Goal: Task Accomplishment & Management: Complete application form

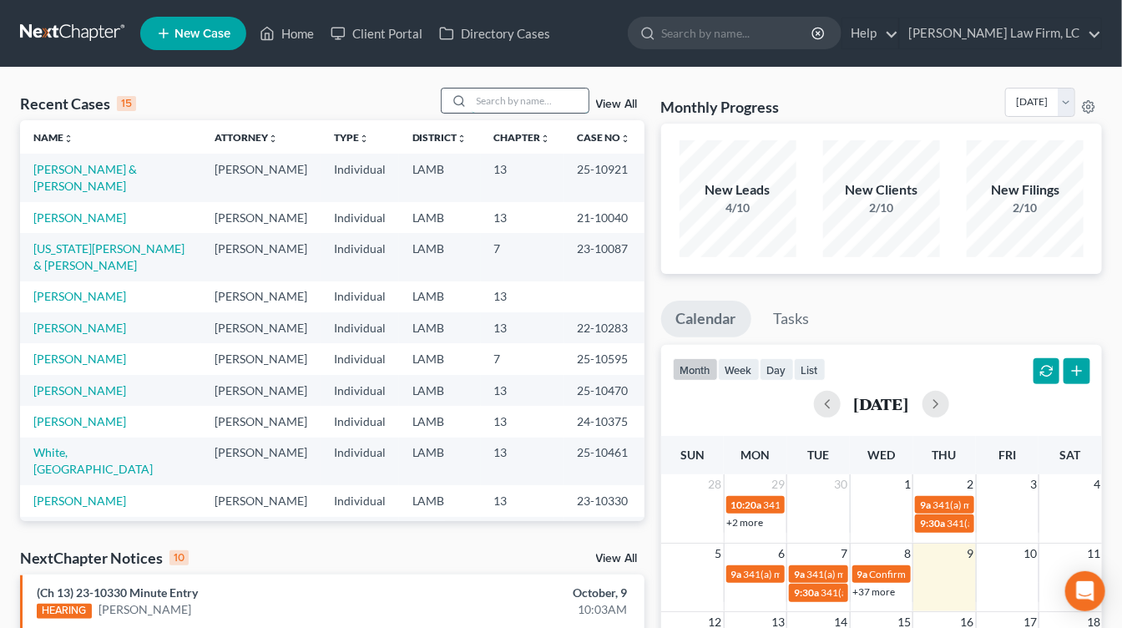
click at [528, 98] on input "search" at bounding box center [530, 100] width 117 height 24
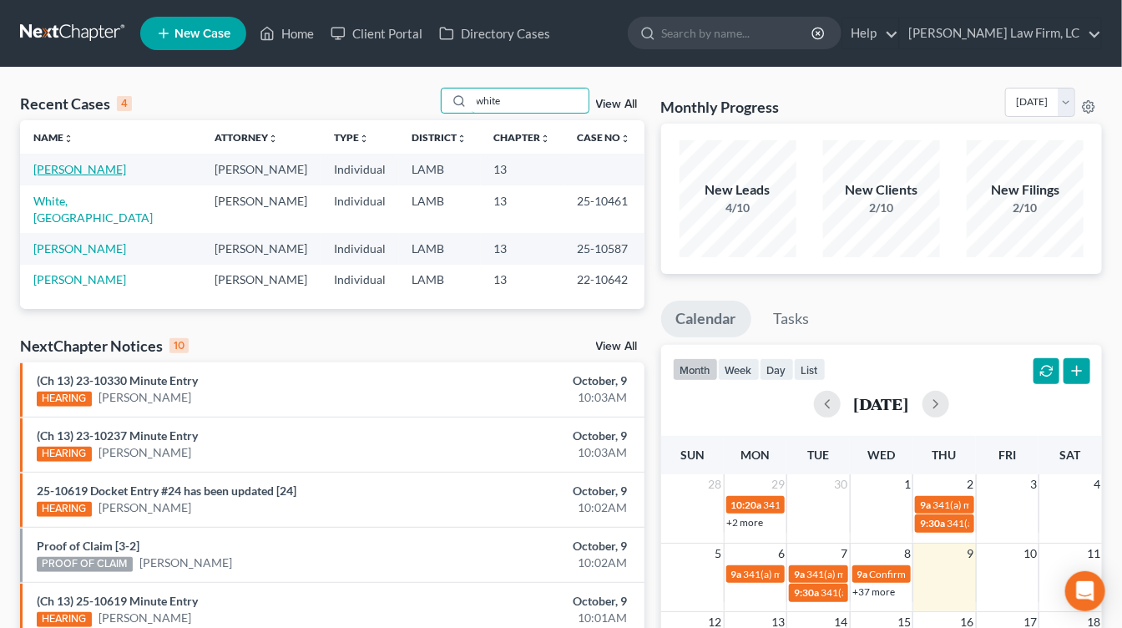
type input "white"
click at [87, 167] on link "[PERSON_NAME]" at bounding box center [79, 169] width 93 height 14
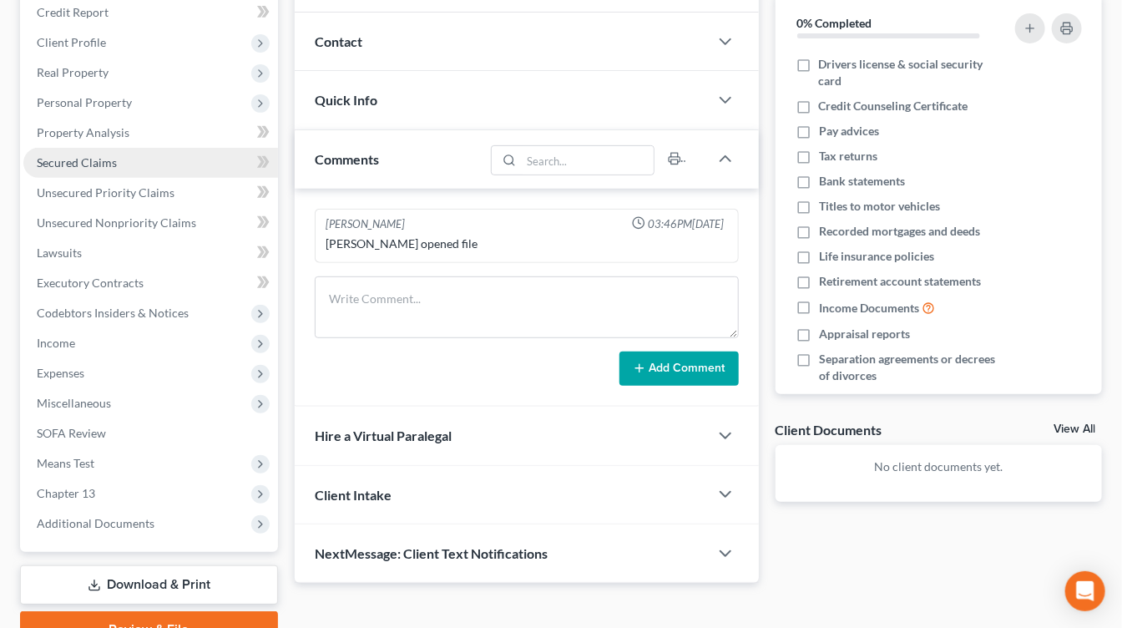
click at [121, 164] on link "Secured Claims" at bounding box center [150, 163] width 255 height 30
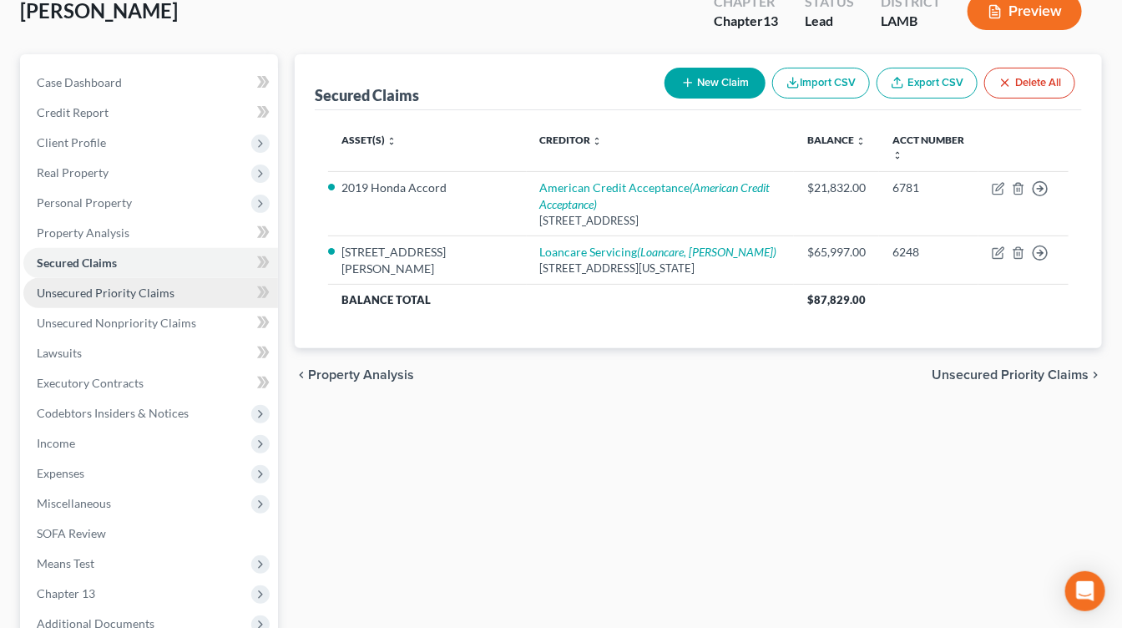
click at [170, 284] on link "Unsecured Priority Claims" at bounding box center [150, 293] width 255 height 30
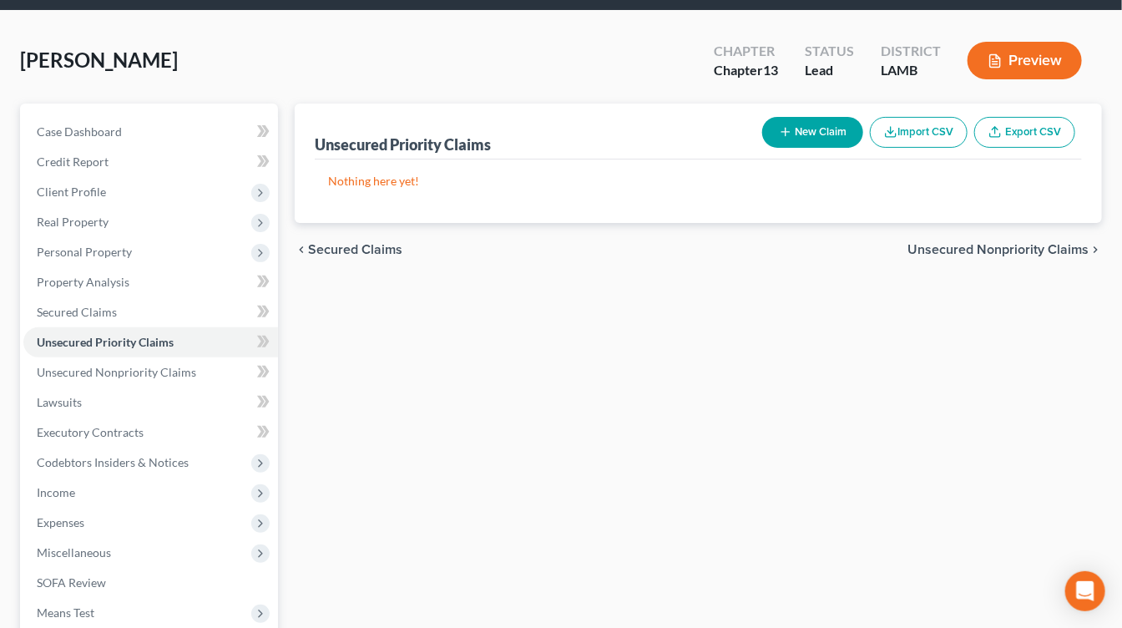
scroll to position [63, 0]
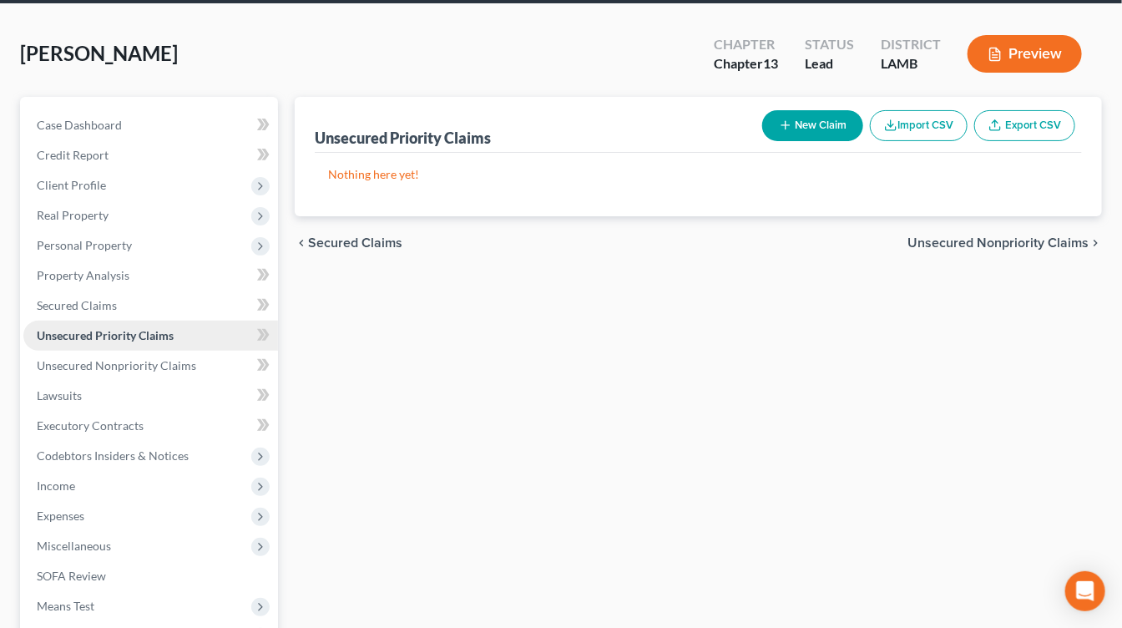
click at [159, 330] on span "Unsecured Priority Claims" at bounding box center [105, 335] width 137 height 14
click at [165, 299] on link "Secured Claims" at bounding box center [150, 306] width 255 height 30
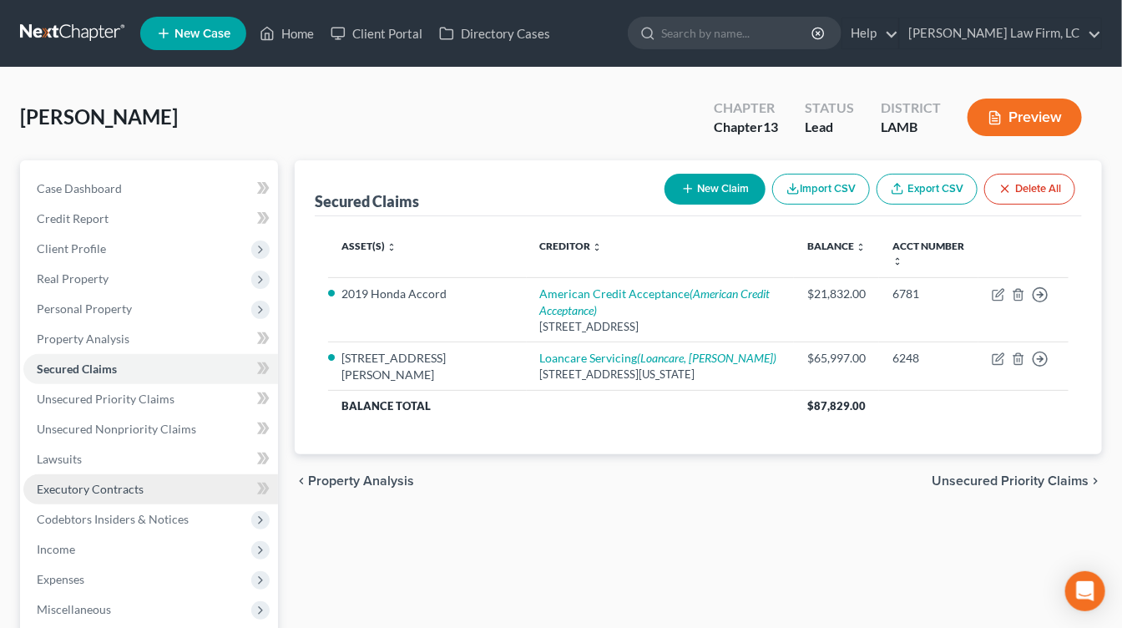
click at [158, 479] on link "Executory Contracts" at bounding box center [150, 489] width 255 height 30
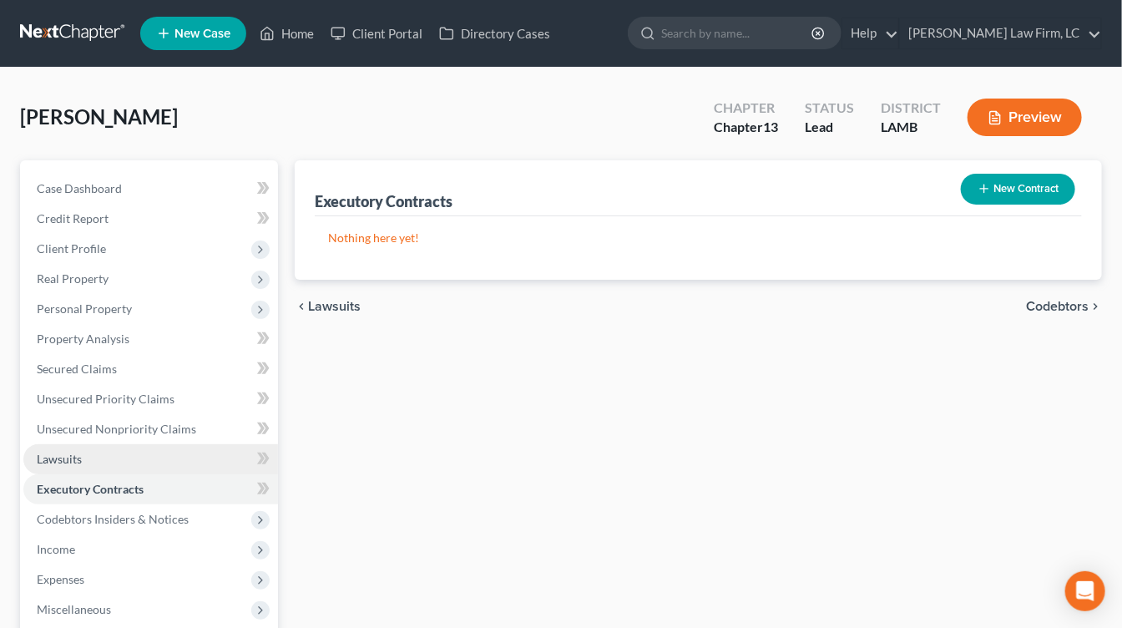
click at [158, 469] on link "Lawsuits" at bounding box center [150, 459] width 255 height 30
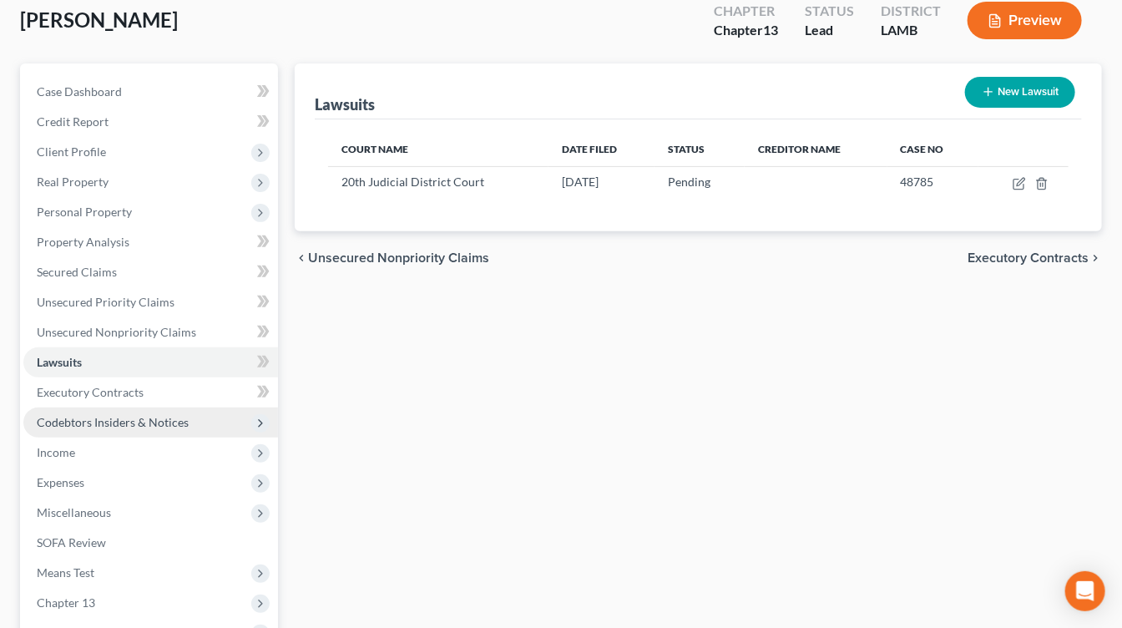
scroll to position [143, 0]
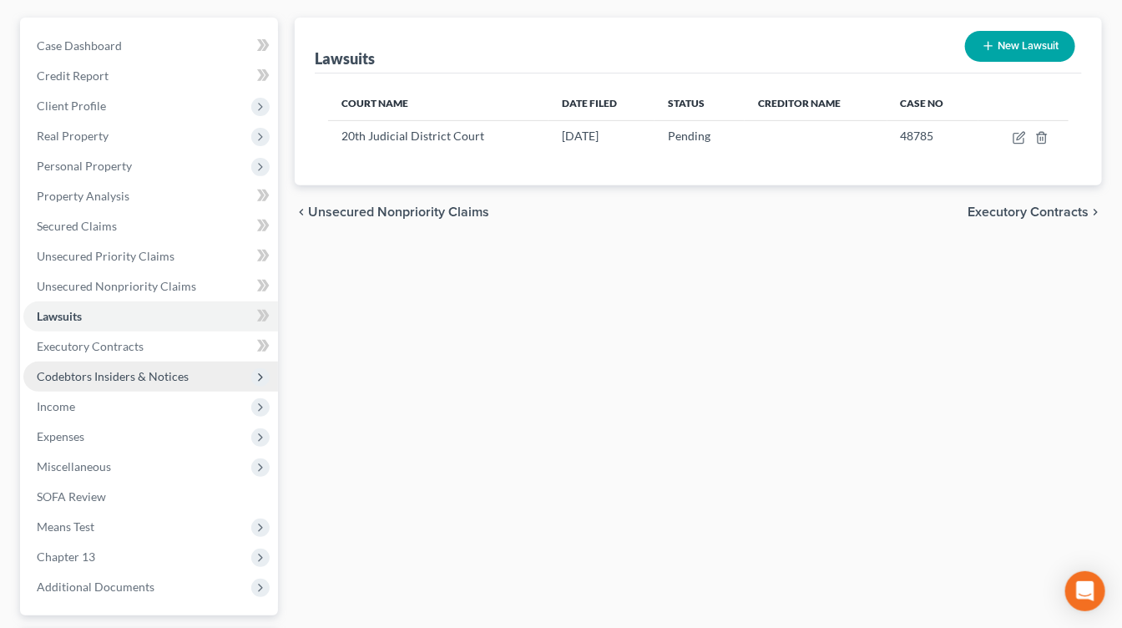
click at [153, 369] on span "Codebtors Insiders & Notices" at bounding box center [113, 376] width 152 height 14
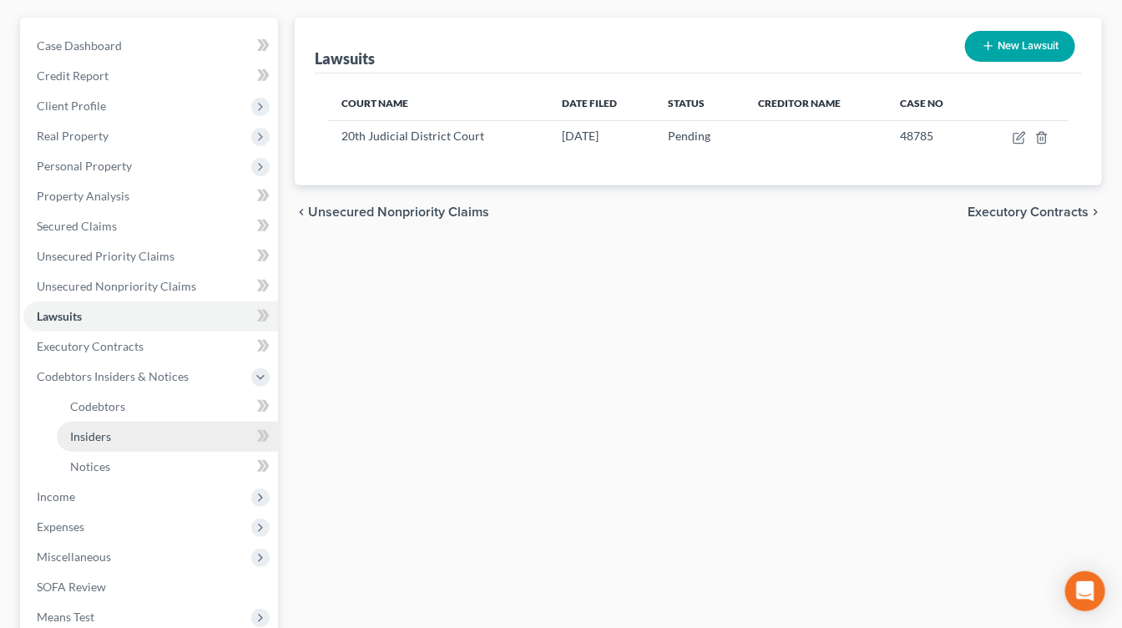
click at [172, 449] on link "Insiders" at bounding box center [167, 437] width 221 height 30
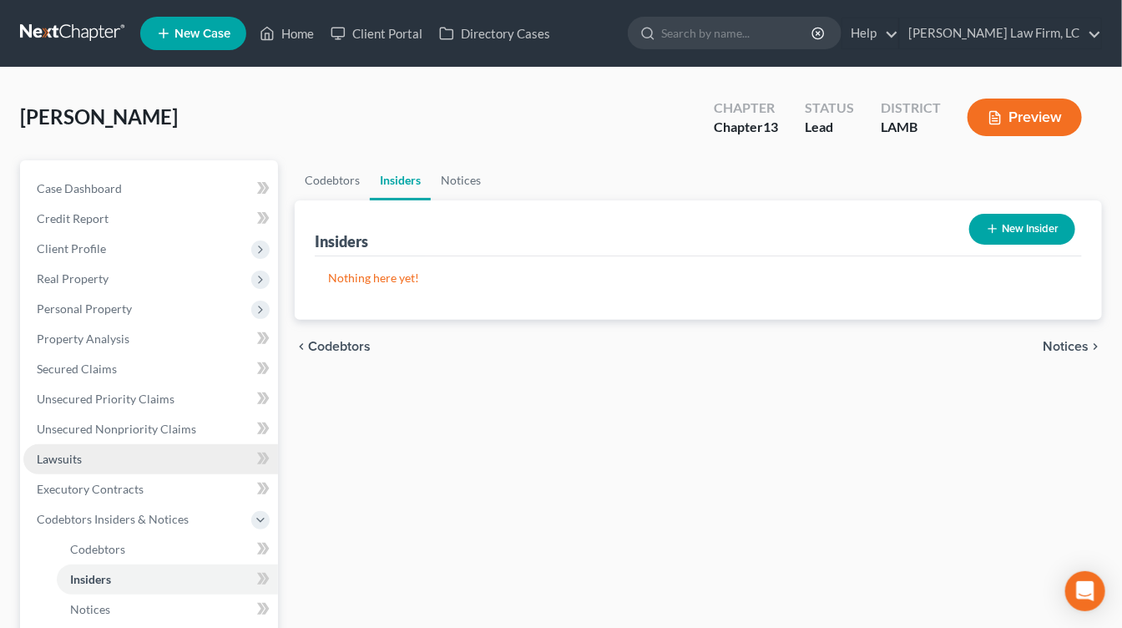
click at [135, 462] on link "Lawsuits" at bounding box center [150, 459] width 255 height 30
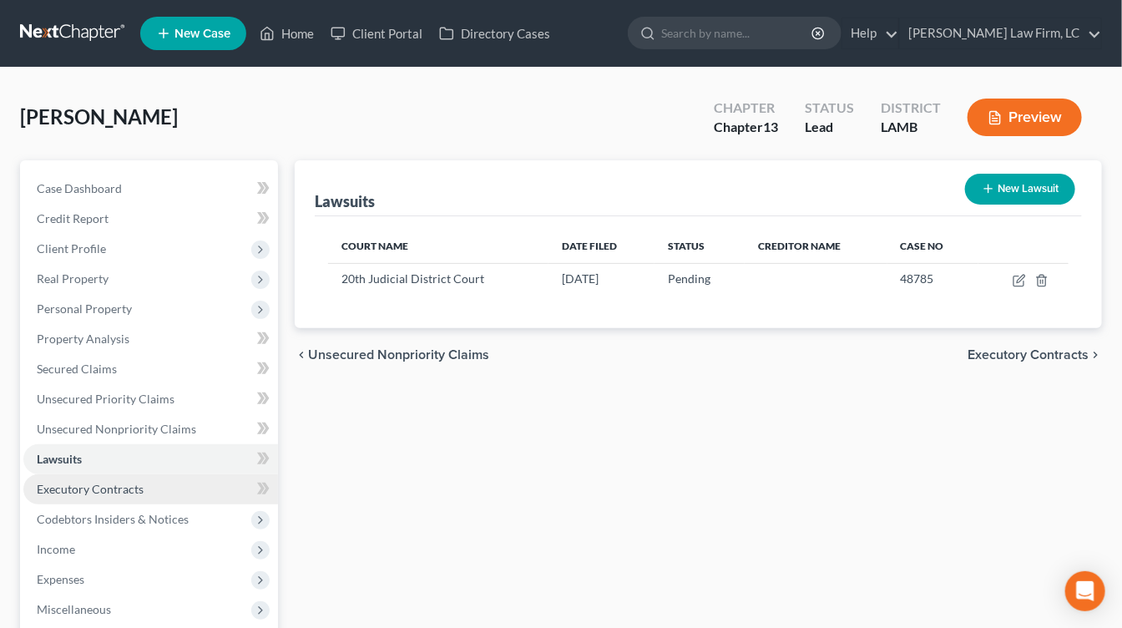
click at [153, 474] on link "Executory Contracts" at bounding box center [150, 489] width 255 height 30
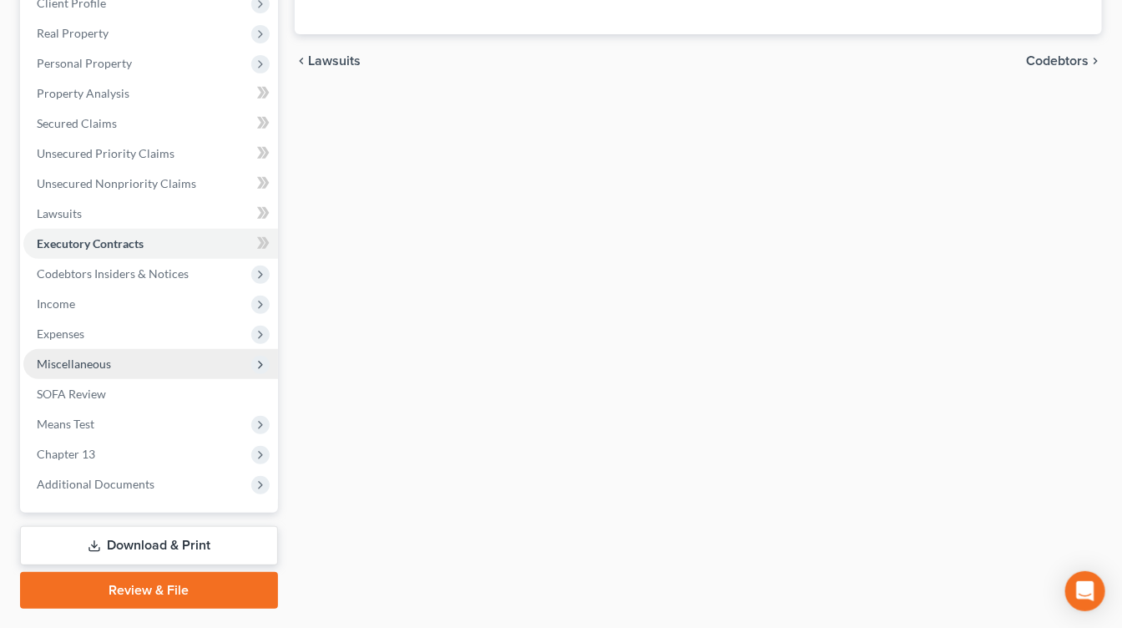
scroll to position [286, 0]
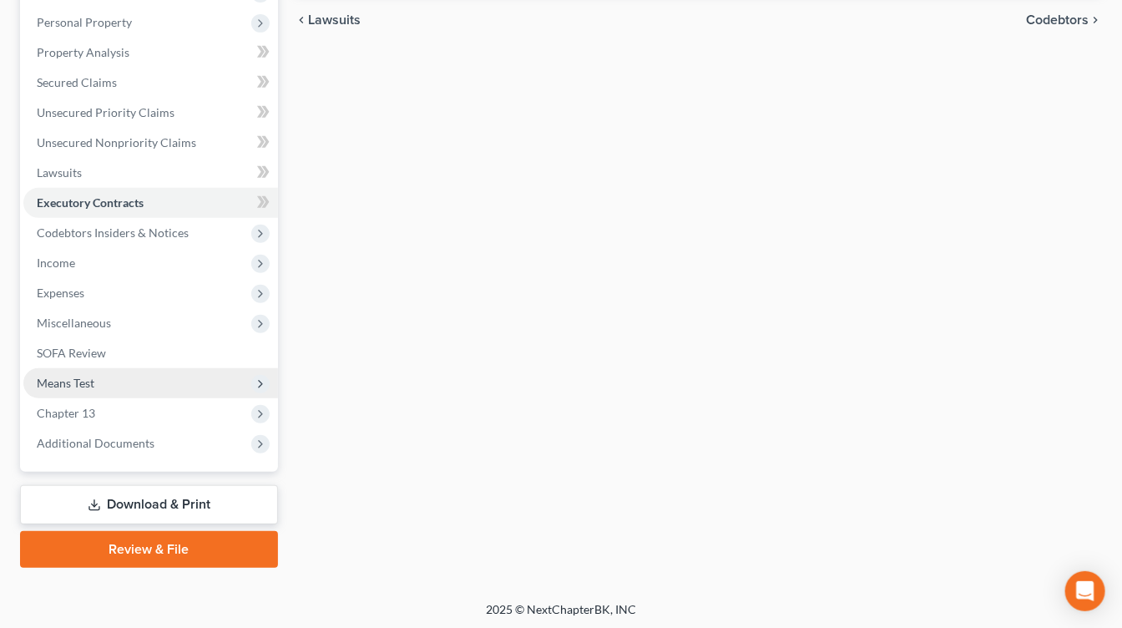
click at [159, 391] on span "Means Test" at bounding box center [150, 383] width 255 height 30
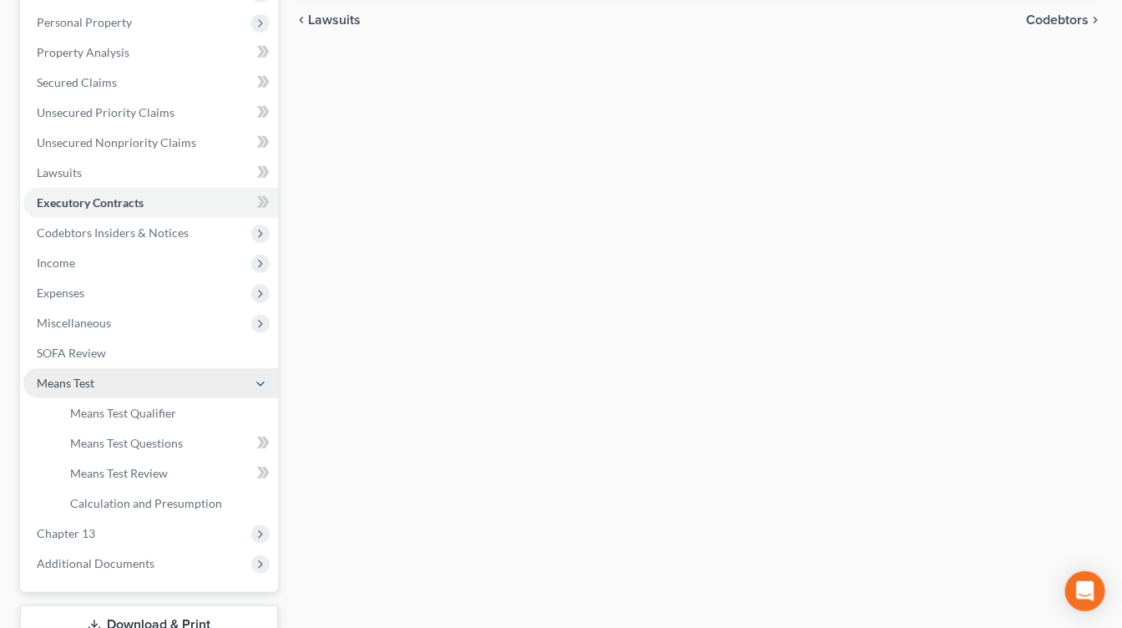
click at [159, 391] on span "Means Test" at bounding box center [150, 383] width 255 height 30
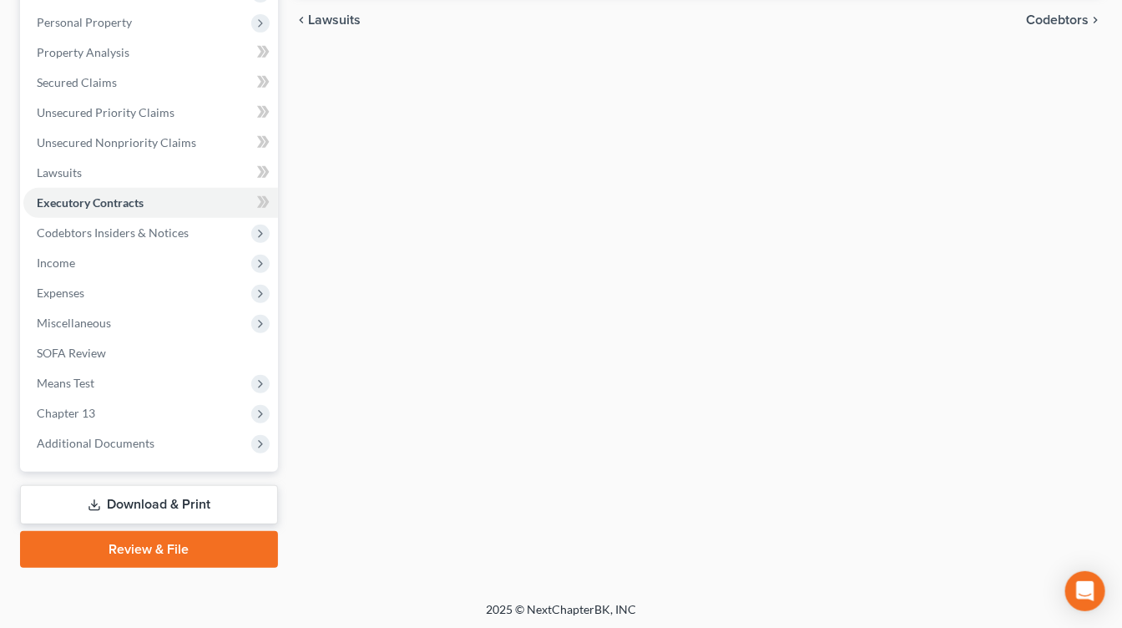
click at [159, 397] on ul "Case Dashboard Payments Invoices Payments Payments Credit Report Client Profile" at bounding box center [150, 172] width 255 height 571
click at [155, 416] on span "Chapter 13" at bounding box center [150, 413] width 255 height 30
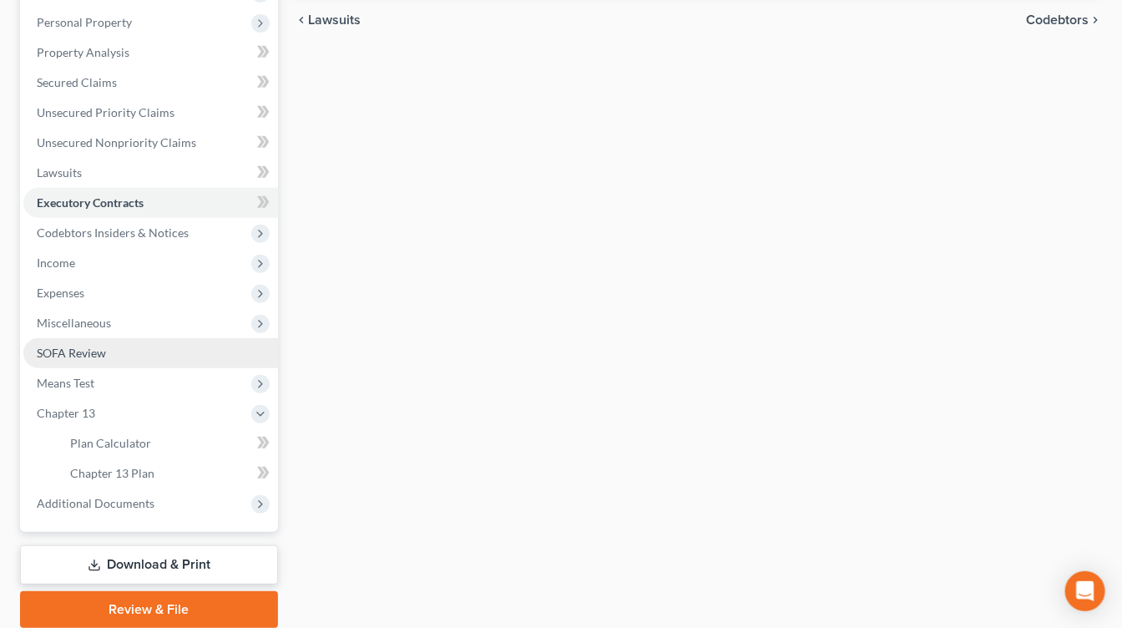
click at [111, 350] on link "SOFA Review" at bounding box center [150, 353] width 255 height 30
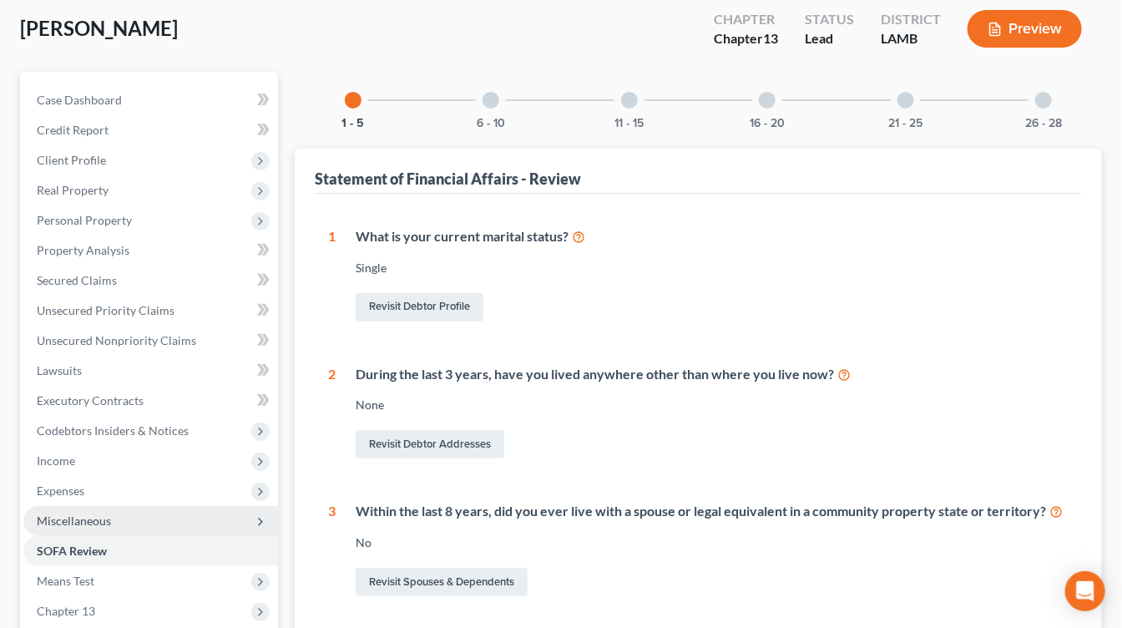
click at [120, 514] on span "Miscellaneous" at bounding box center [150, 521] width 255 height 30
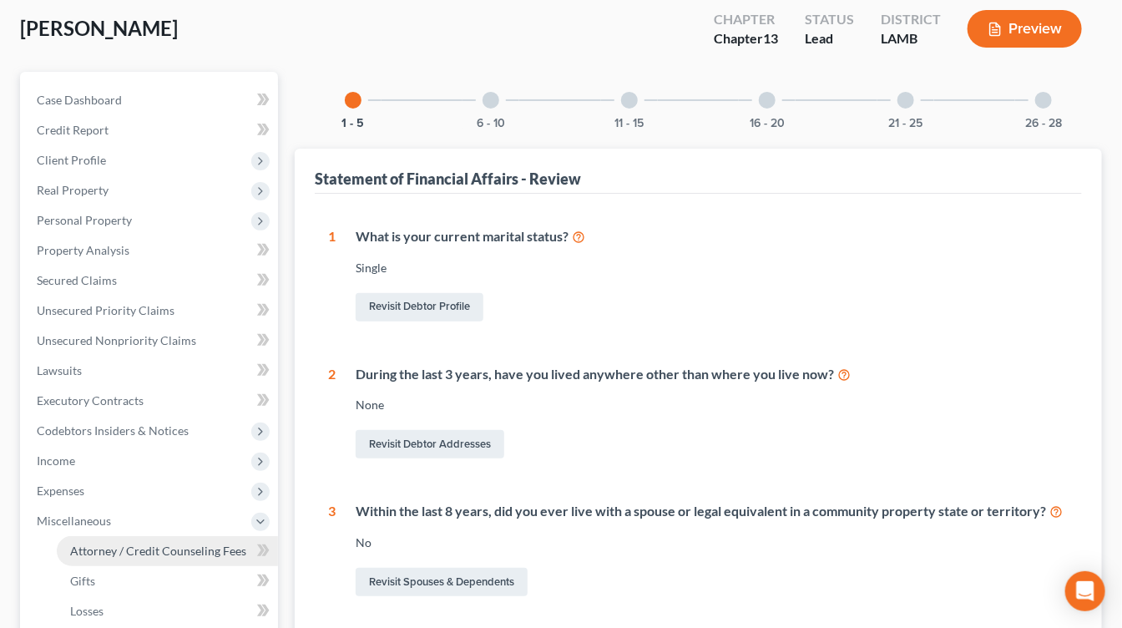
click at [120, 560] on link "Attorney / Credit Counseling Fees" at bounding box center [167, 551] width 221 height 30
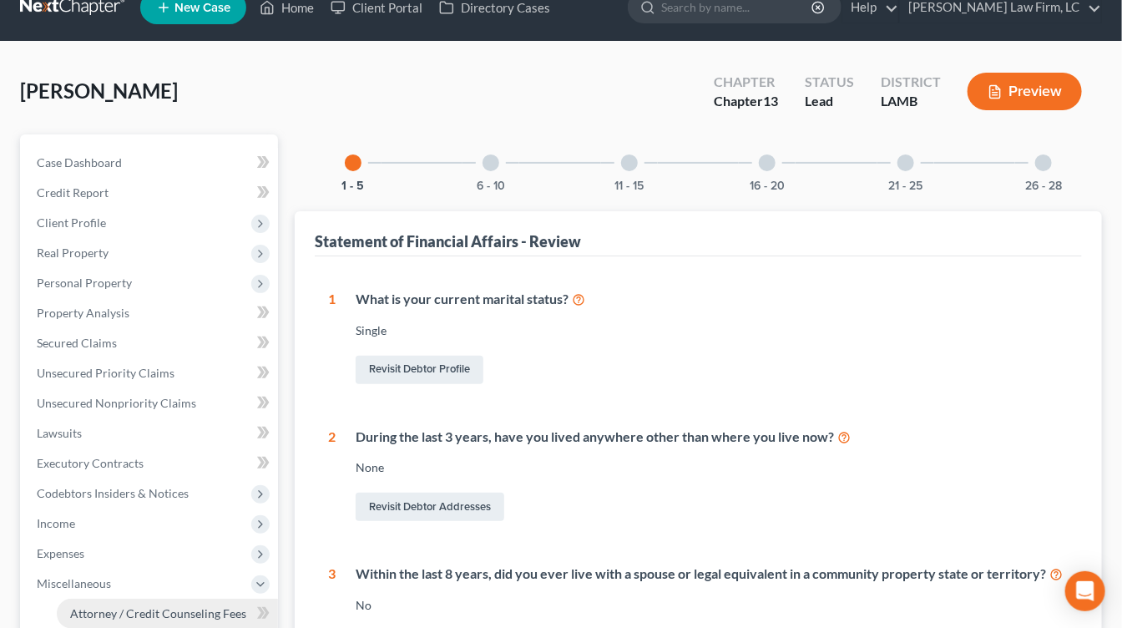
select select "1"
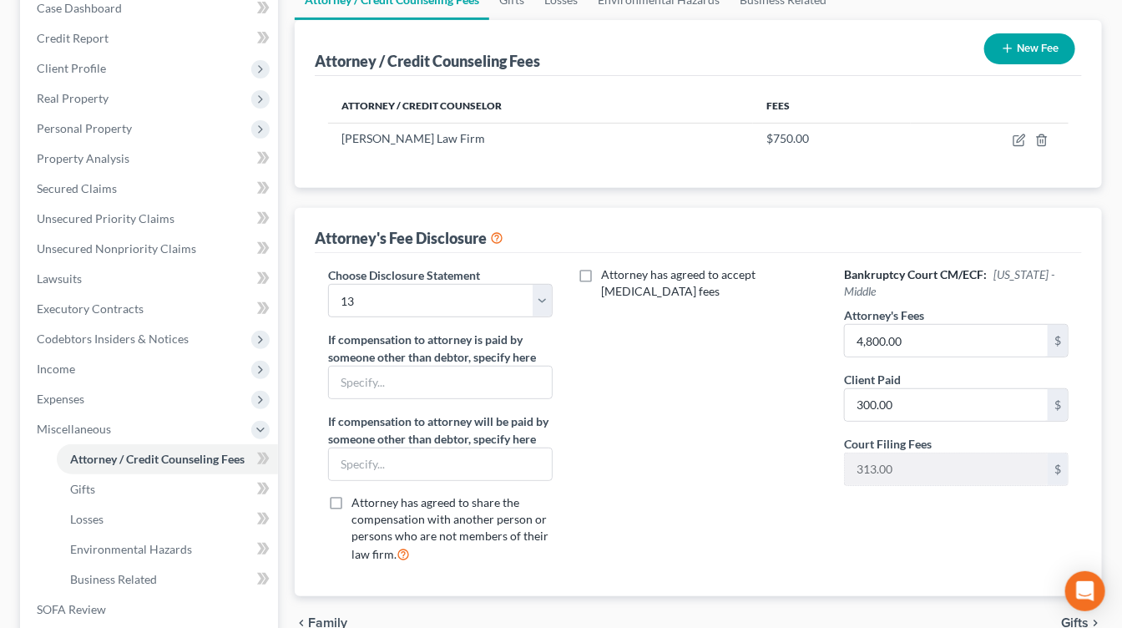
scroll to position [235, 0]
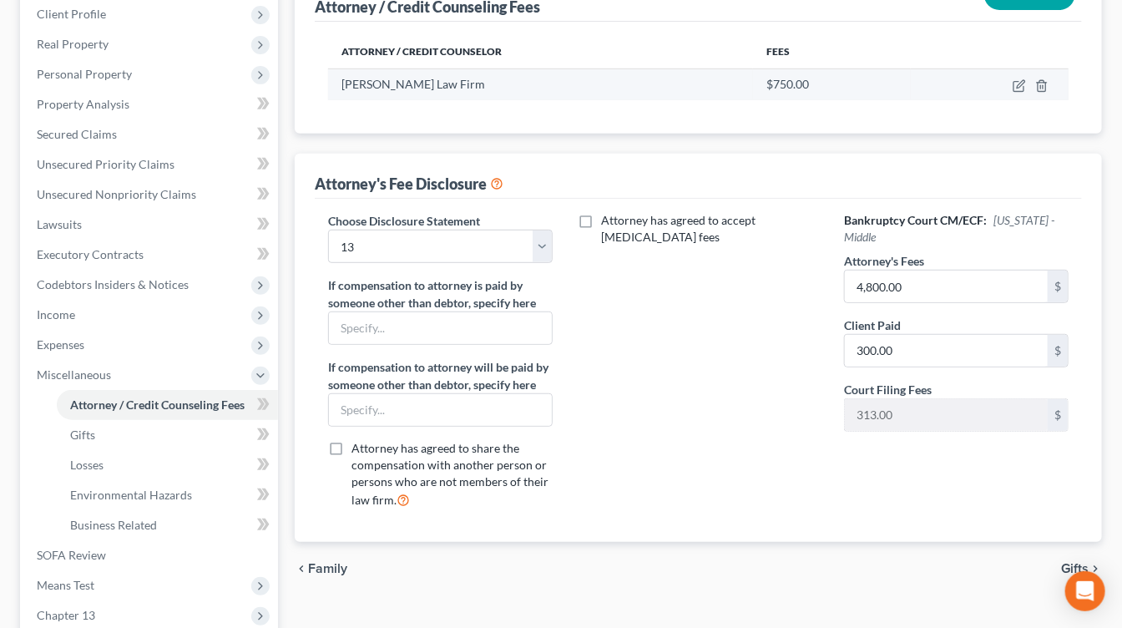
click at [1025, 96] on td at bounding box center [990, 84] width 158 height 32
click at [1025, 93] on td at bounding box center [990, 84] width 158 height 32
click at [1018, 91] on icon "button" at bounding box center [1019, 85] width 13 height 13
select select "19"
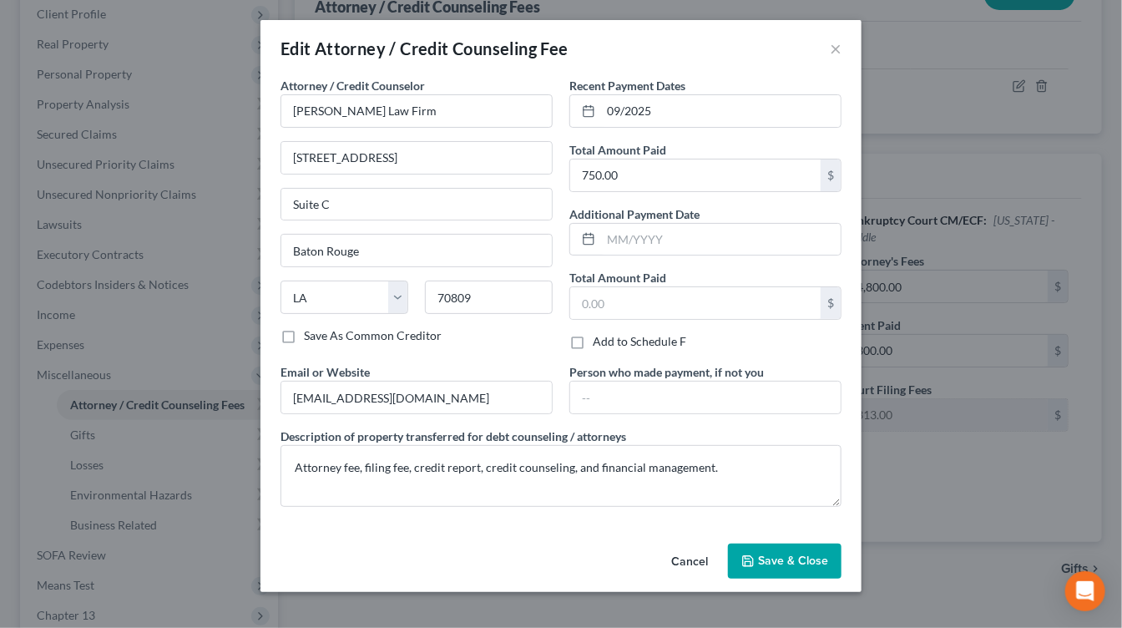
click at [703, 547] on button "Cancel" at bounding box center [689, 561] width 63 height 33
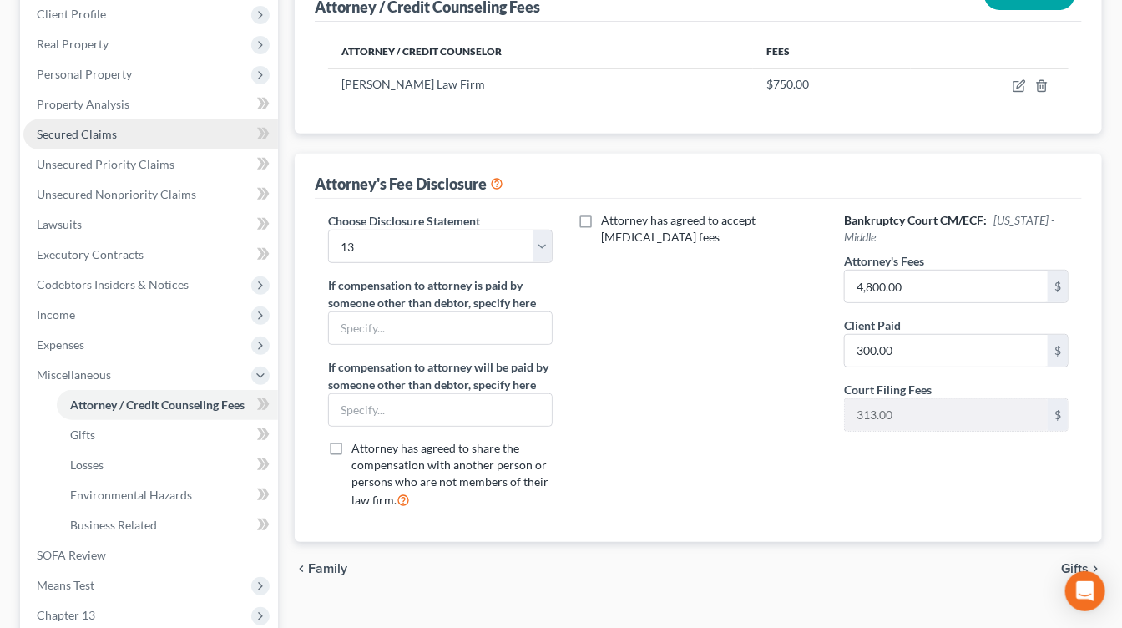
click at [154, 133] on link "Secured Claims" at bounding box center [150, 134] width 255 height 30
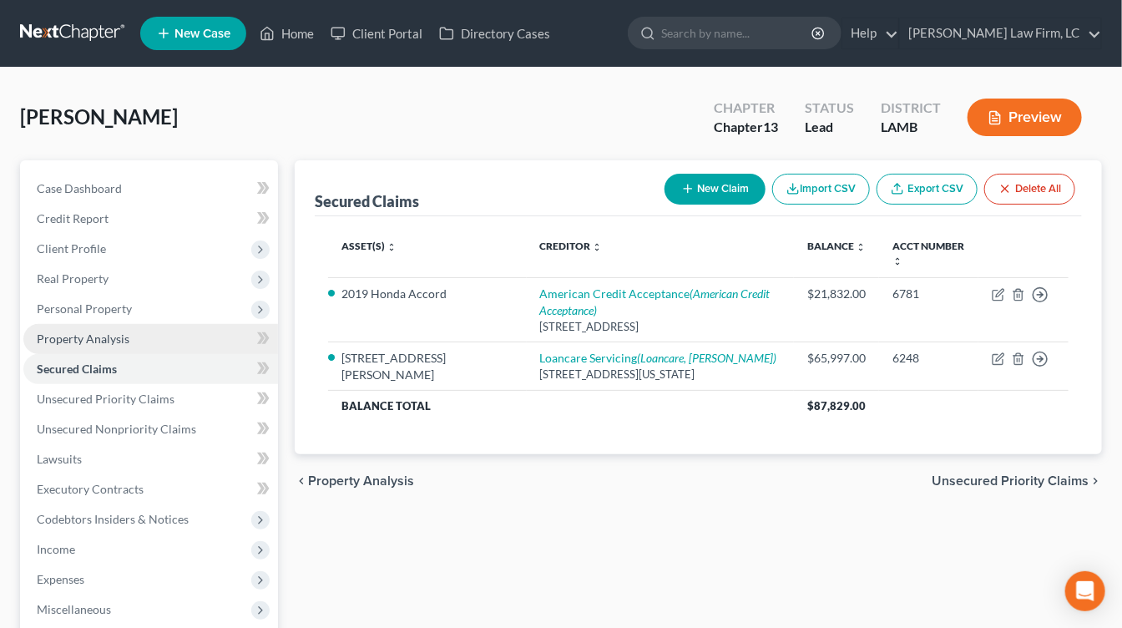
click at [144, 341] on link "Property Analysis" at bounding box center [150, 339] width 255 height 30
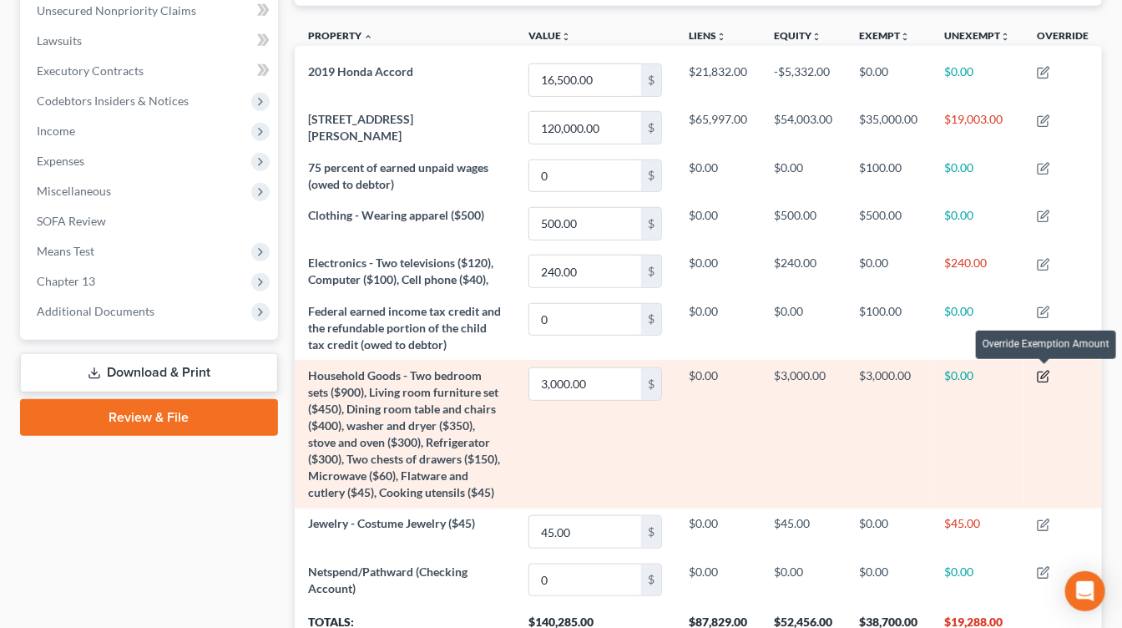
click at [1049, 378] on icon "button" at bounding box center [1043, 376] width 13 height 13
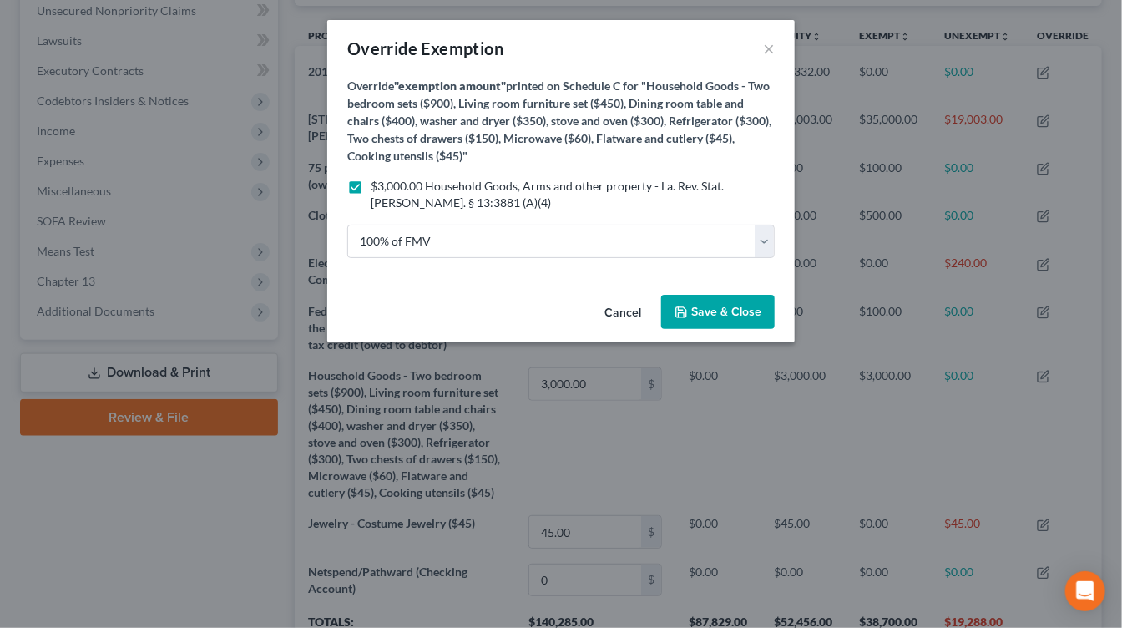
click at [634, 289] on div "Cancel Save & Close" at bounding box center [560, 315] width 467 height 55
click at [634, 303] on button "Cancel" at bounding box center [622, 312] width 63 height 33
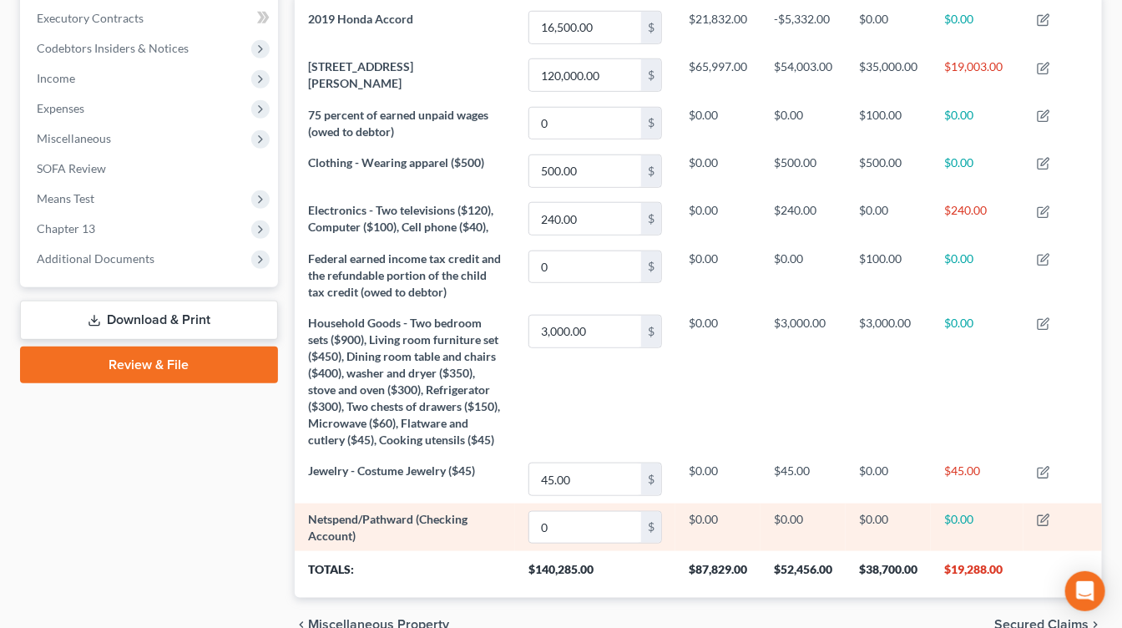
scroll to position [464, 0]
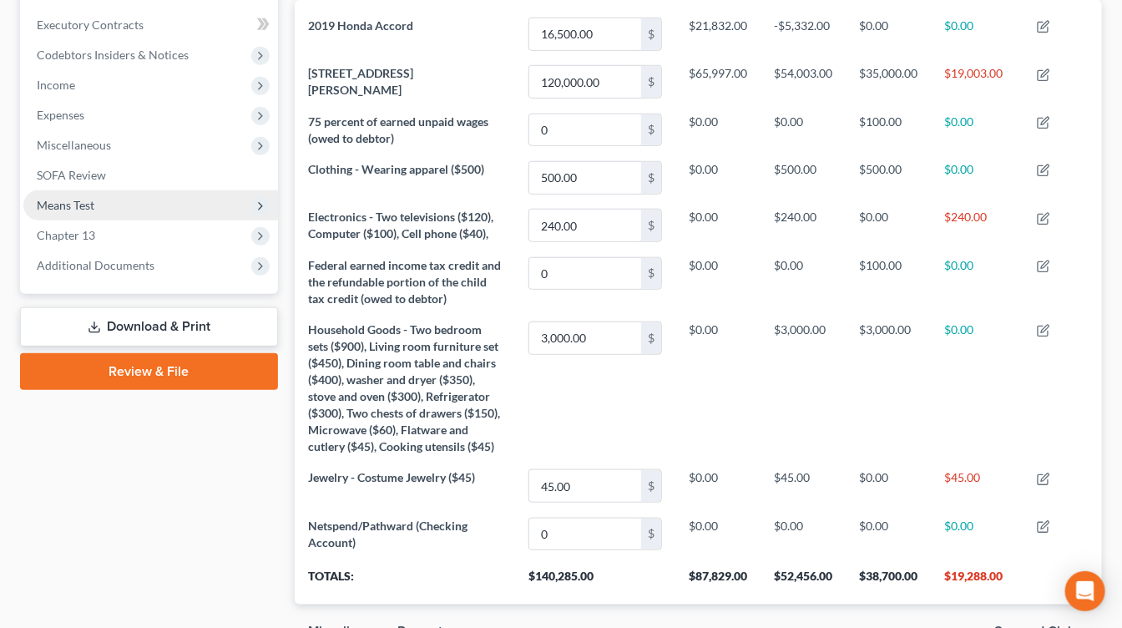
click at [144, 217] on span "Means Test" at bounding box center [150, 205] width 255 height 30
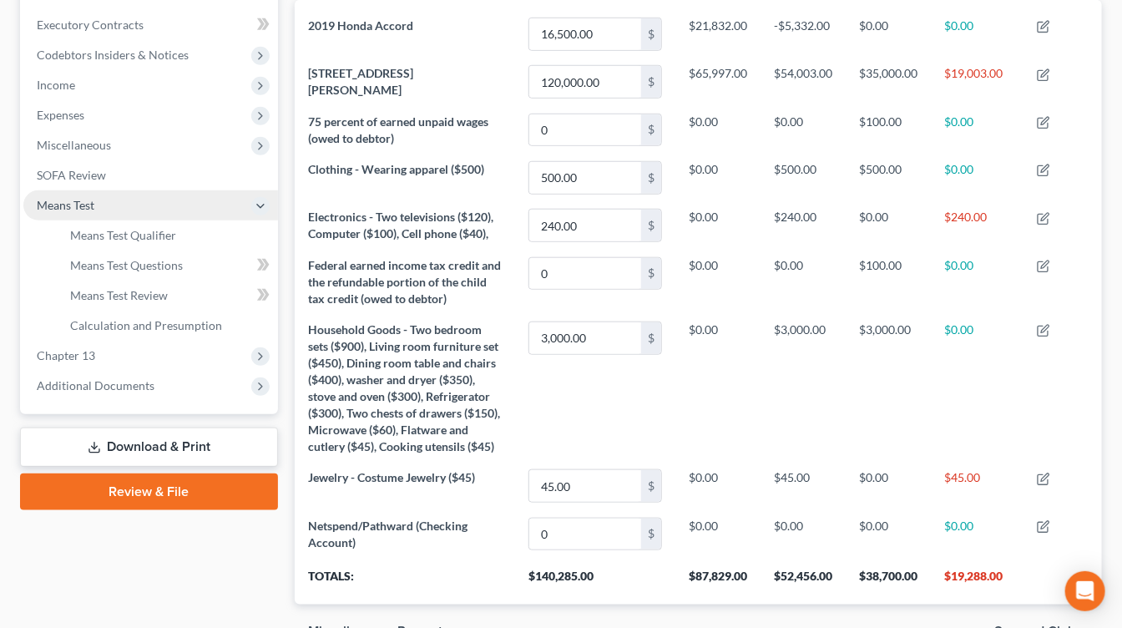
click at [161, 213] on span "Means Test" at bounding box center [150, 205] width 255 height 30
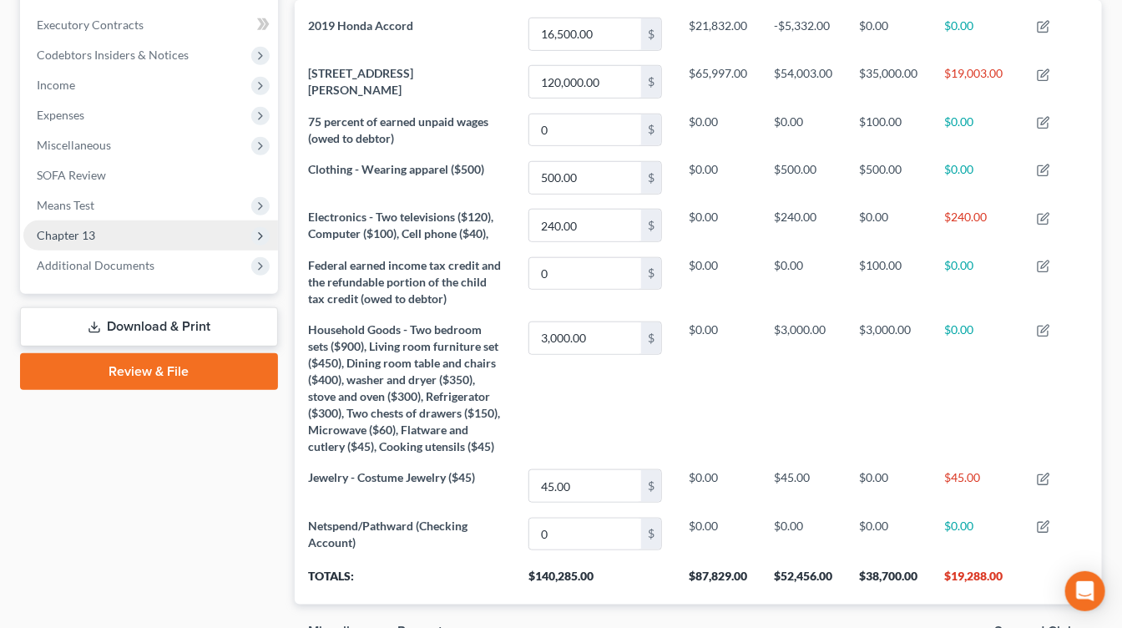
click at [179, 228] on span "Chapter 13" at bounding box center [150, 235] width 255 height 30
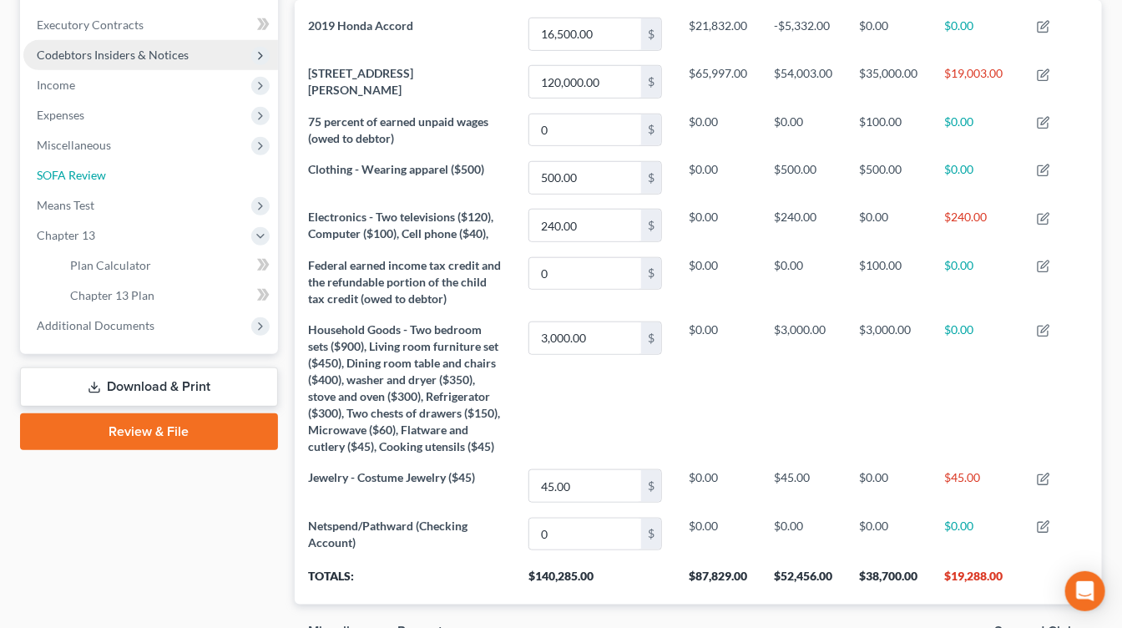
click at [158, 169] on link "SOFA Review" at bounding box center [150, 175] width 255 height 30
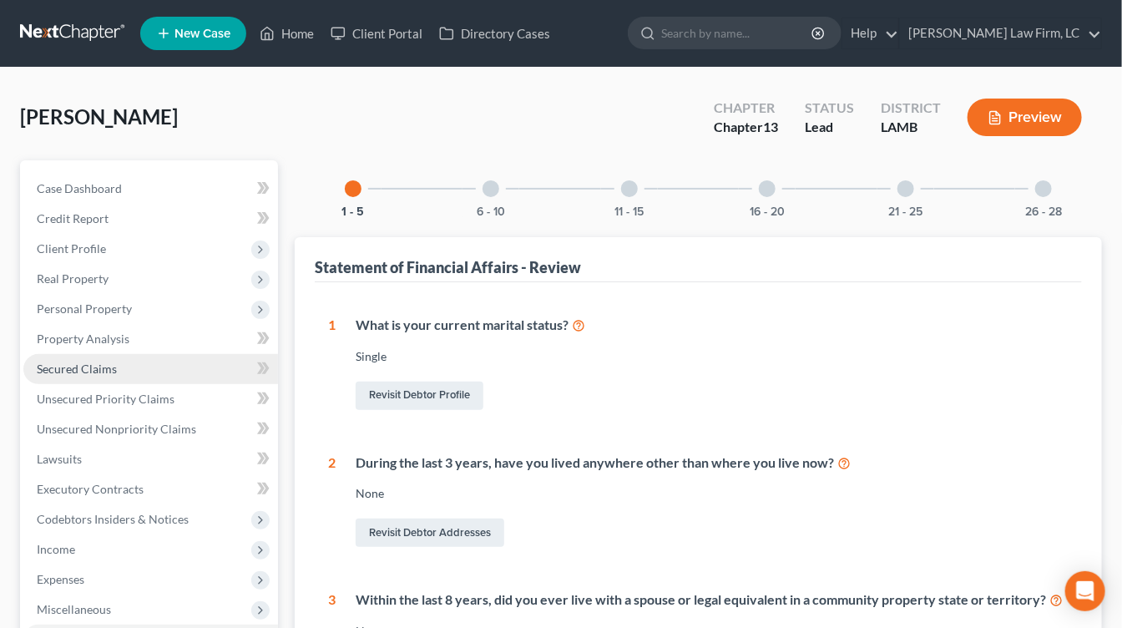
click at [171, 363] on link "Secured Claims" at bounding box center [150, 369] width 255 height 30
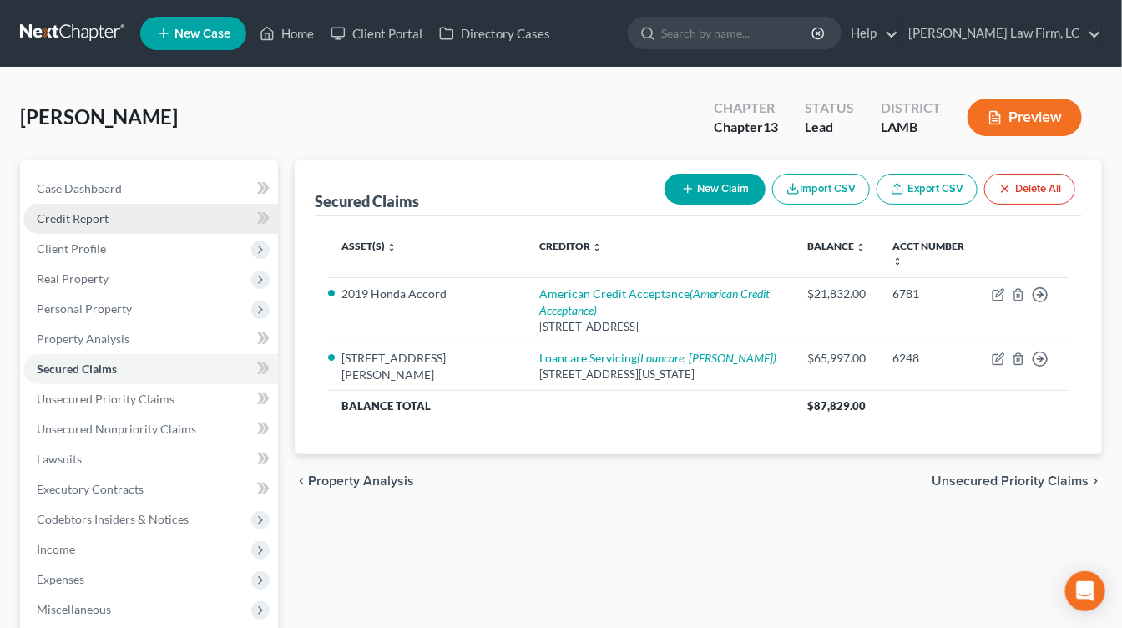
click at [161, 206] on link "Credit Report" at bounding box center [150, 219] width 255 height 30
click at [167, 169] on div "Case Dashboard Payments Invoices Payments Payments Credit Report Client Profile…" at bounding box center [149, 459] width 258 height 598
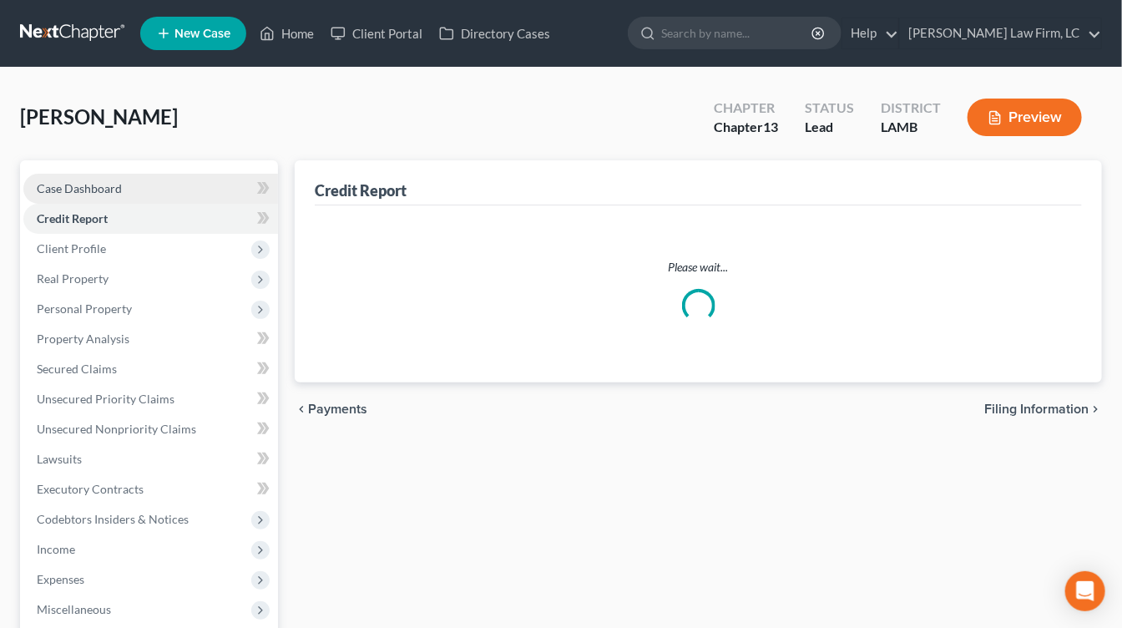
click at [167, 177] on link "Case Dashboard" at bounding box center [150, 189] width 255 height 30
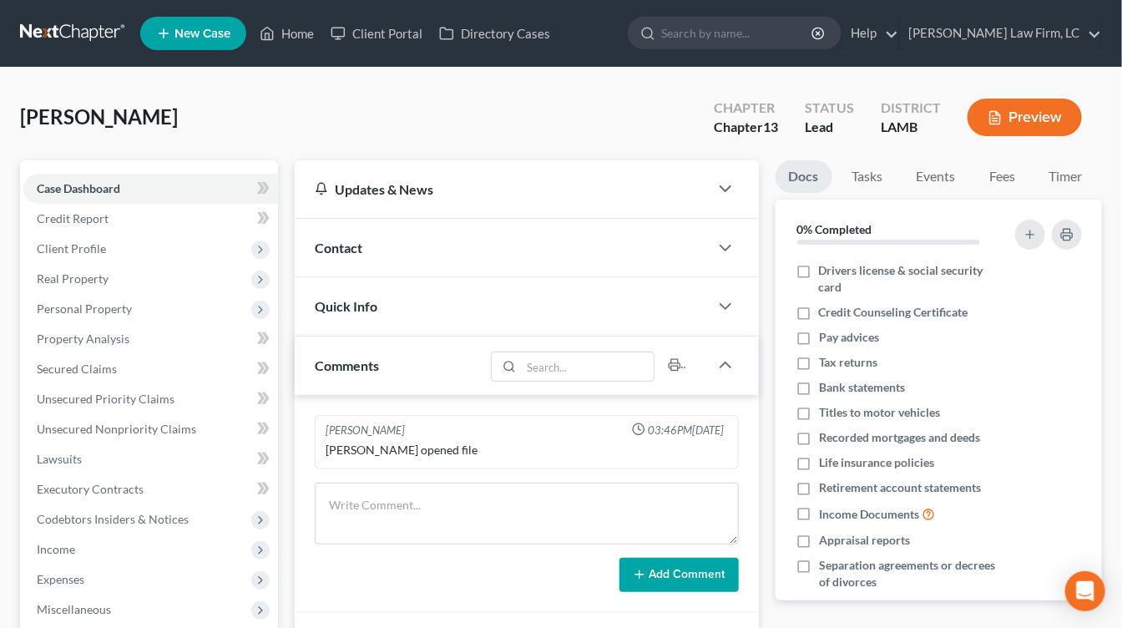
click at [1054, 144] on div "Chapter Chapter 13 Status Lead District LAMB Preview" at bounding box center [898, 117] width 408 height 59
click at [1054, 149] on div "White, Nadia Upgraded Chapter Chapter 13 Status Lead District LAMB Preview" at bounding box center [561, 124] width 1082 height 73
click at [1054, 215] on div at bounding box center [1038, 235] width 100 height 45
click at [1054, 171] on link "Timer" at bounding box center [1066, 176] width 60 height 33
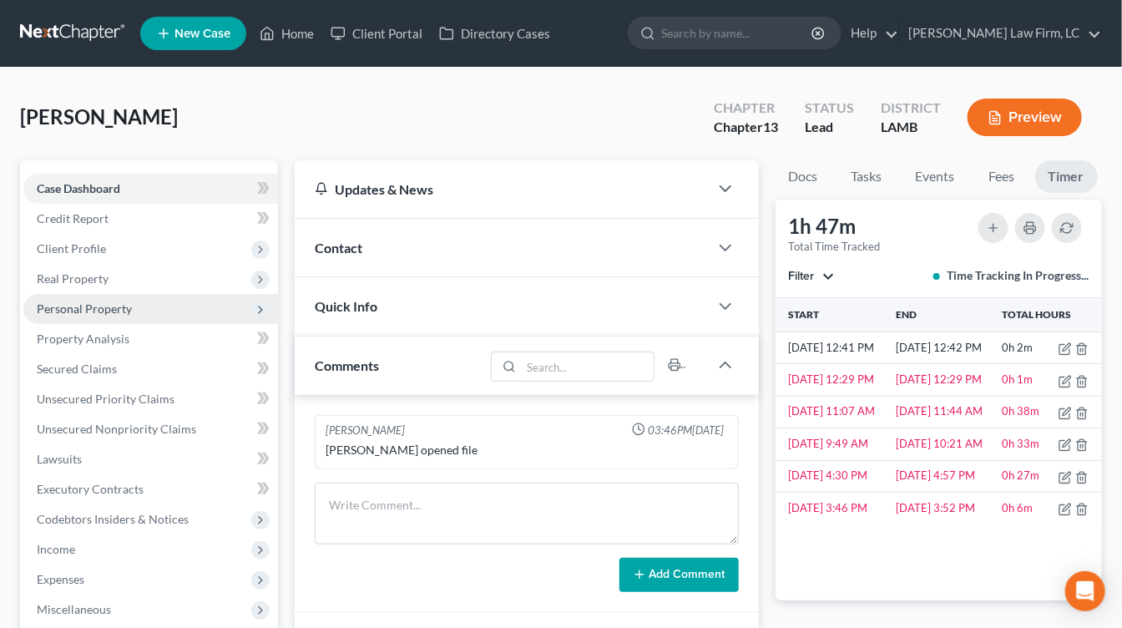
click at [134, 306] on span "Personal Property" at bounding box center [150, 309] width 255 height 30
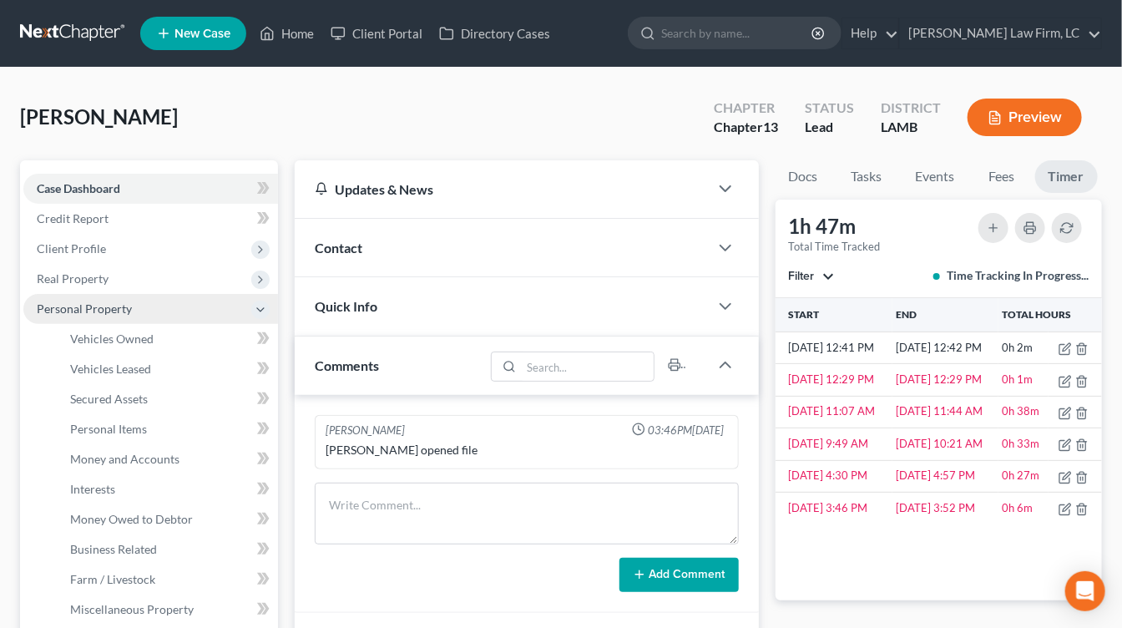
click at [134, 310] on span "Personal Property" at bounding box center [150, 309] width 255 height 30
click at [134, 318] on span "Personal Property" at bounding box center [150, 309] width 255 height 30
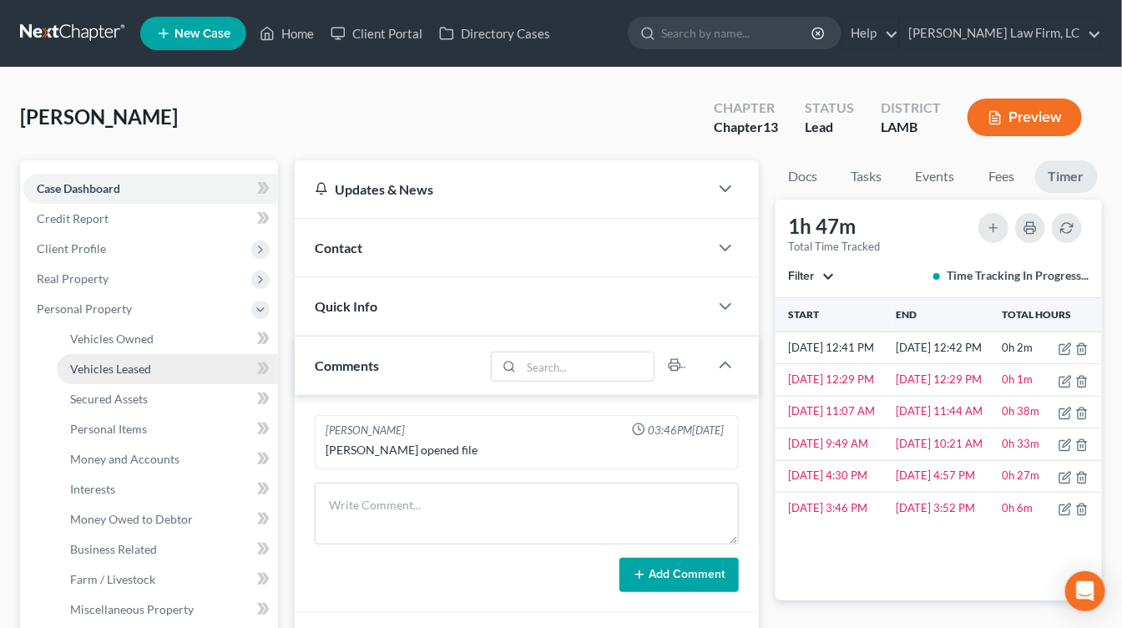
click at [133, 382] on link "Vehicles Leased" at bounding box center [167, 369] width 221 height 30
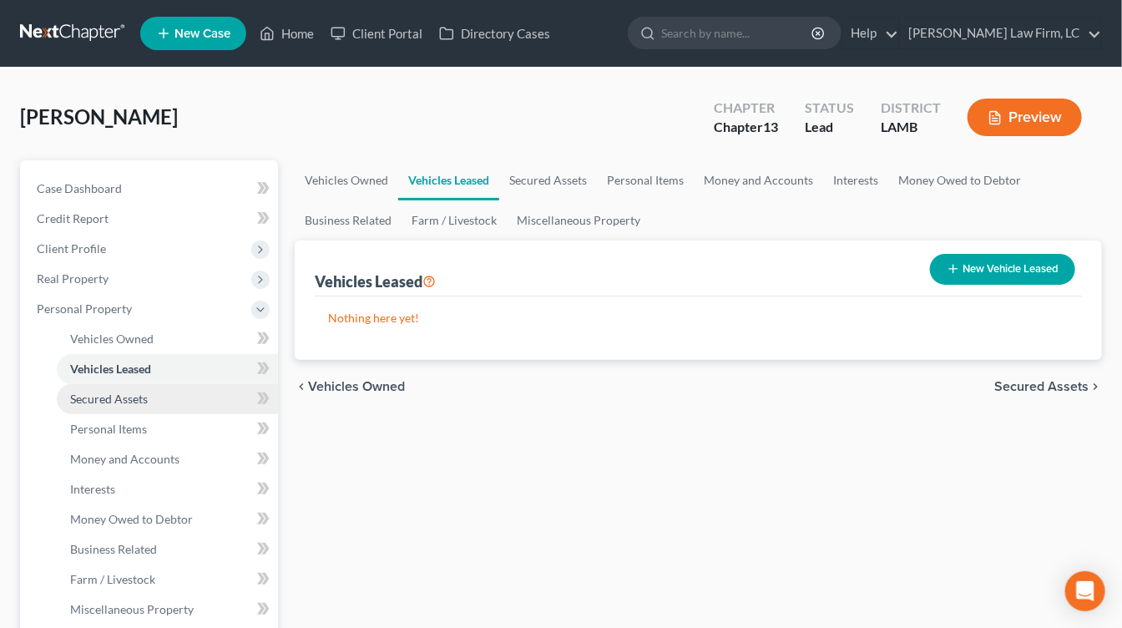
click at [133, 389] on link "Secured Assets" at bounding box center [167, 399] width 221 height 30
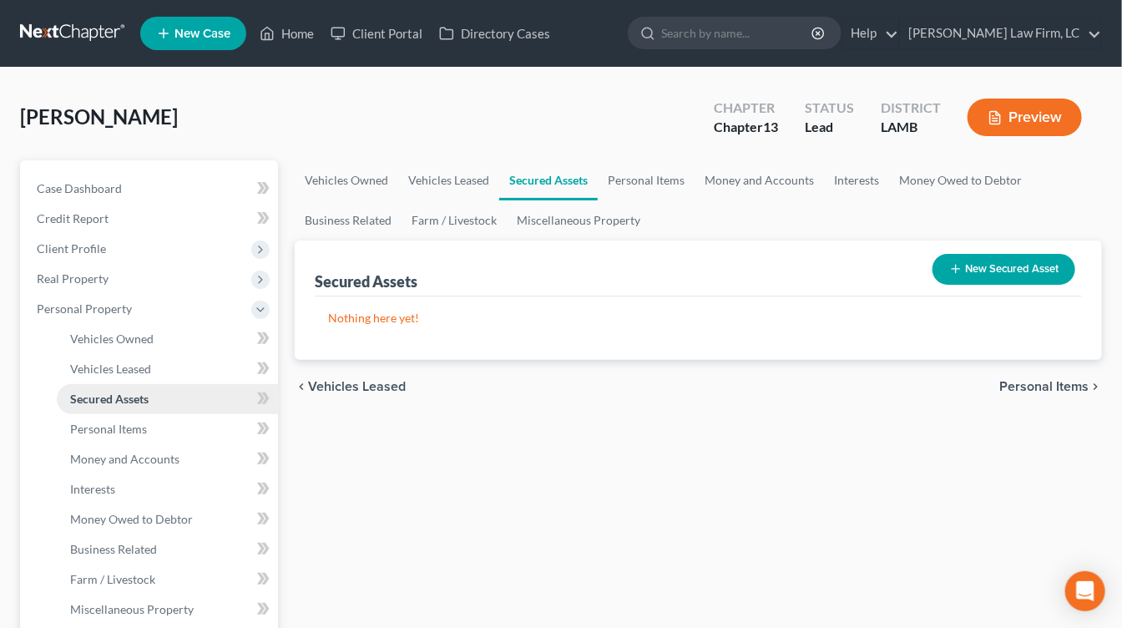
click at [133, 397] on span "Secured Assets" at bounding box center [109, 399] width 78 height 14
click at [129, 402] on span "Secured Assets" at bounding box center [109, 399] width 78 height 14
click at [129, 412] on link "Secured Assets" at bounding box center [167, 399] width 221 height 30
click at [120, 432] on span "Personal Items" at bounding box center [108, 429] width 77 height 14
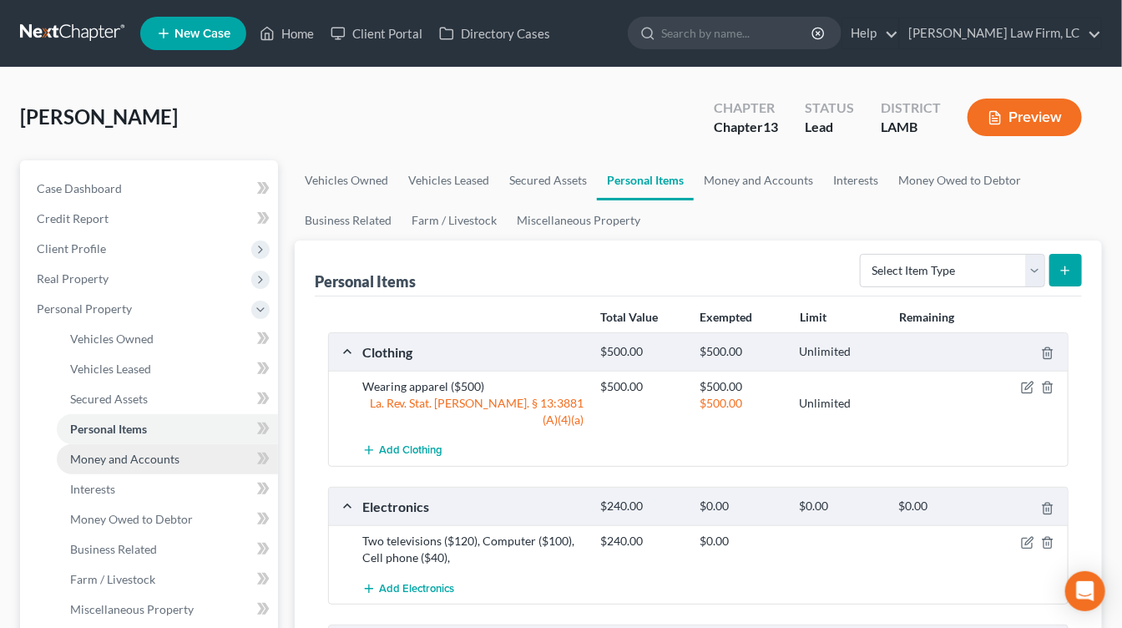
click at [153, 470] on link "Money and Accounts" at bounding box center [167, 459] width 221 height 30
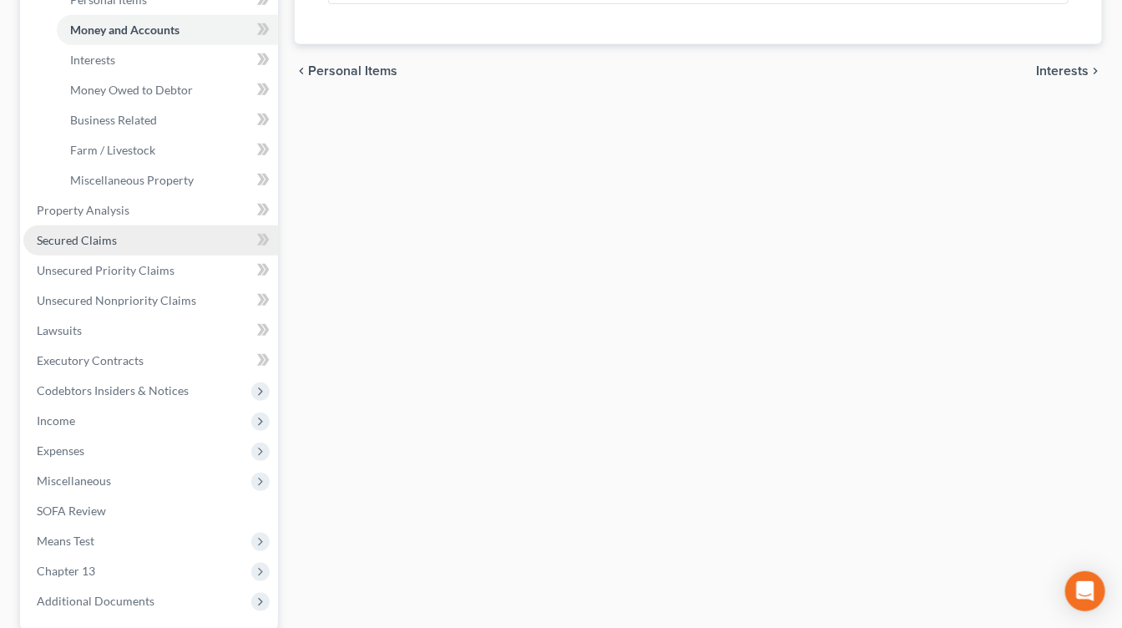
click at [153, 243] on link "Secured Claims" at bounding box center [150, 240] width 255 height 30
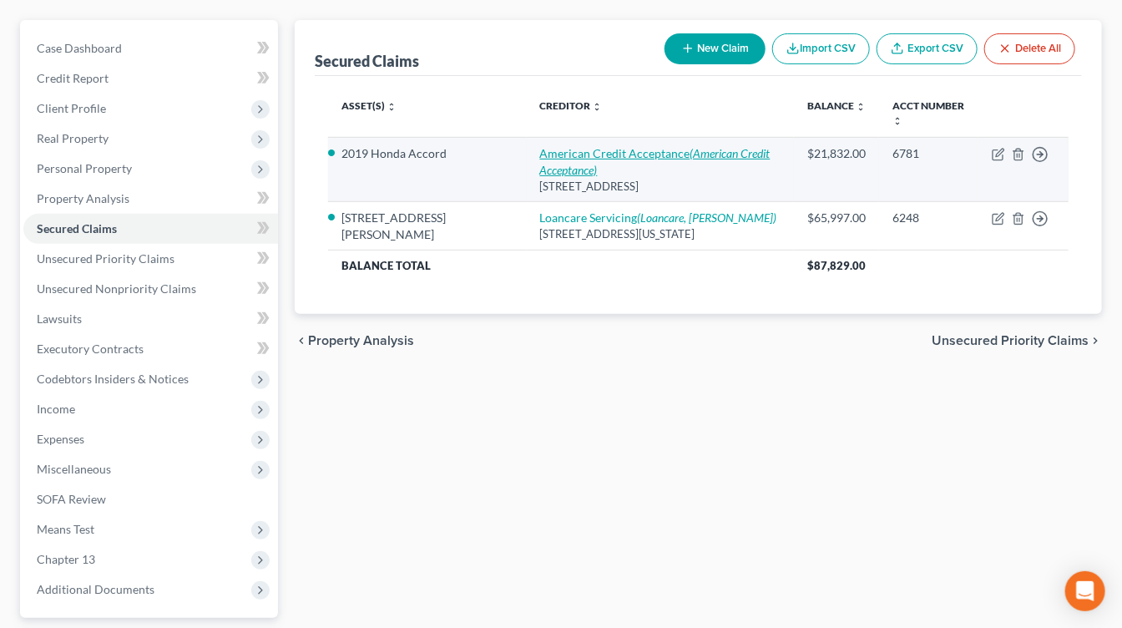
scroll to position [142, 0]
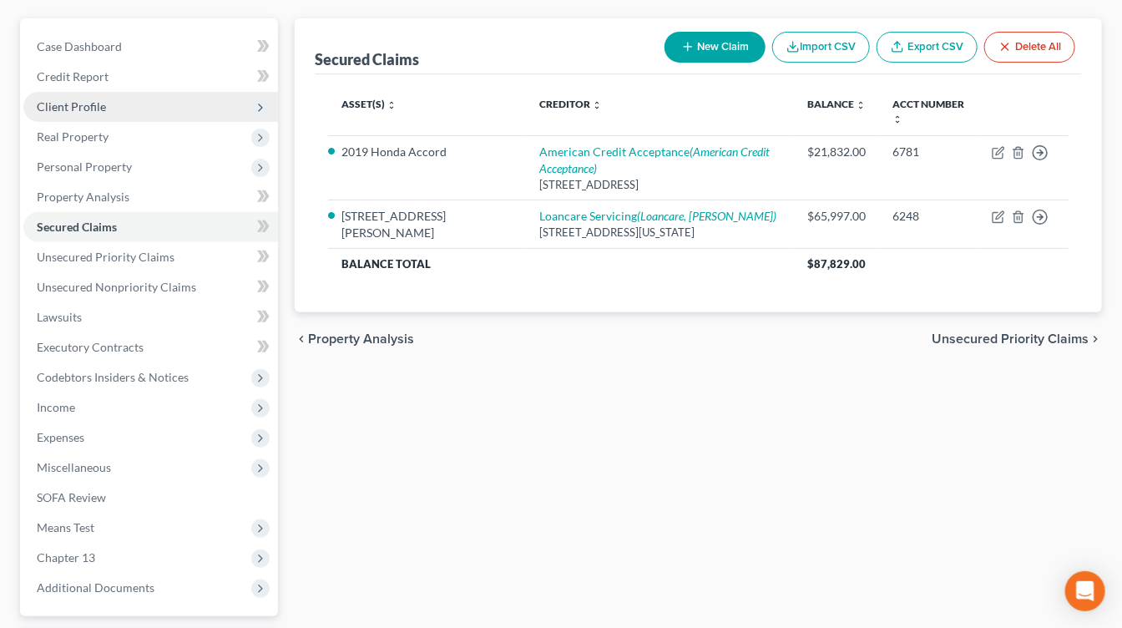
click at [166, 113] on span "Client Profile" at bounding box center [150, 107] width 255 height 30
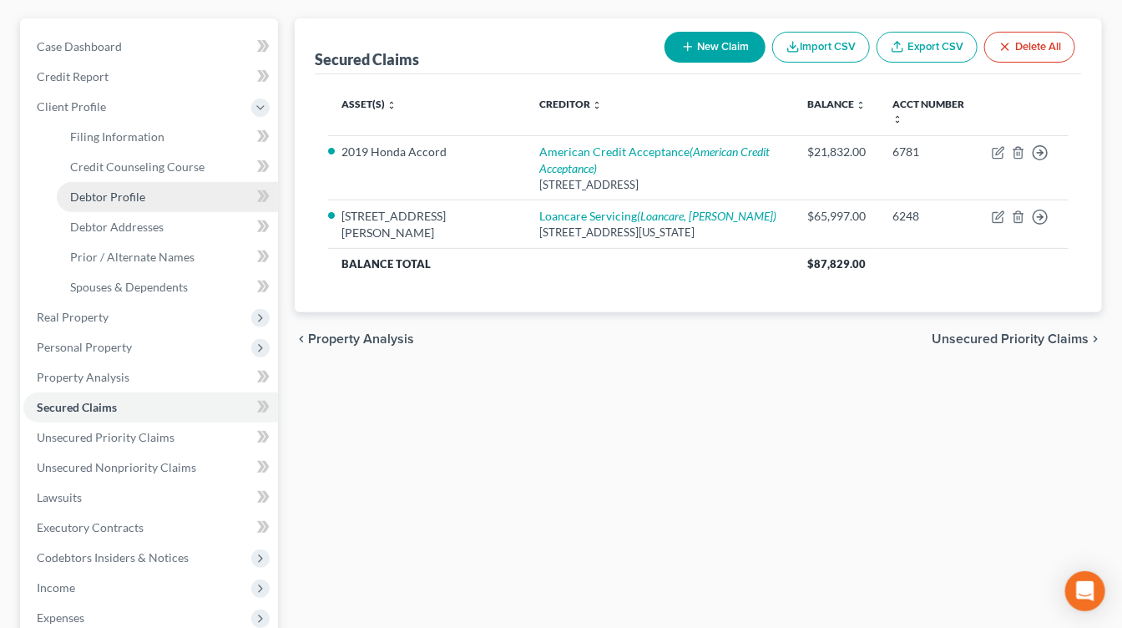
click at [164, 199] on link "Debtor Profile" at bounding box center [167, 197] width 221 height 30
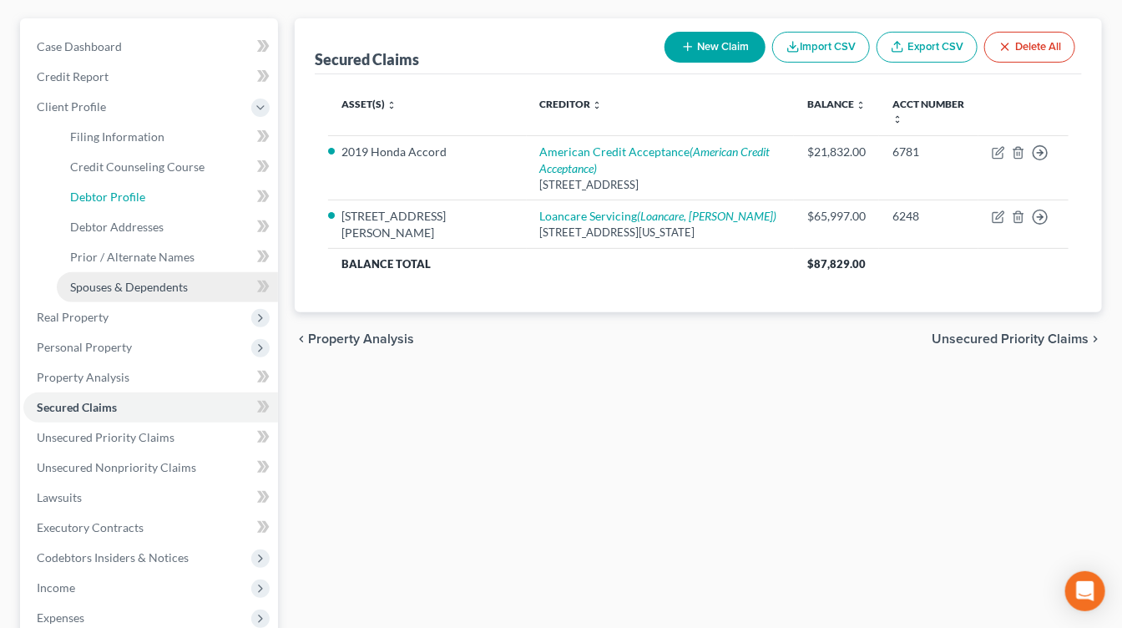
select select "0"
select select "2"
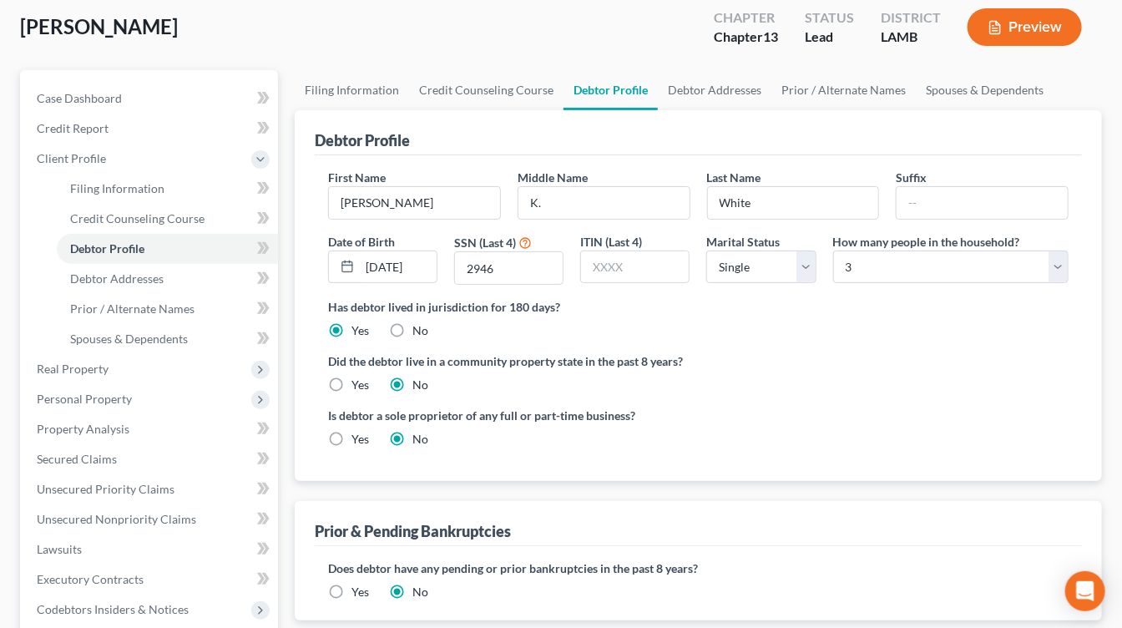
radio input "true"
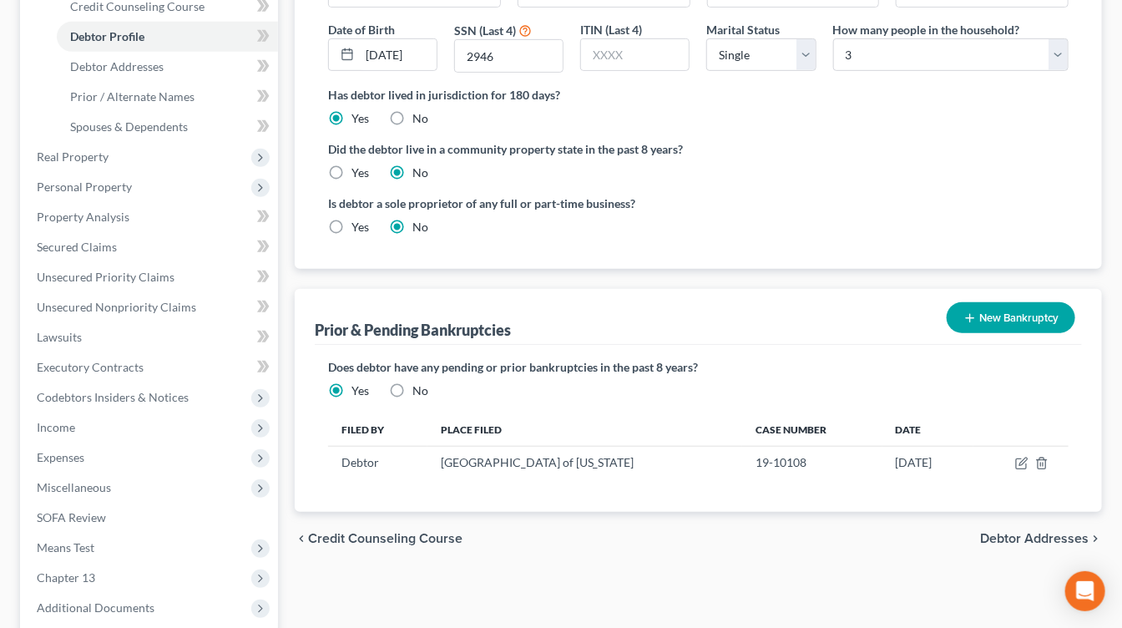
scroll to position [311, 0]
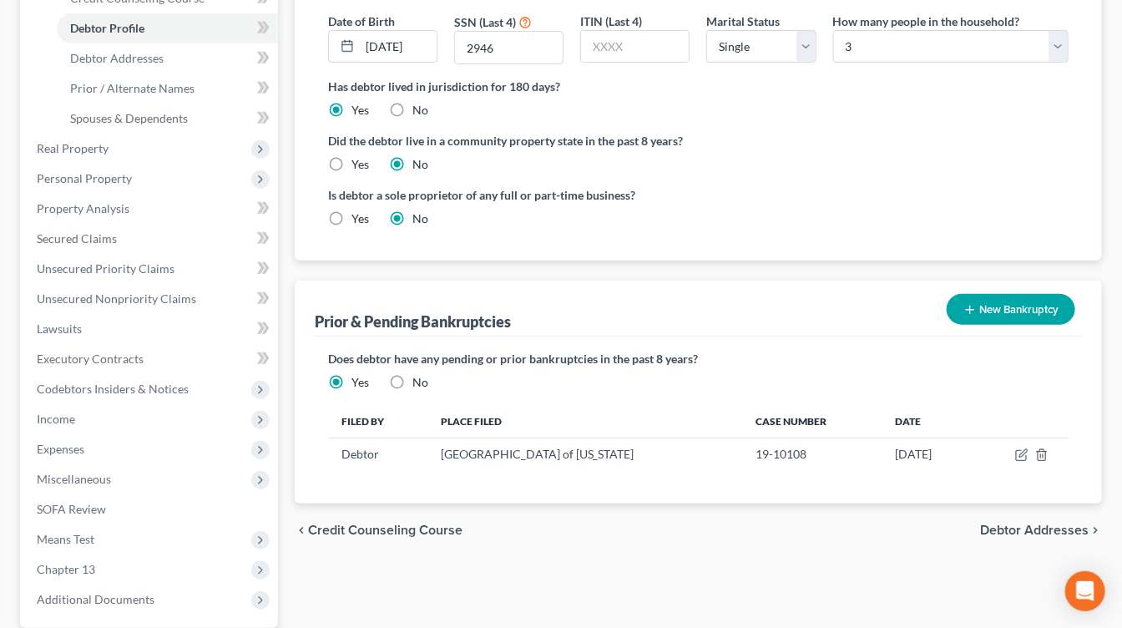
click at [351, 167] on label "Yes" at bounding box center [360, 164] width 18 height 17
click at [358, 167] on input "Yes" at bounding box center [363, 161] width 11 height 11
radio input "true"
radio input "false"
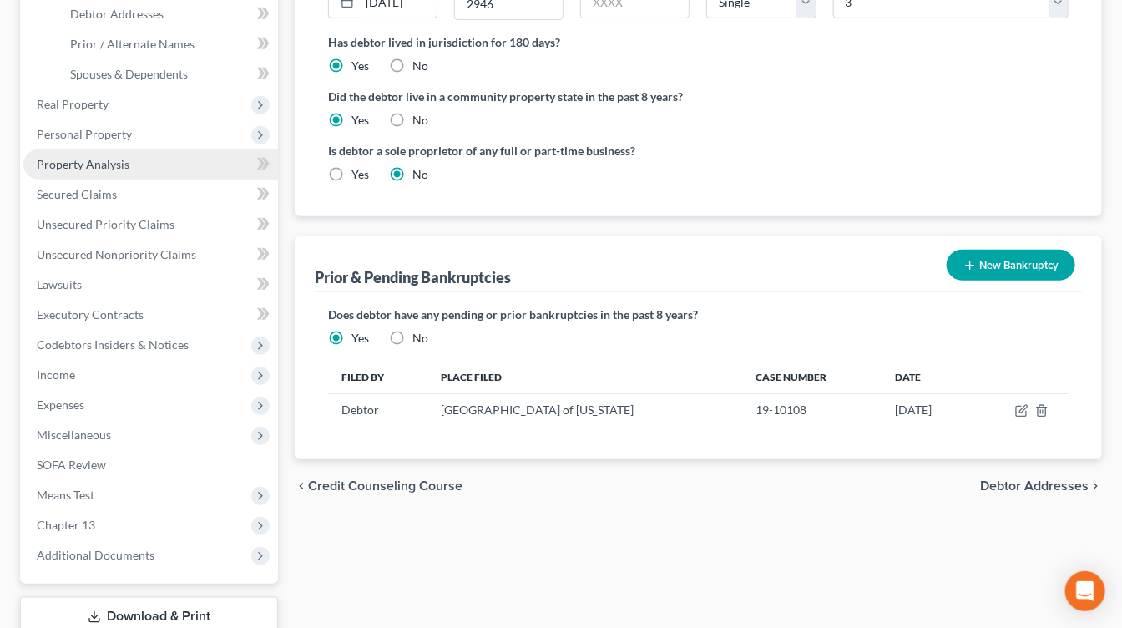
click at [106, 159] on span "Property Analysis" at bounding box center [83, 164] width 93 height 14
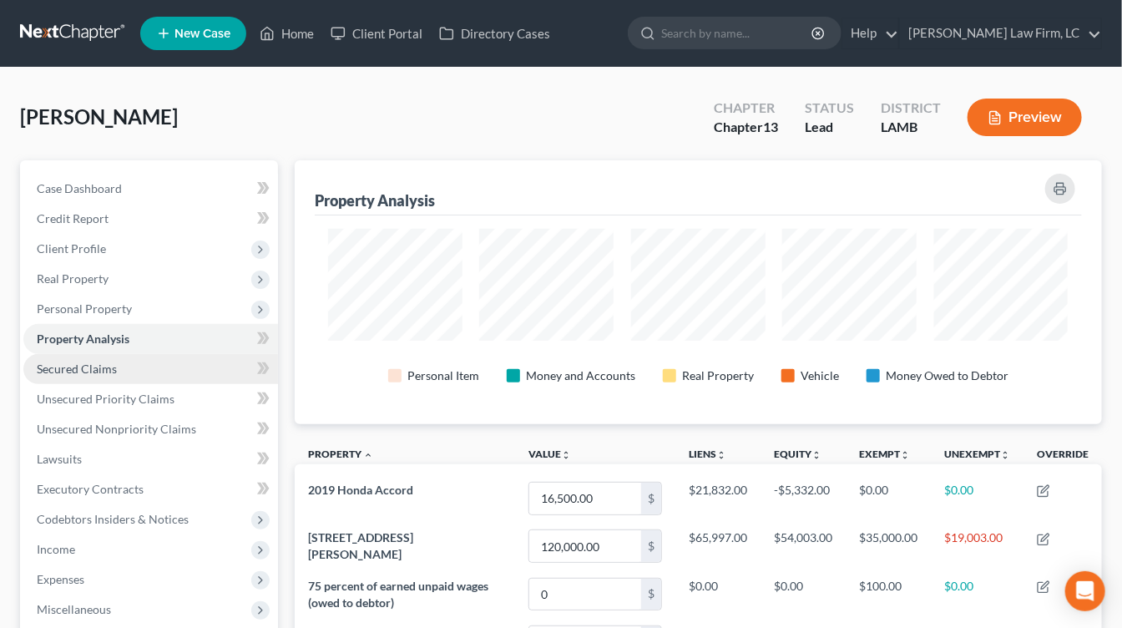
scroll to position [834532, 833987]
click at [186, 376] on link "Secured Claims" at bounding box center [150, 369] width 255 height 30
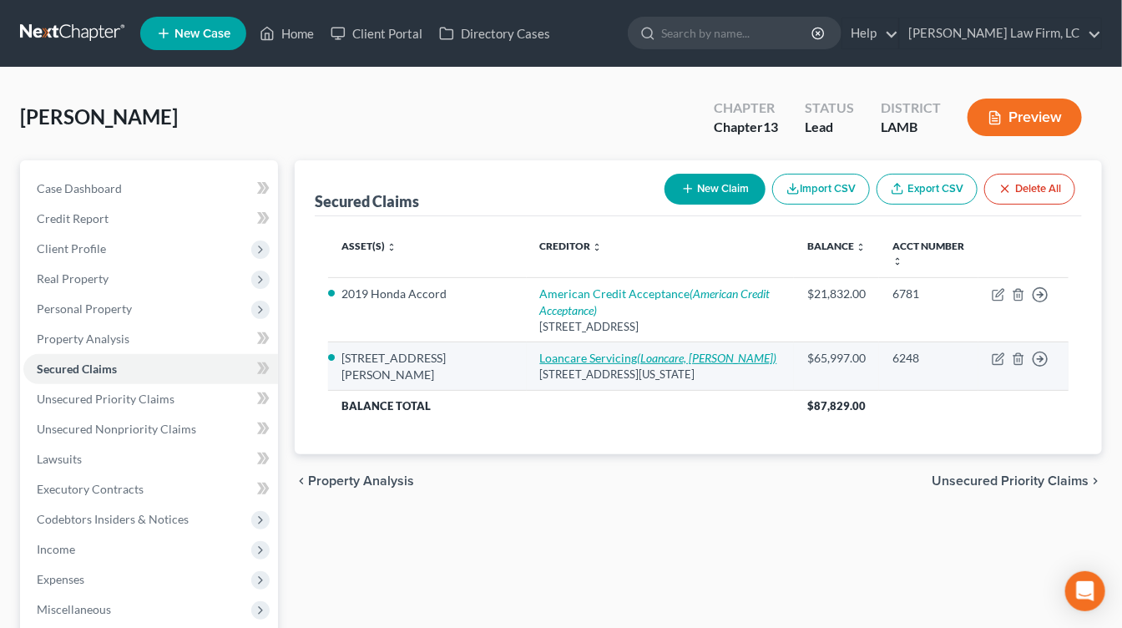
click at [540, 351] on link "Loancare Servicing (Loancare, Dean Morris)" at bounding box center [658, 358] width 237 height 14
select select "48"
select select "0"
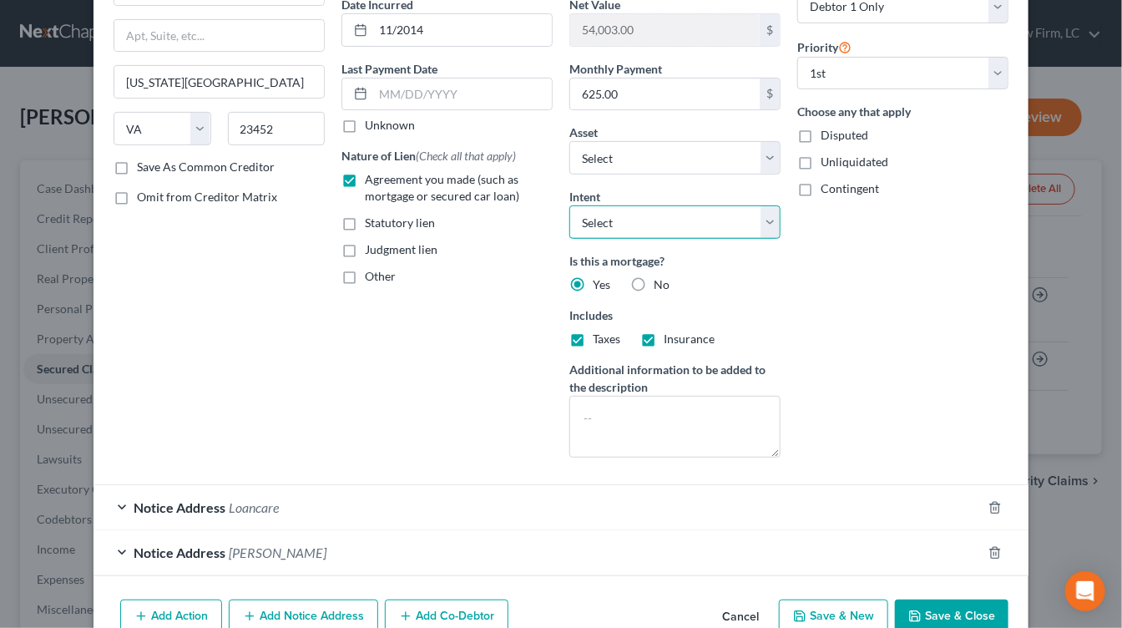
click at [682, 225] on select "Select Surrender Redeem Reaffirm Avoid Other" at bounding box center [674, 221] width 211 height 33
select select "2"
click at [569, 205] on select "Select Surrender Redeem Reaffirm Avoid Other" at bounding box center [674, 221] width 211 height 33
click at [458, 362] on div "Account Number (last 4) 6248 Full Account Number Date Incurred 11/2014 Last Pay…" at bounding box center [447, 189] width 228 height 563
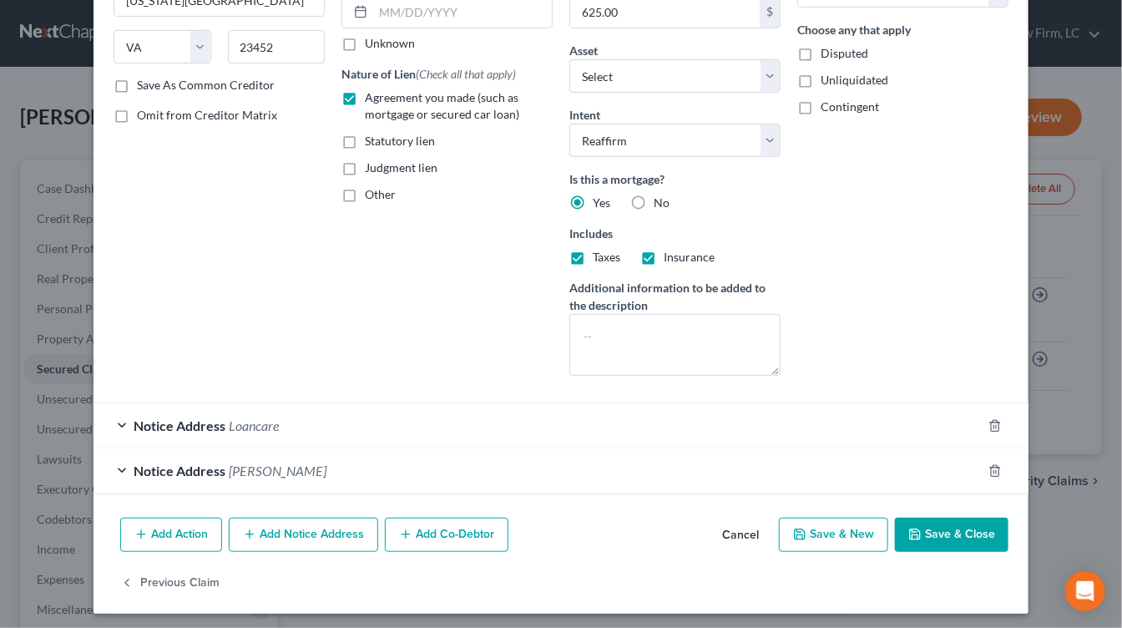
click at [934, 534] on button "Save & Close" at bounding box center [952, 535] width 114 height 35
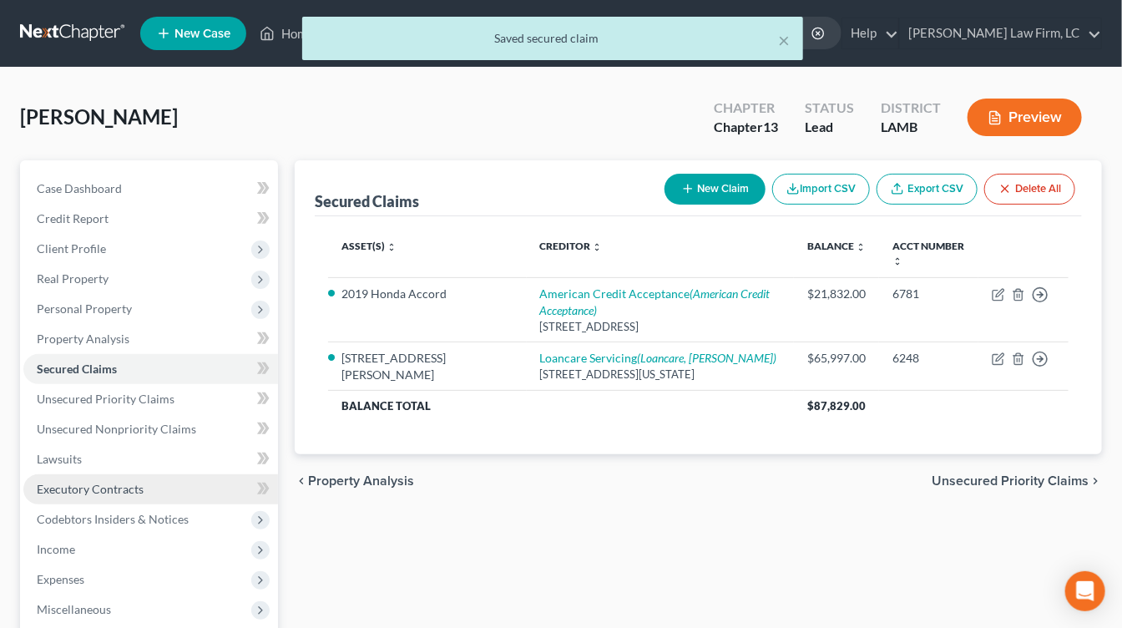
click at [82, 483] on span "Executory Contracts" at bounding box center [90, 489] width 107 height 14
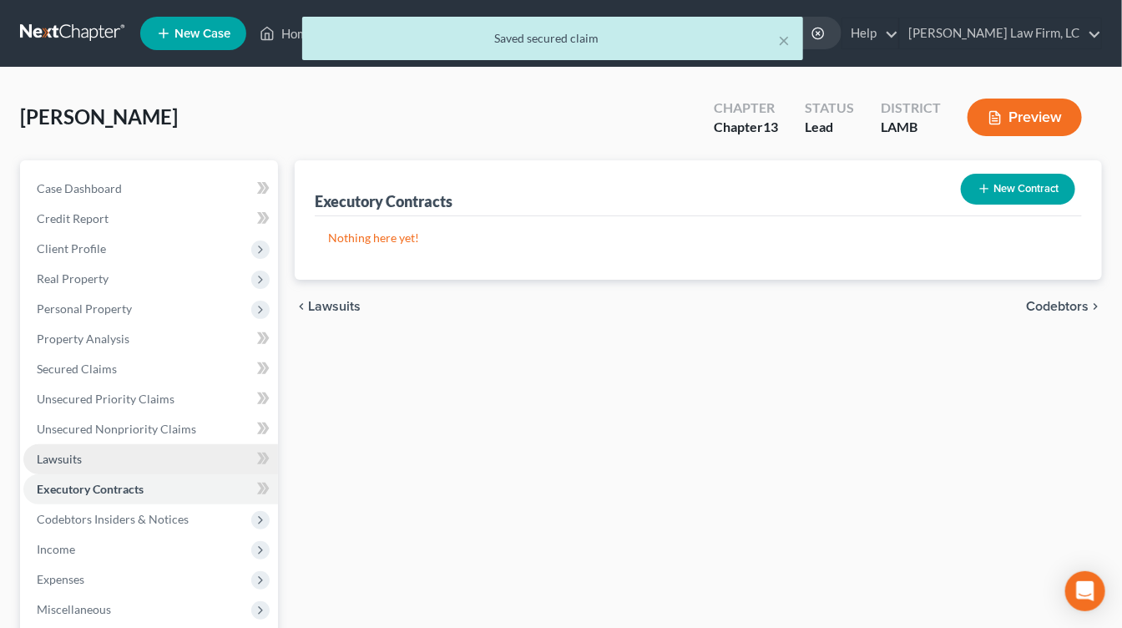
click at [91, 455] on link "Lawsuits" at bounding box center [150, 459] width 255 height 30
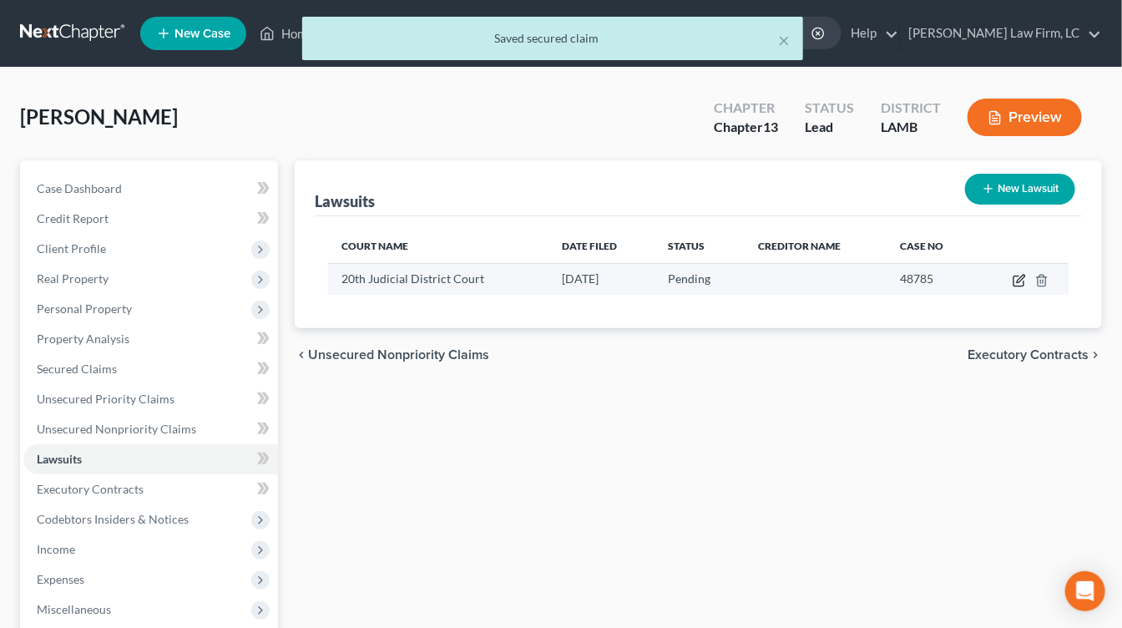
click at [1021, 279] on icon "button" at bounding box center [1021, 279] width 8 height 8
select select "19"
select select "0"
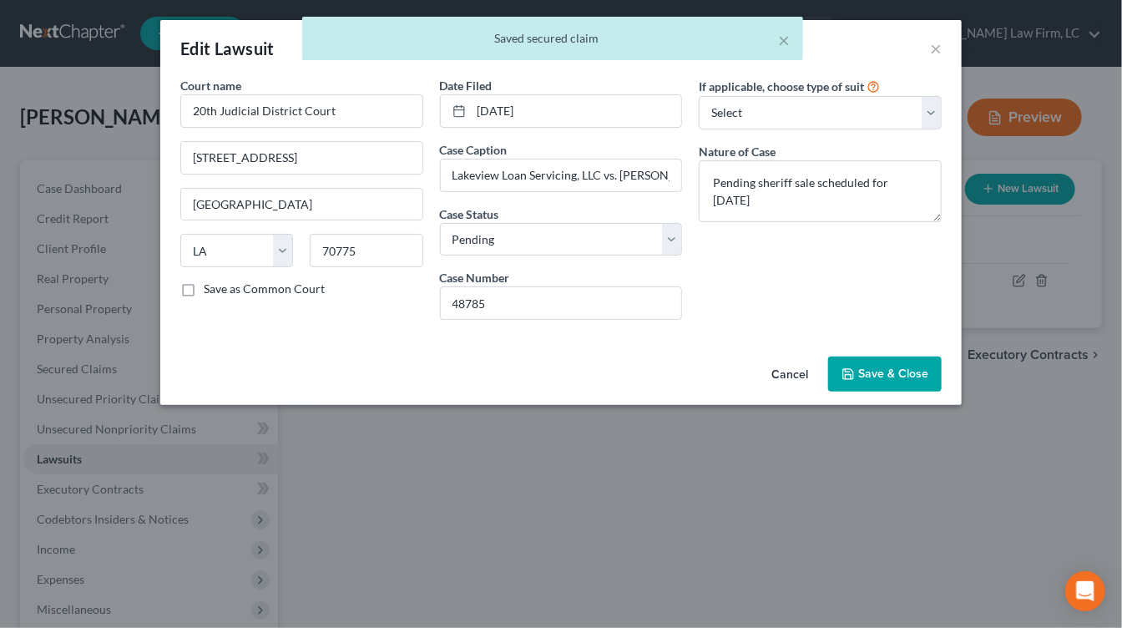
click at [780, 366] on button "Cancel" at bounding box center [789, 374] width 63 height 33
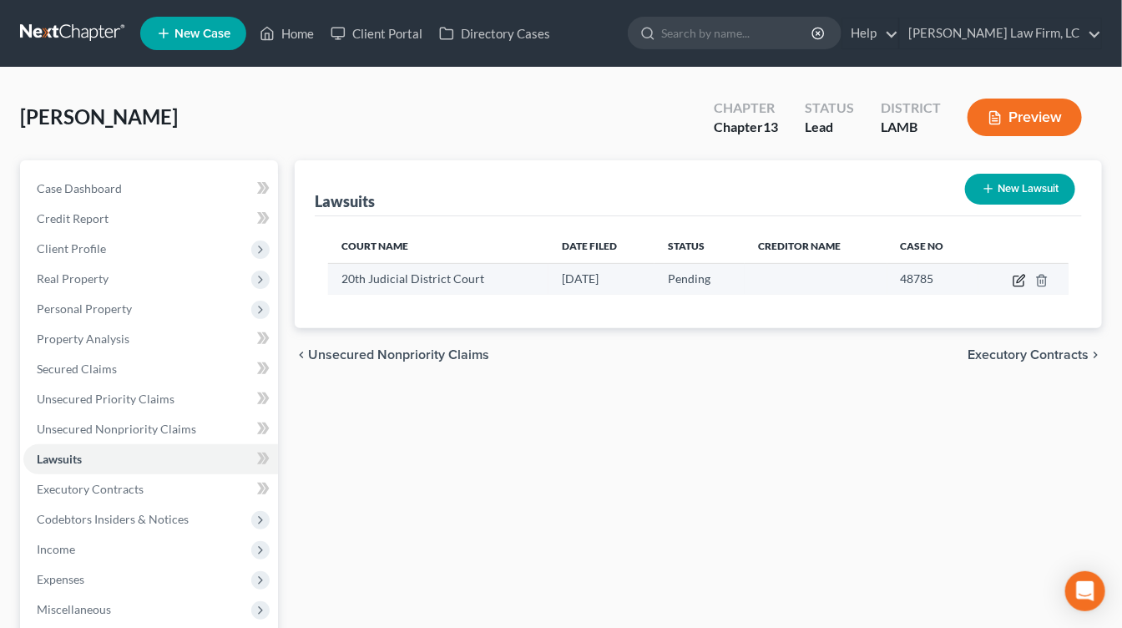
click at [1018, 282] on icon "button" at bounding box center [1019, 280] width 13 height 13
select select "19"
select select "0"
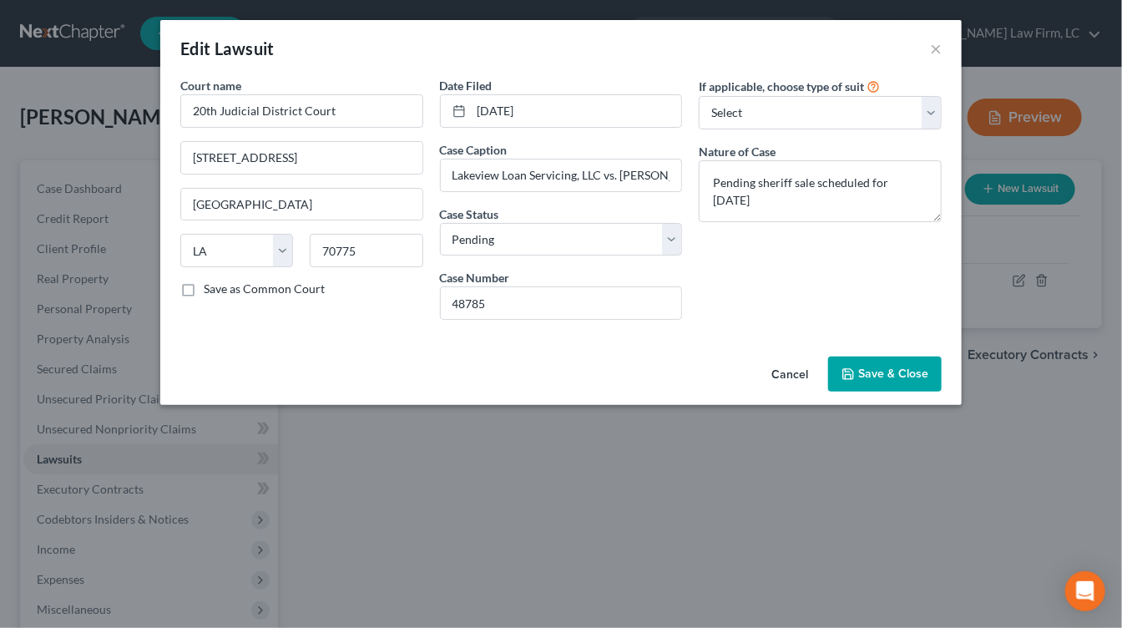
click at [796, 383] on button "Cancel" at bounding box center [789, 374] width 63 height 33
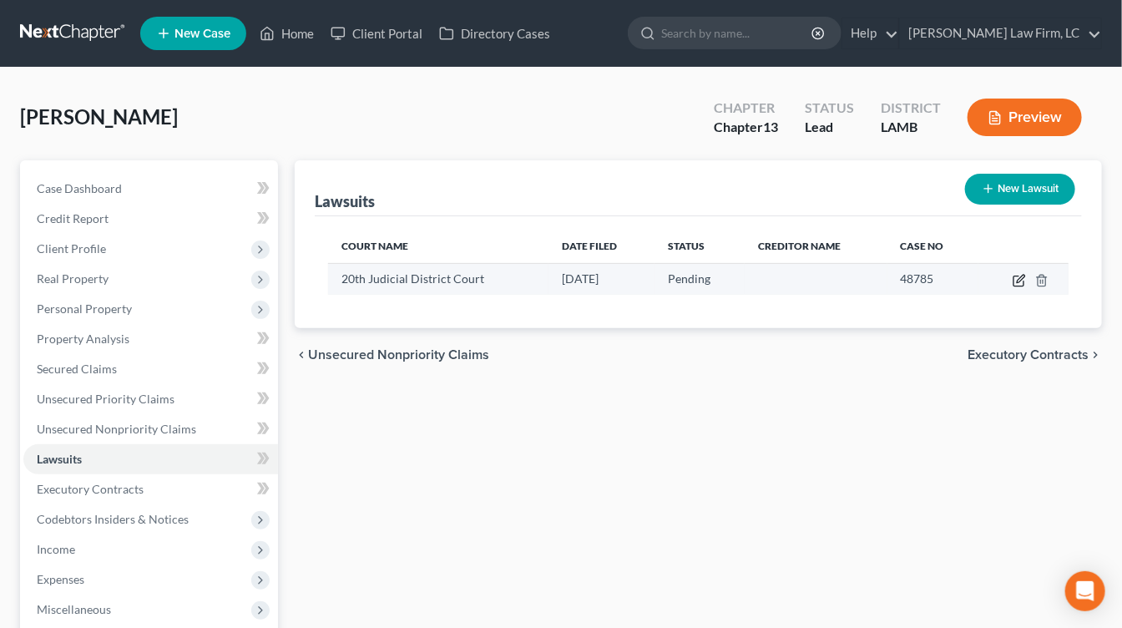
click at [1018, 278] on icon "button" at bounding box center [1021, 279] width 8 height 8
select select "19"
select select "0"
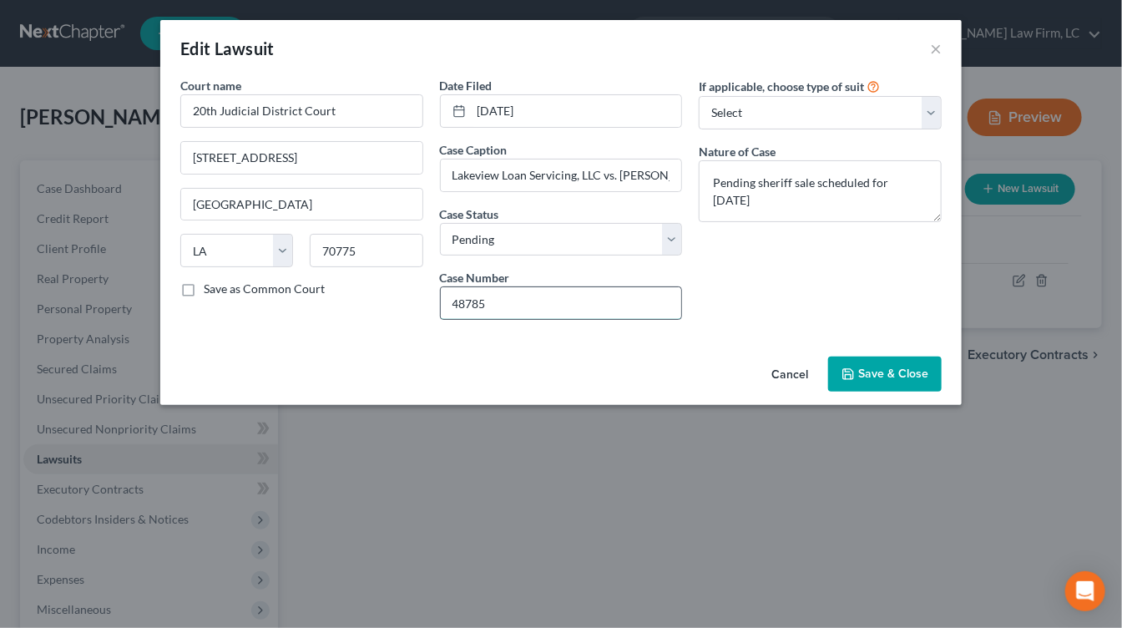
click at [463, 305] on input "48785" at bounding box center [561, 303] width 241 height 32
type input "48,785"
click at [887, 385] on button "Save & Close" at bounding box center [885, 373] width 114 height 35
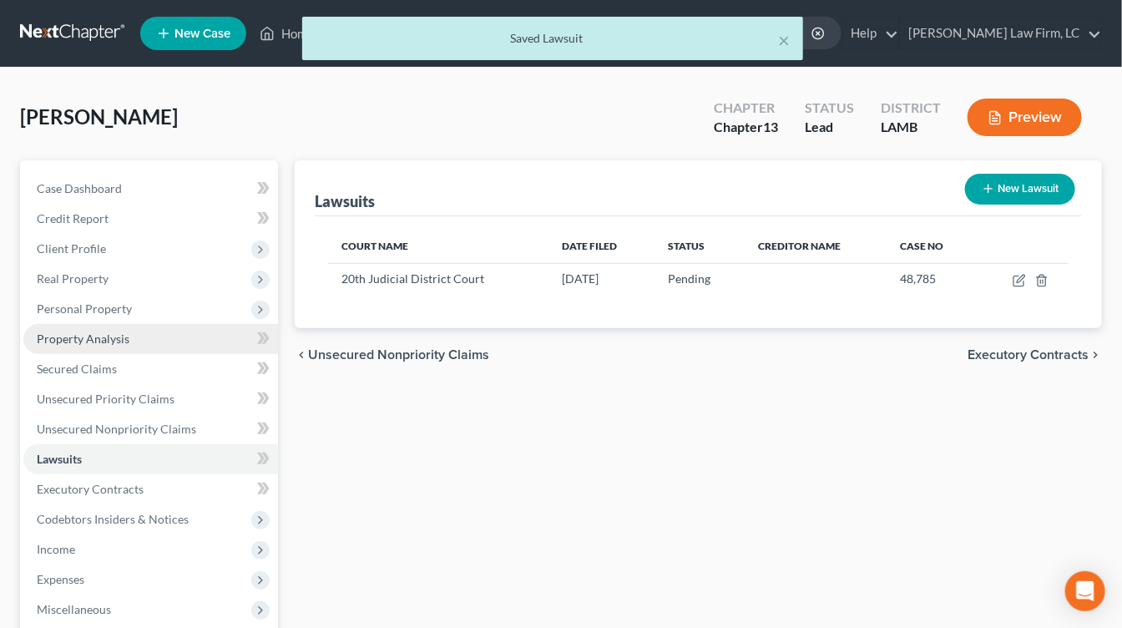
click at [142, 340] on link "Property Analysis" at bounding box center [150, 339] width 255 height 30
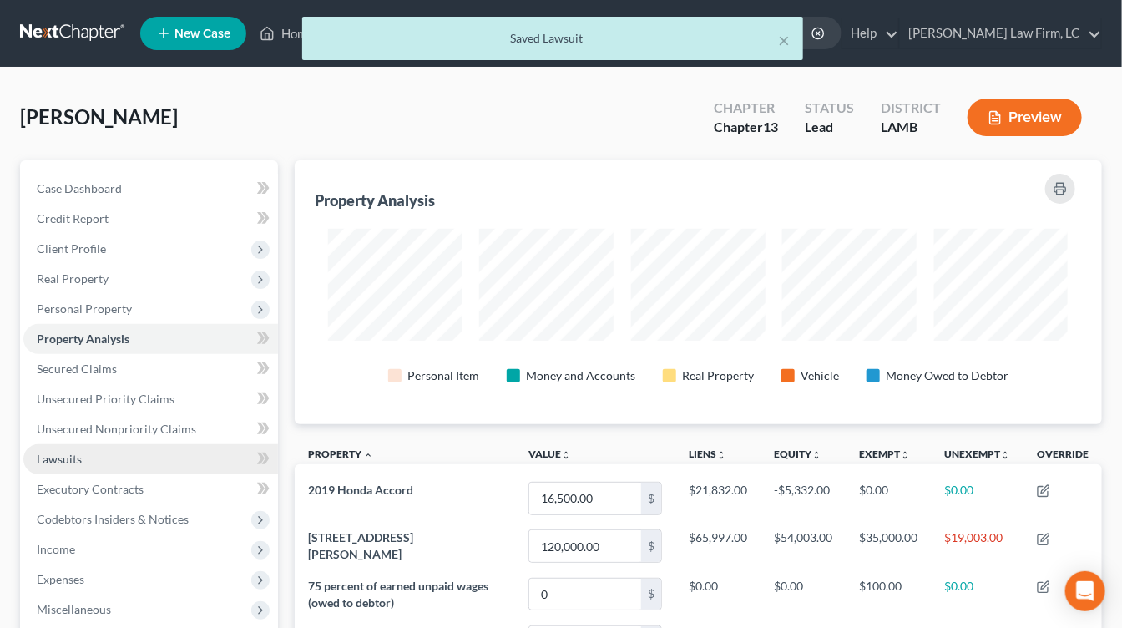
click at [174, 456] on link "Lawsuits" at bounding box center [150, 459] width 255 height 30
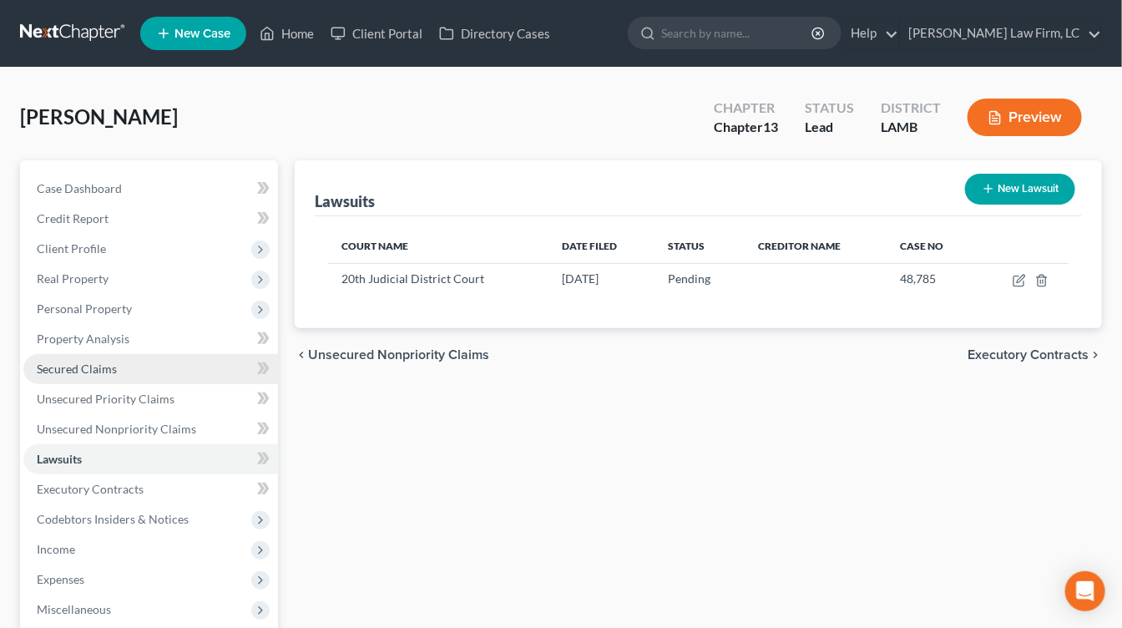
click at [145, 359] on link "Secured Claims" at bounding box center [150, 369] width 255 height 30
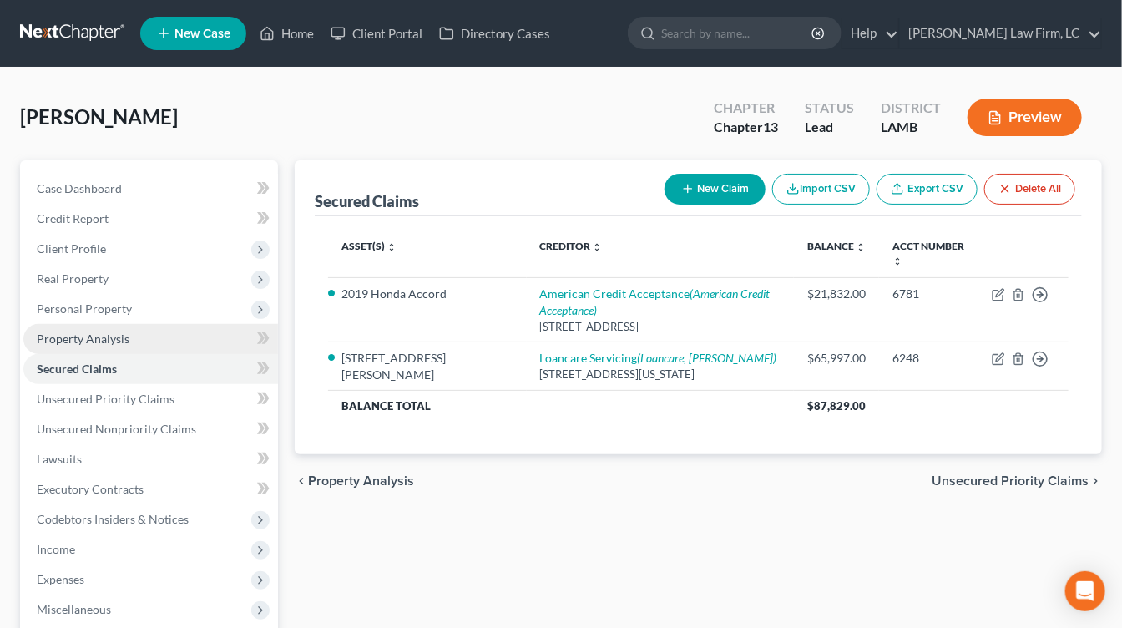
click at [189, 341] on link "Property Analysis" at bounding box center [150, 339] width 255 height 30
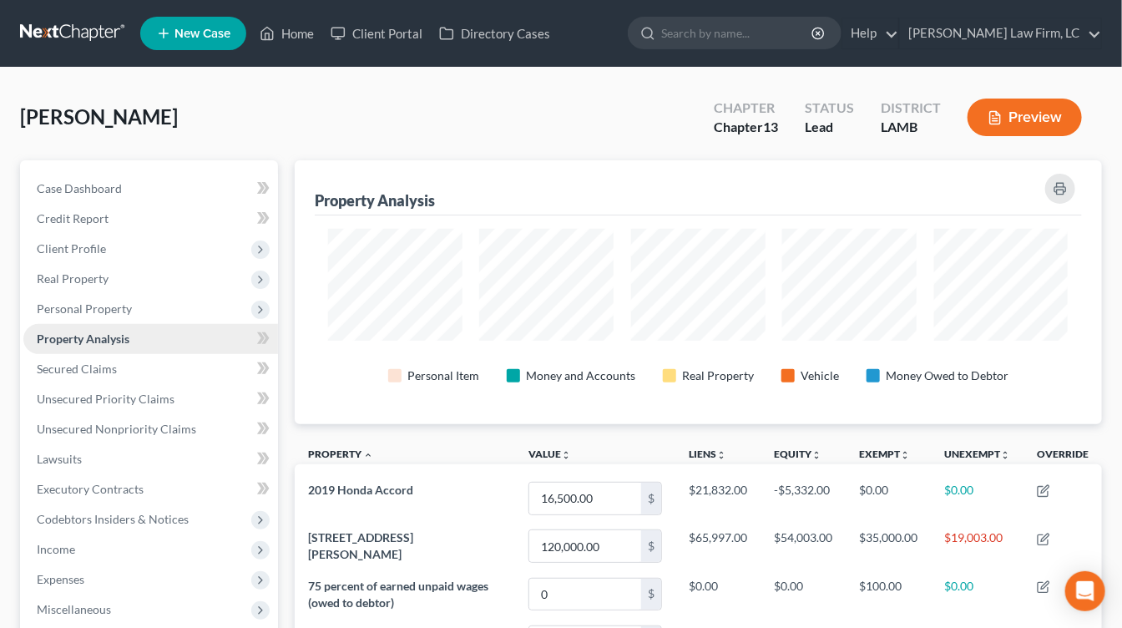
click at [121, 324] on link "Property Analysis" at bounding box center [150, 339] width 255 height 30
click at [163, 311] on span "Personal Property" at bounding box center [150, 309] width 255 height 30
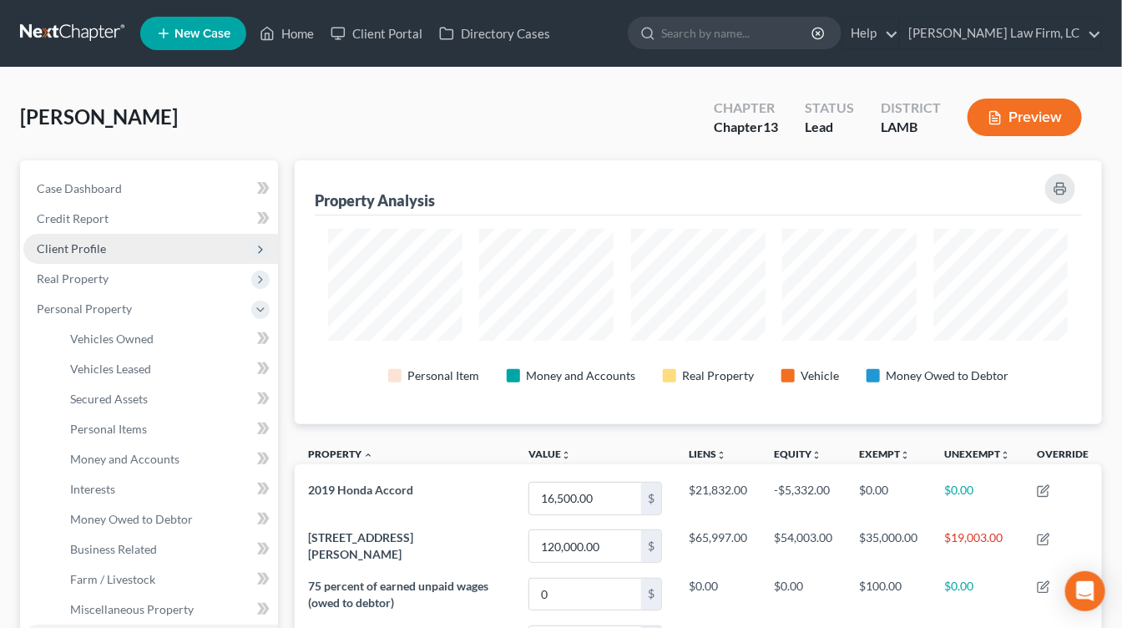
click at [197, 248] on span "Client Profile" at bounding box center [150, 249] width 255 height 30
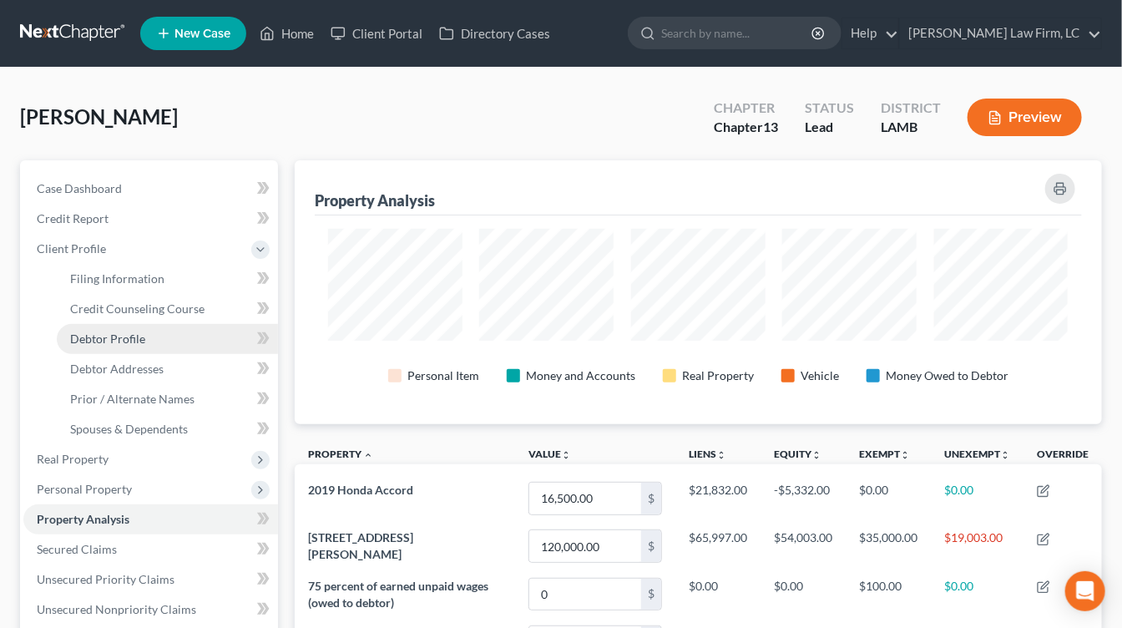
click at [197, 327] on link "Debtor Profile" at bounding box center [167, 339] width 221 height 30
select select "0"
select select "2"
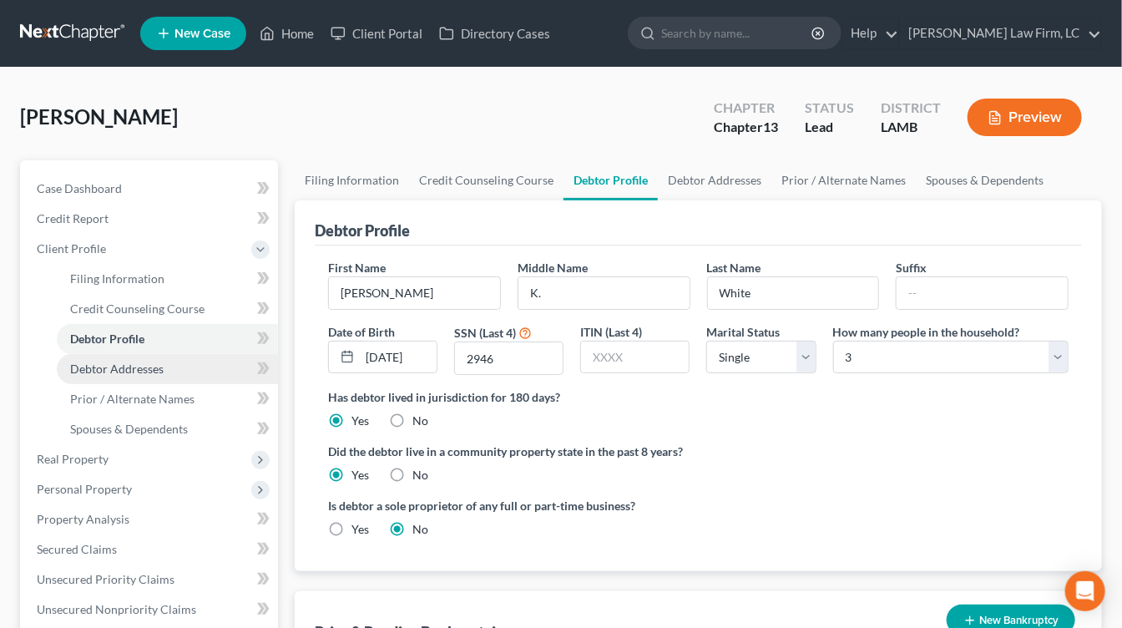
click at [189, 364] on link "Debtor Addresses" at bounding box center [167, 369] width 221 height 30
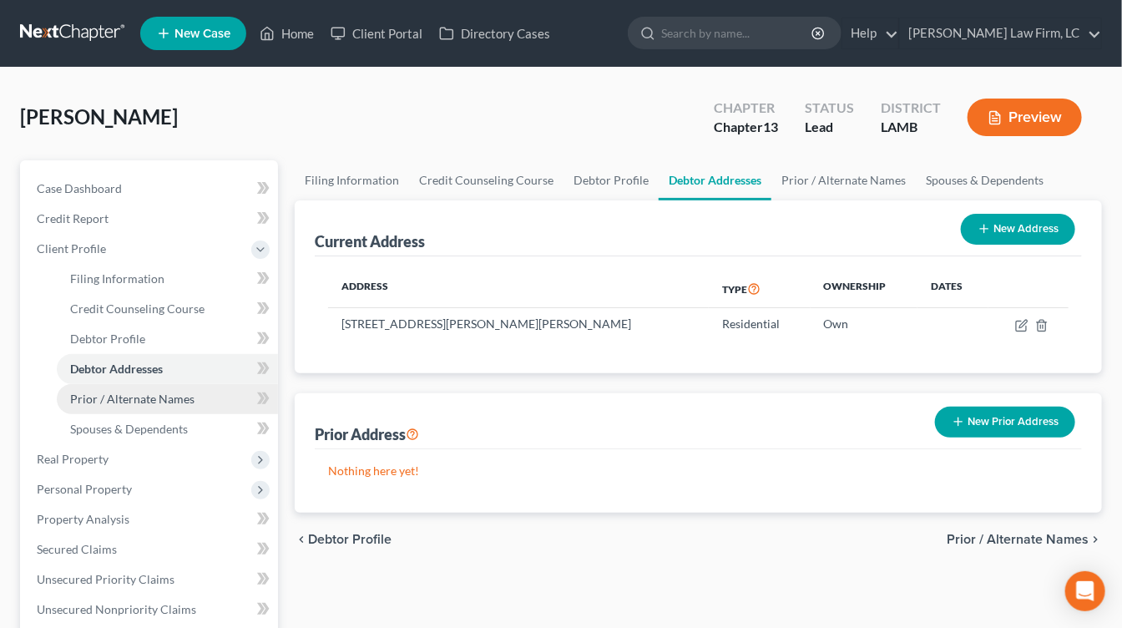
click at [191, 408] on link "Prior / Alternate Names" at bounding box center [167, 399] width 221 height 30
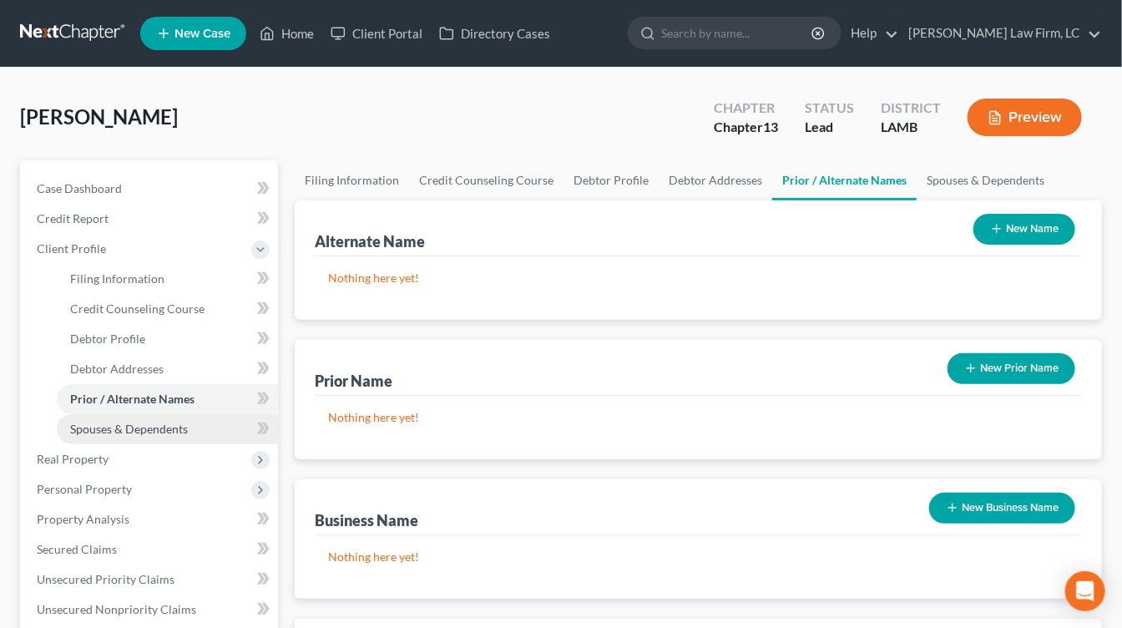
click at [184, 418] on link "Spouses & Dependents" at bounding box center [167, 429] width 221 height 30
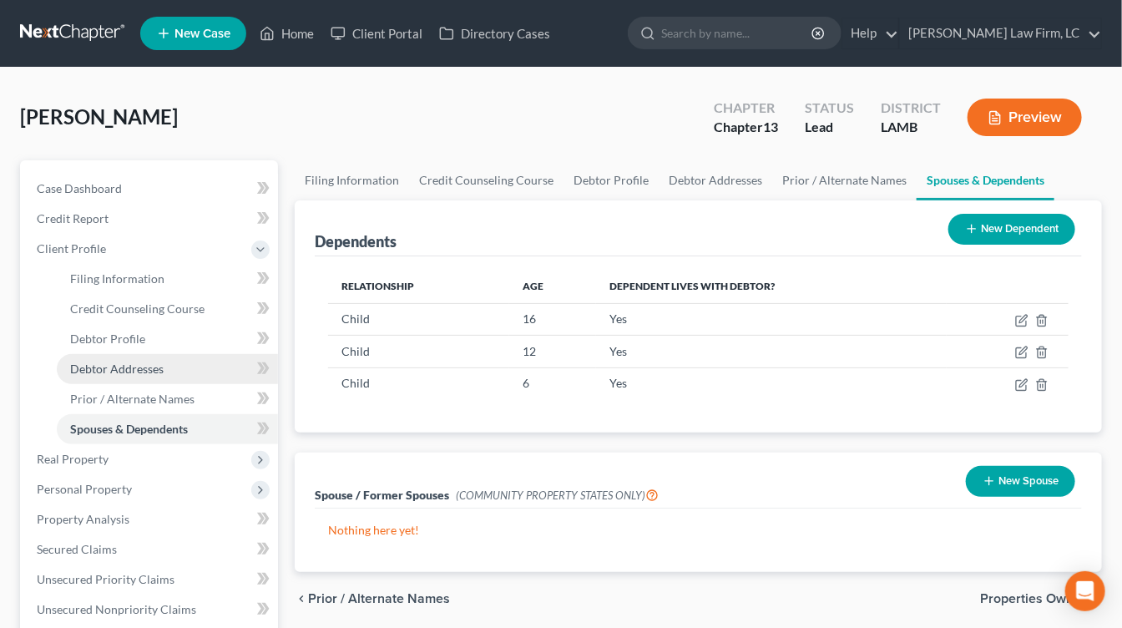
click at [184, 376] on link "Debtor Addresses" at bounding box center [167, 369] width 221 height 30
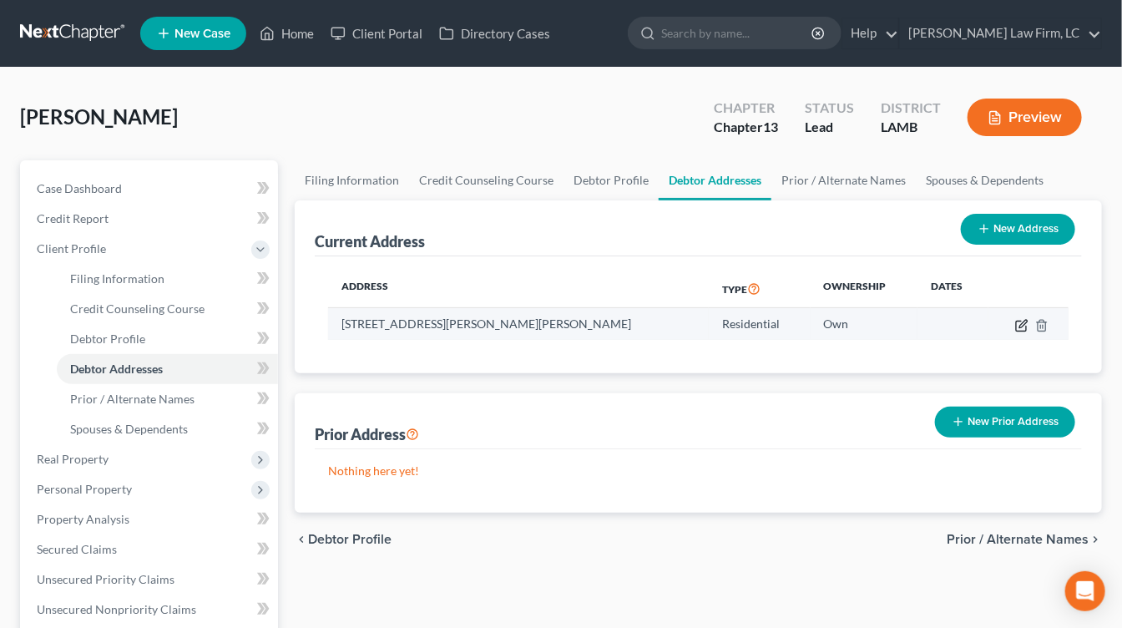
click at [1023, 326] on icon "button" at bounding box center [1021, 325] width 13 height 13
select select "19"
select select "0"
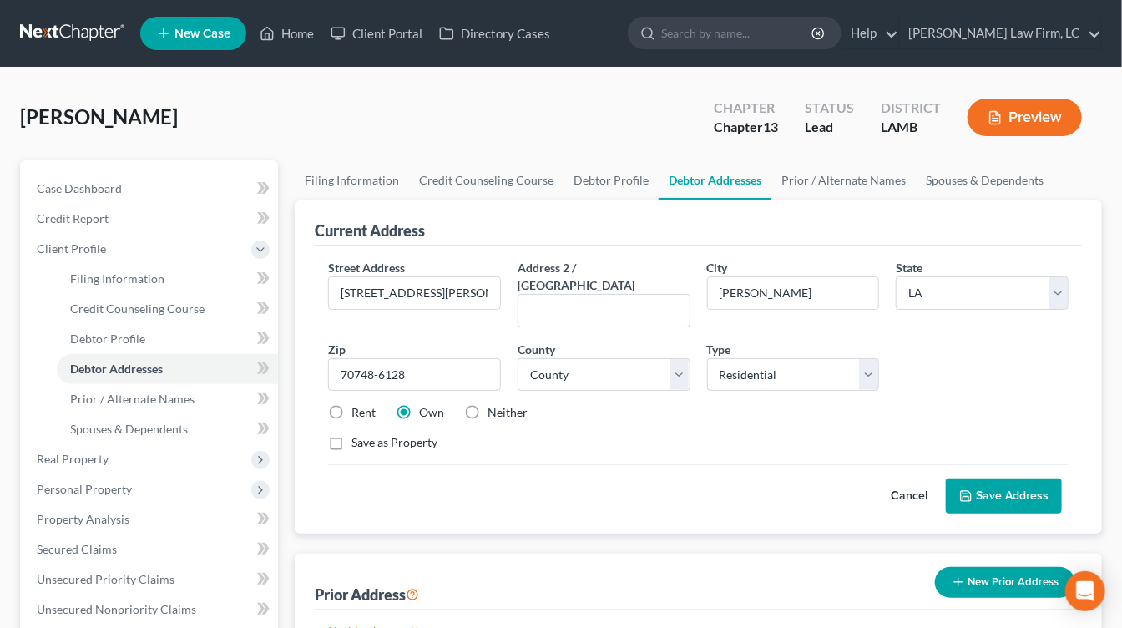
click at [913, 479] on button "Cancel" at bounding box center [908, 495] width 73 height 33
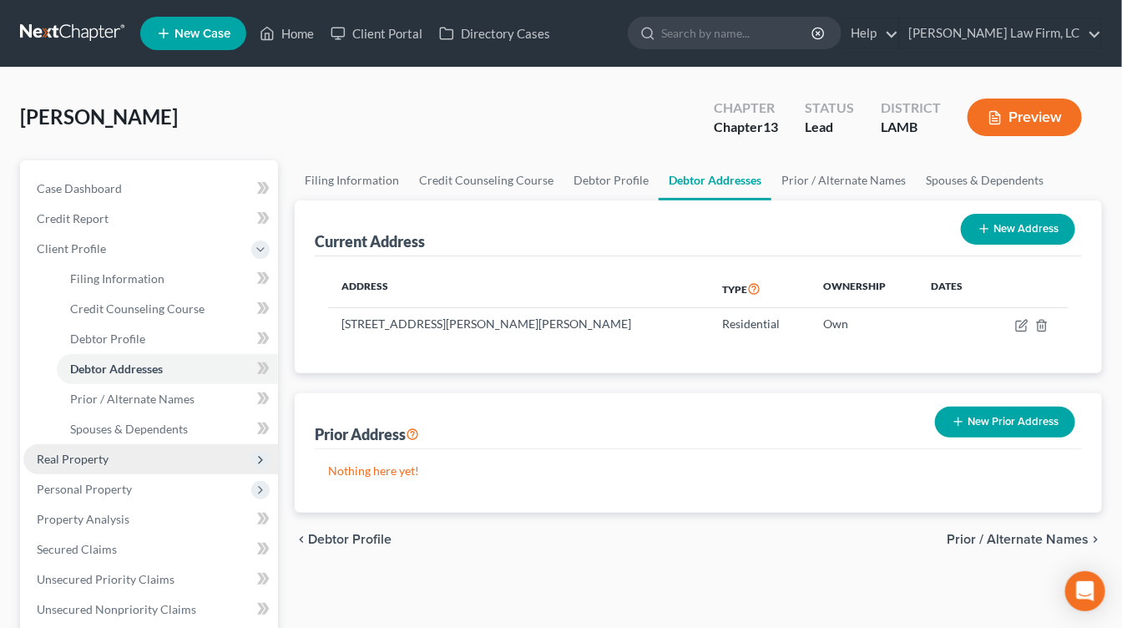
click at [94, 467] on span "Real Property" at bounding box center [150, 459] width 255 height 30
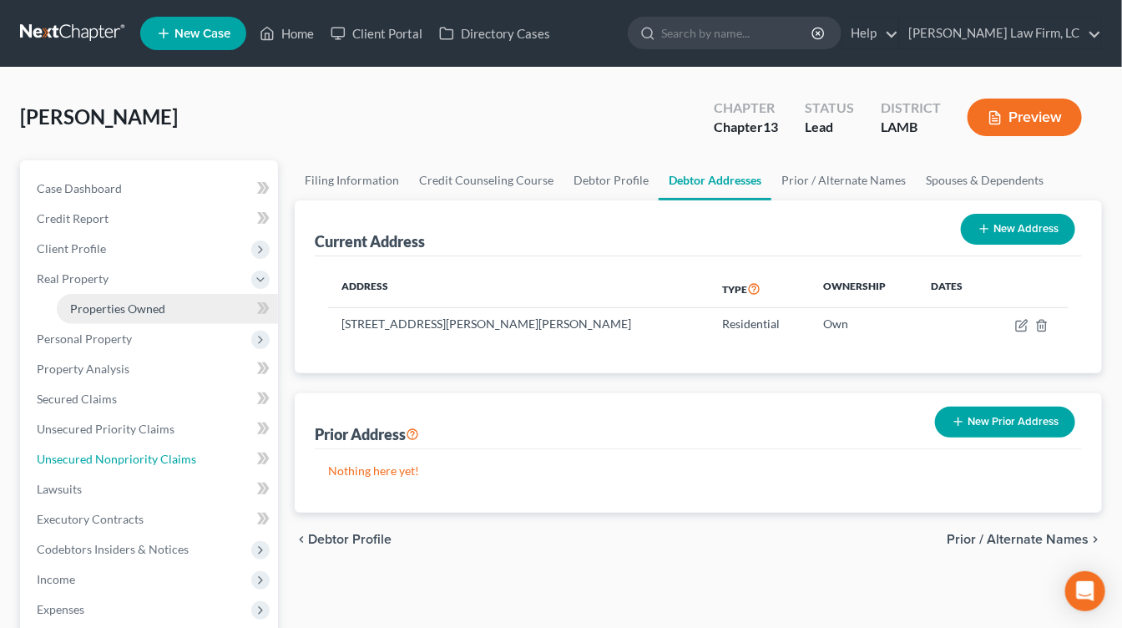
click at [126, 478] on ul "Case Dashboard Payments Invoices Payments Payments Credit Report Client Profile" at bounding box center [150, 474] width 255 height 601
click at [158, 304] on span "Properties Owned" at bounding box center [117, 308] width 95 height 14
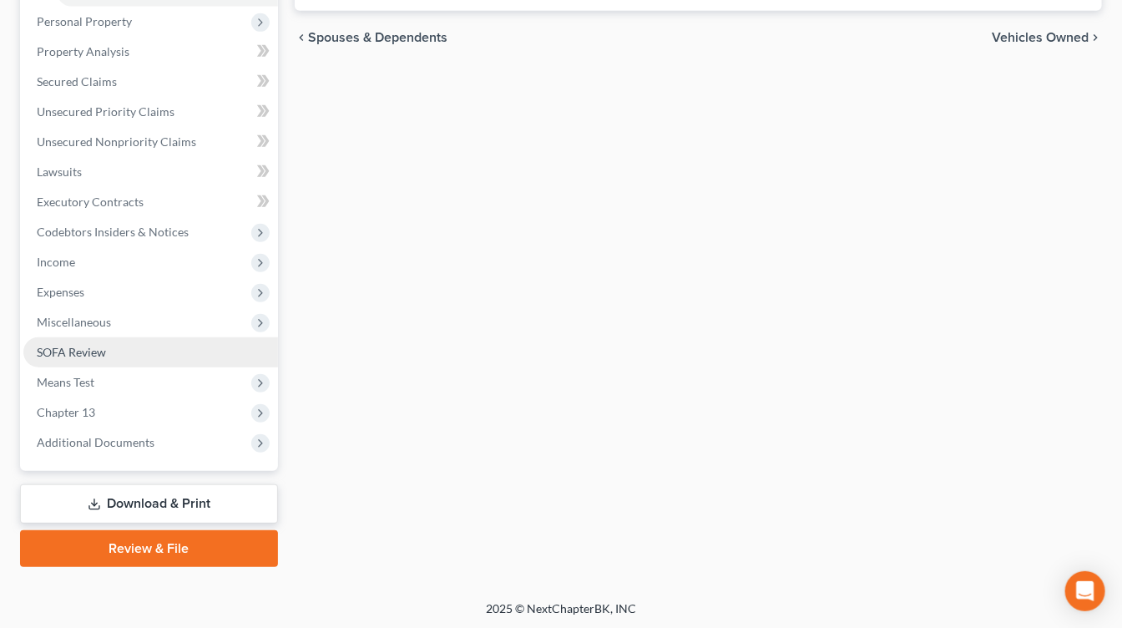
click at [163, 341] on link "SOFA Review" at bounding box center [150, 352] width 255 height 30
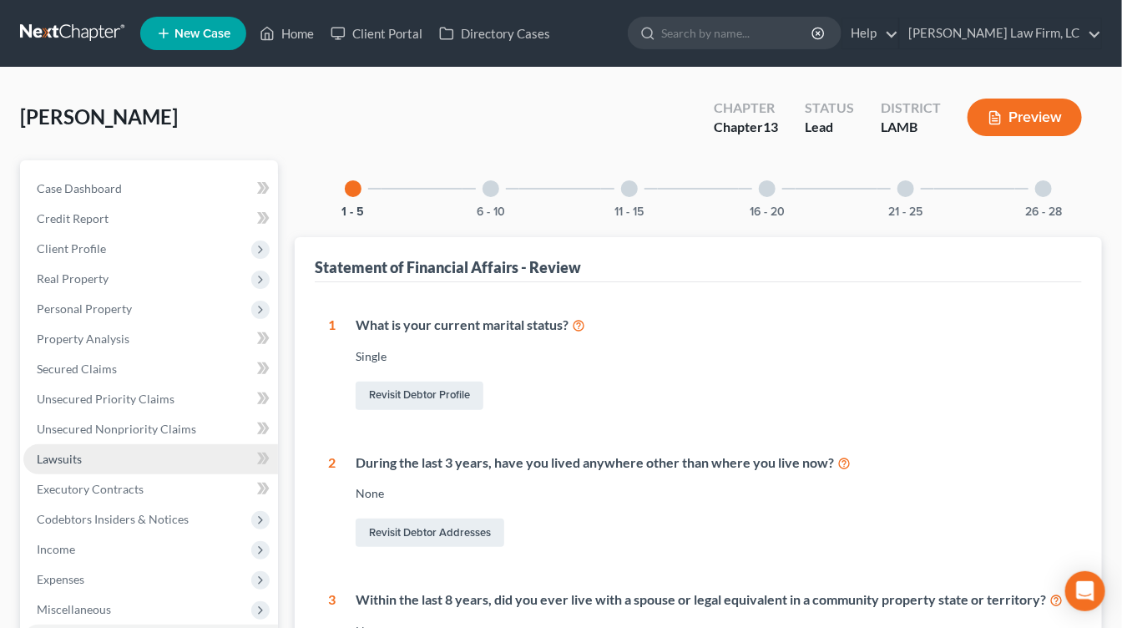
click at [150, 447] on link "Lawsuits" at bounding box center [150, 459] width 255 height 30
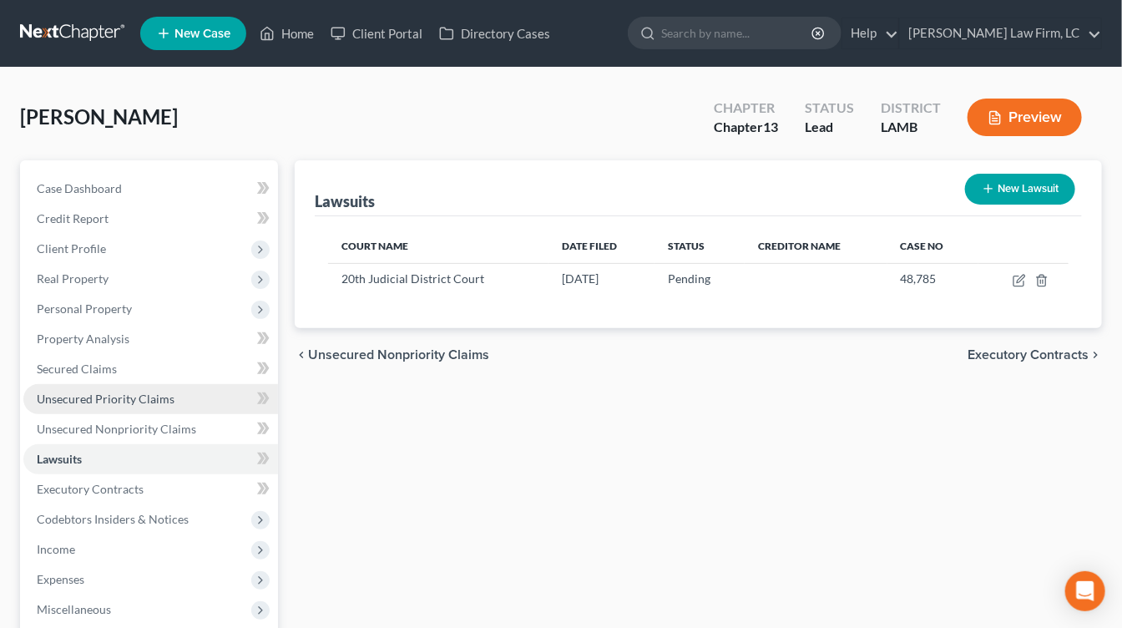
click at [176, 402] on link "Unsecured Priority Claims" at bounding box center [150, 399] width 255 height 30
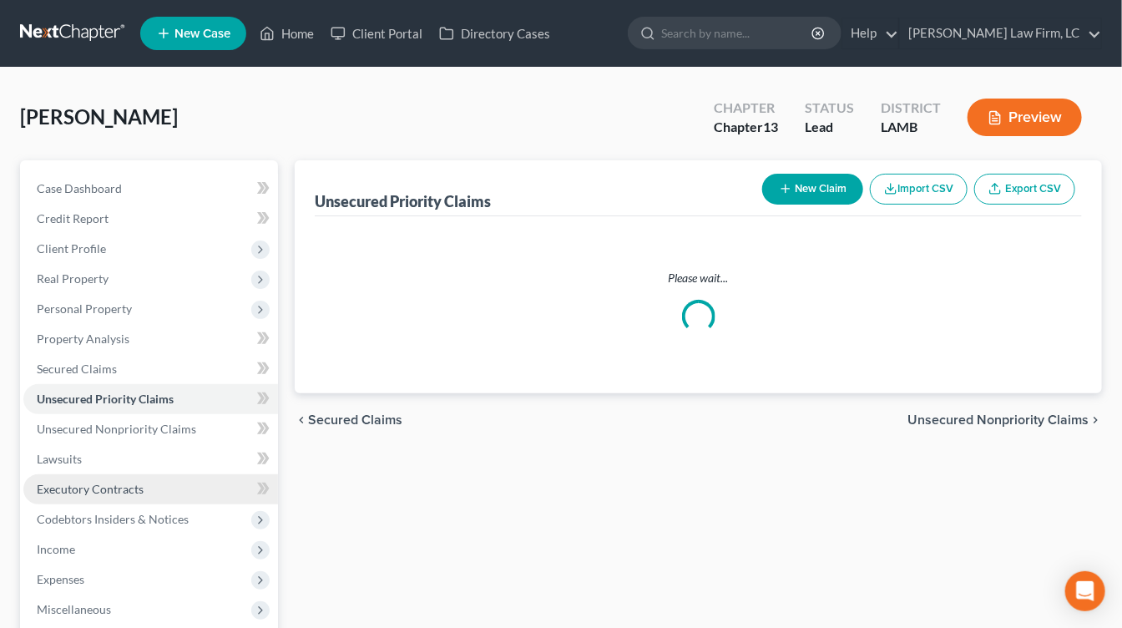
click at [176, 494] on link "Executory Contracts" at bounding box center [150, 489] width 255 height 30
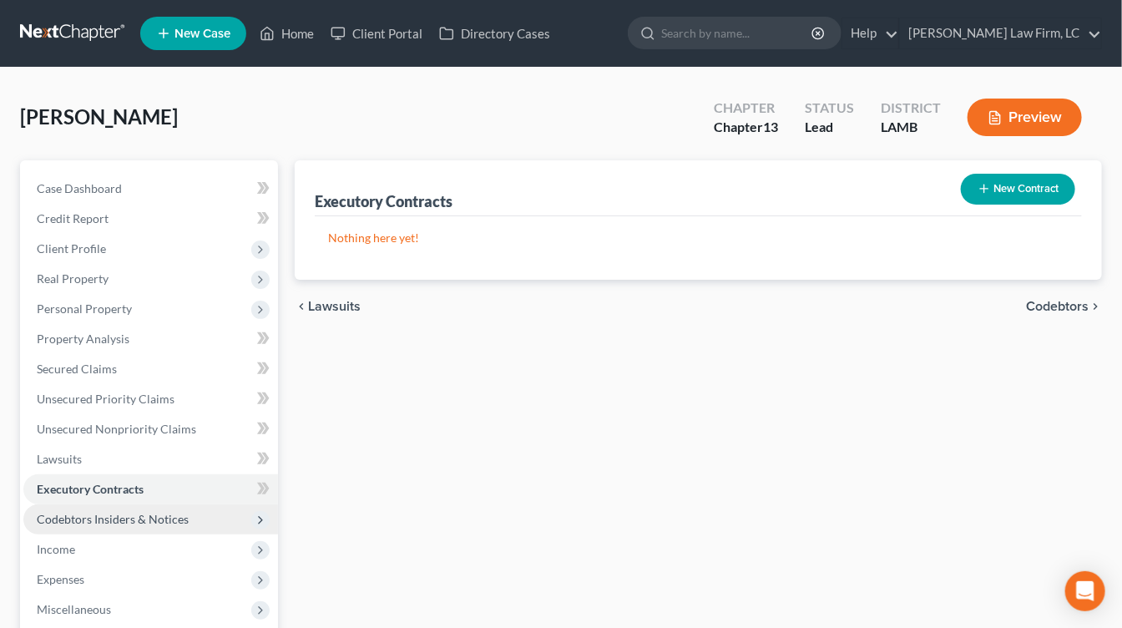
click at [164, 528] on span "Codebtors Insiders & Notices" at bounding box center [150, 519] width 255 height 30
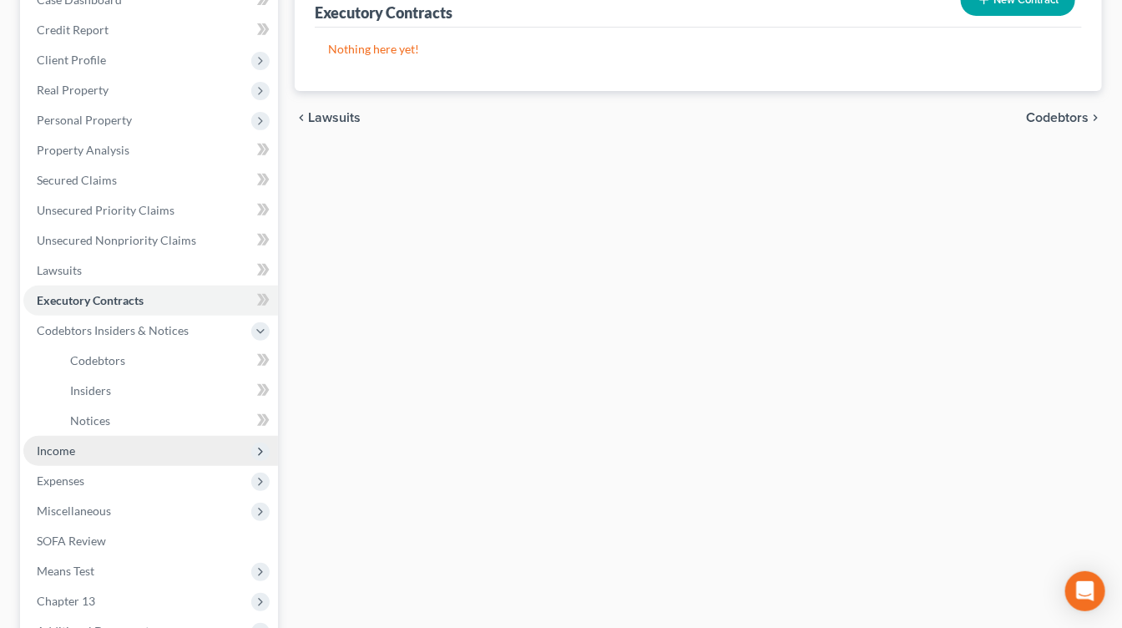
click at [174, 447] on span "Income" at bounding box center [150, 451] width 255 height 30
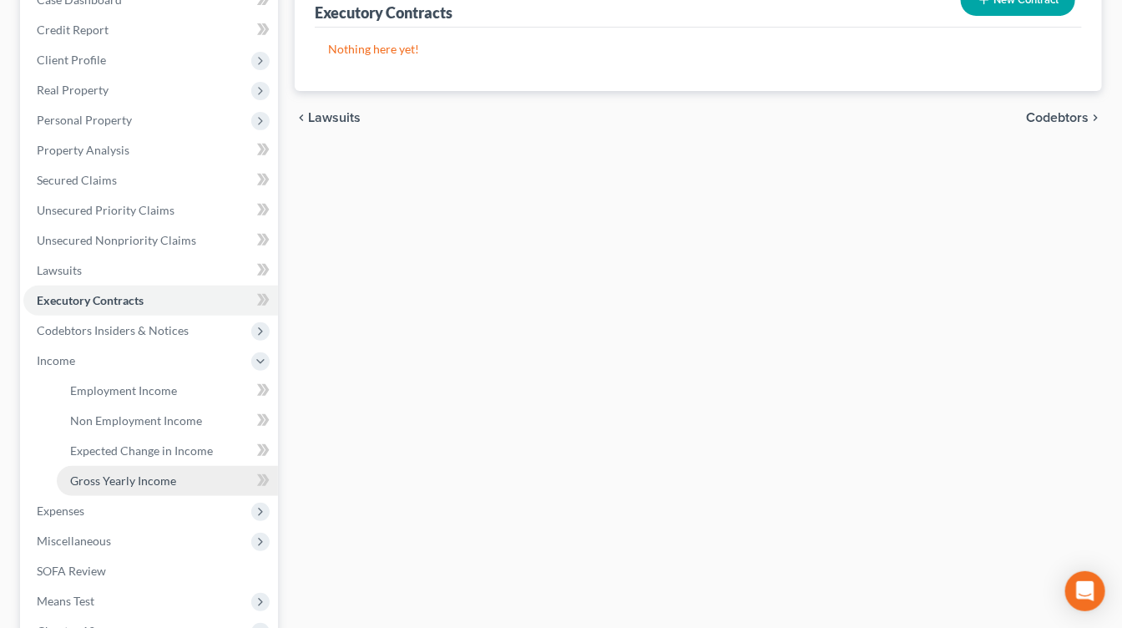
click at [174, 467] on link "Gross Yearly Income" at bounding box center [167, 481] width 221 height 30
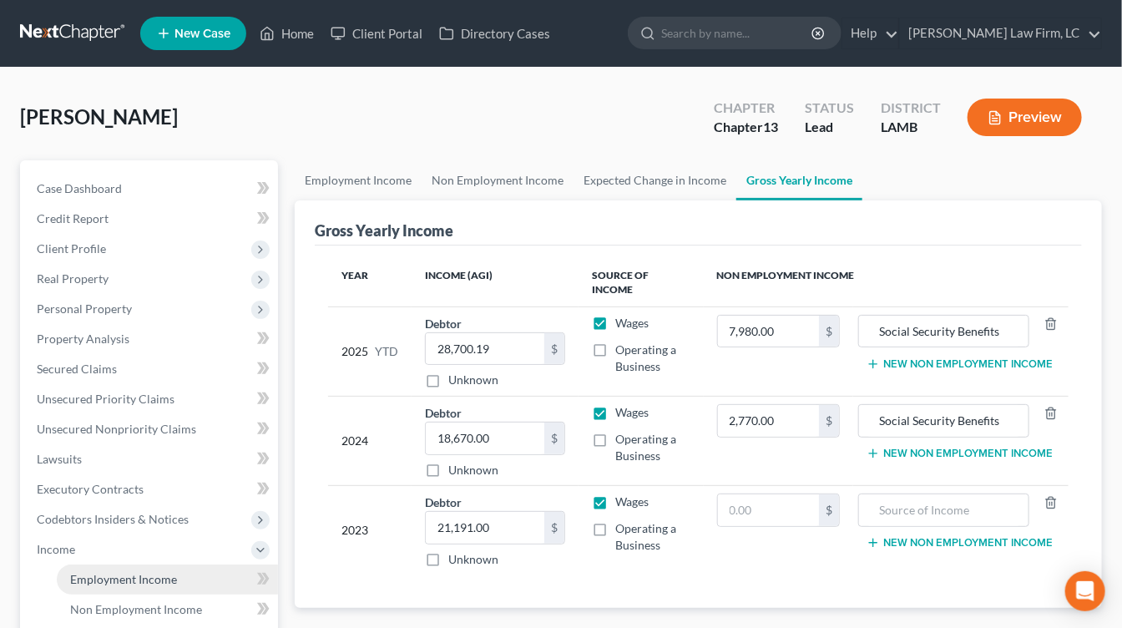
click at [132, 581] on span "Employment Income" at bounding box center [123, 579] width 107 height 14
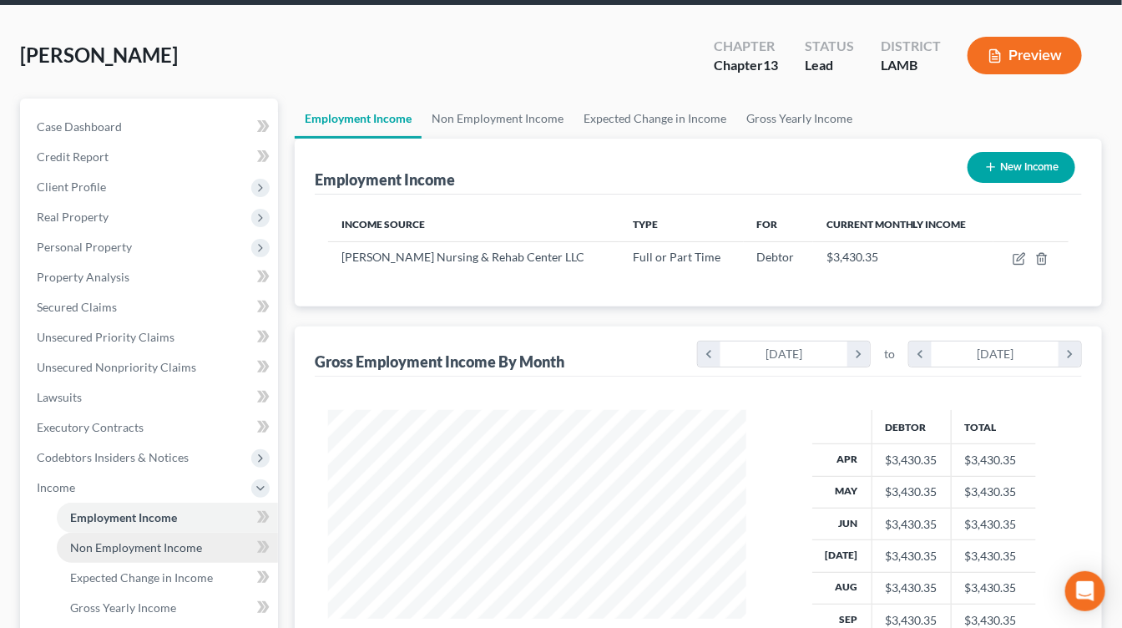
click at [192, 533] on link "Non Employment Income" at bounding box center [167, 548] width 221 height 30
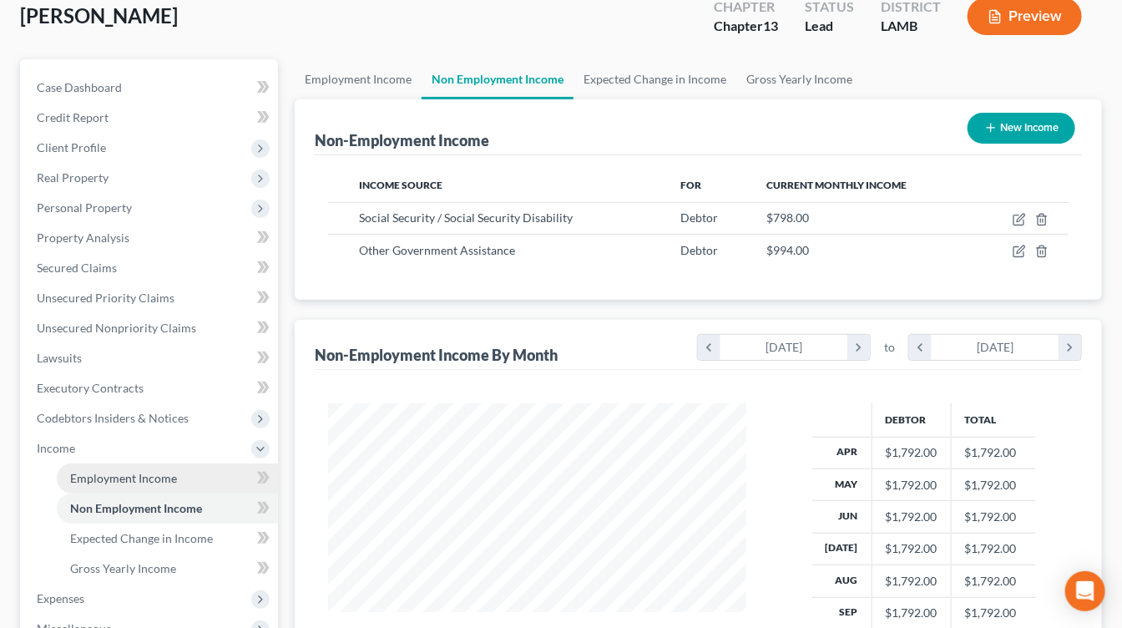
click at [179, 472] on link "Employment Income" at bounding box center [167, 478] width 221 height 30
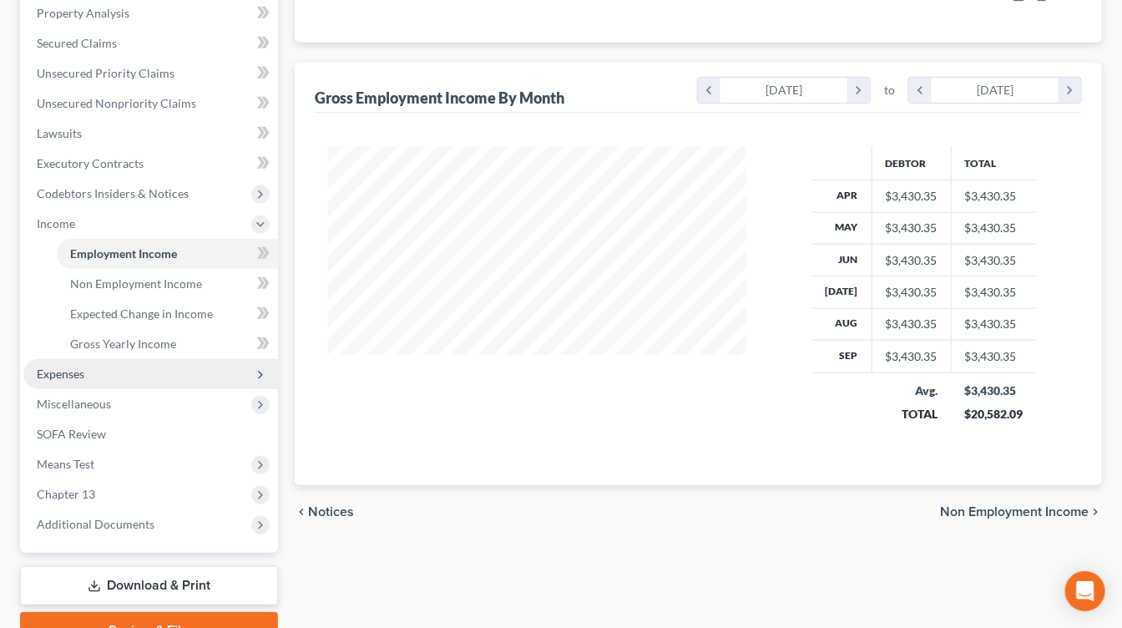
click at [68, 371] on span "Expenses" at bounding box center [61, 373] width 48 height 14
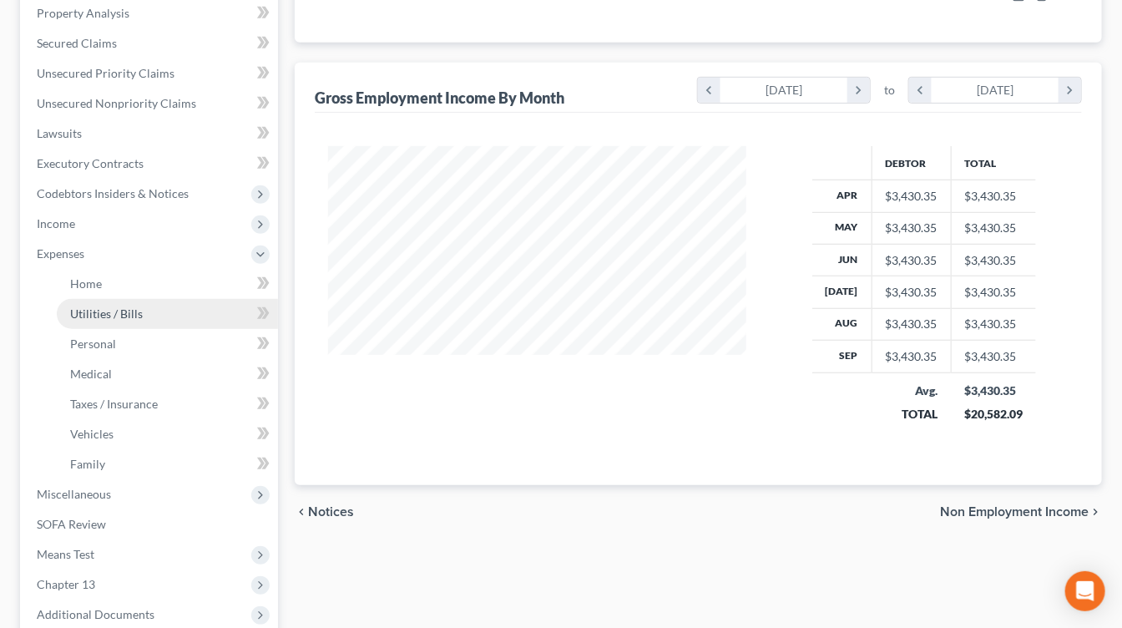
click at [81, 321] on link "Utilities / Bills" at bounding box center [167, 314] width 221 height 30
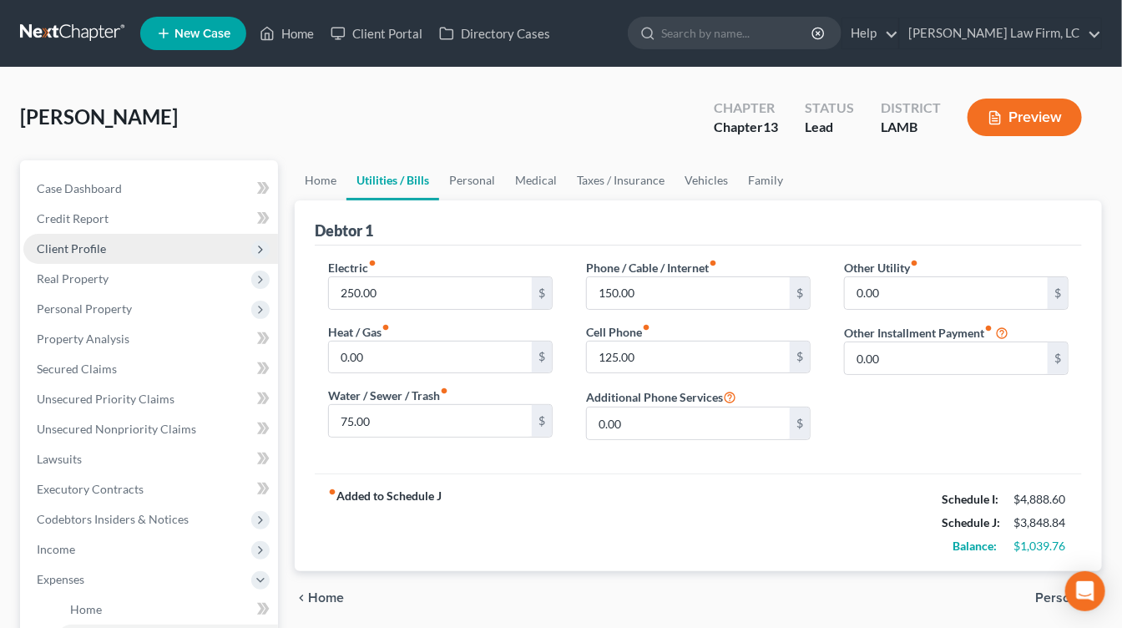
click at [89, 245] on span "Client Profile" at bounding box center [71, 248] width 69 height 14
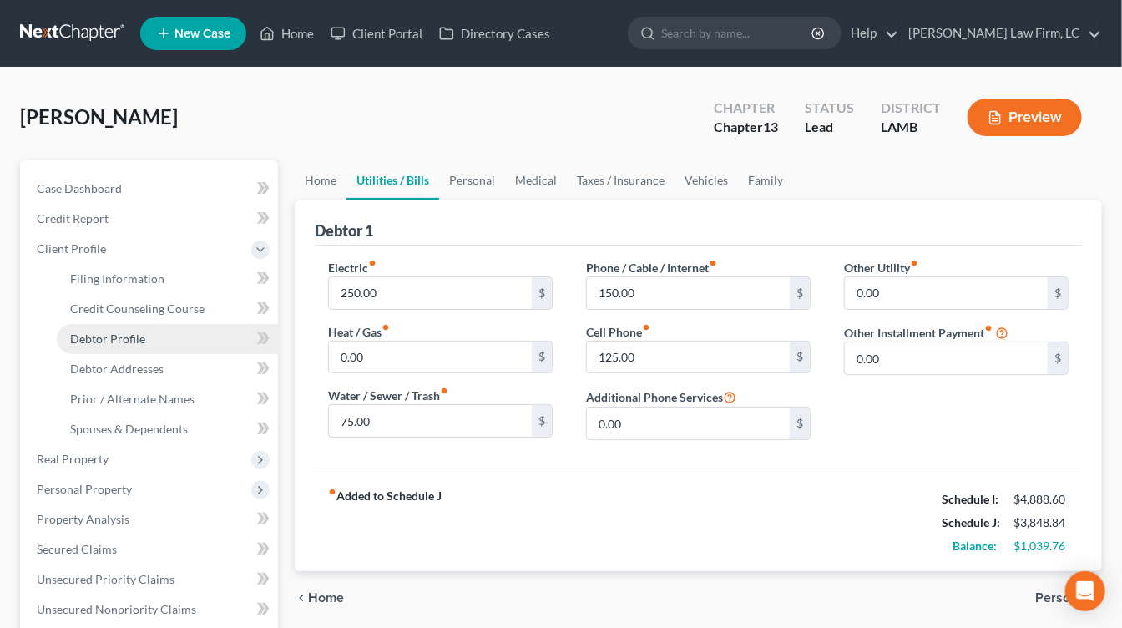
click at [123, 337] on span "Debtor Profile" at bounding box center [107, 338] width 75 height 14
select select "0"
select select "2"
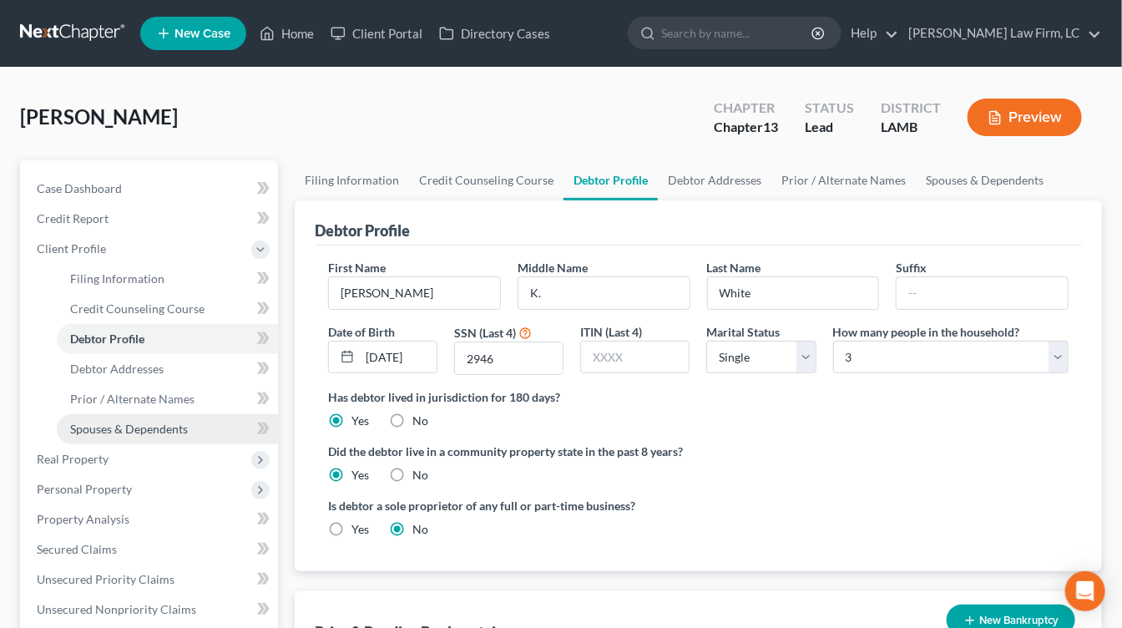
click at [145, 416] on link "Spouses & Dependents" at bounding box center [167, 429] width 221 height 30
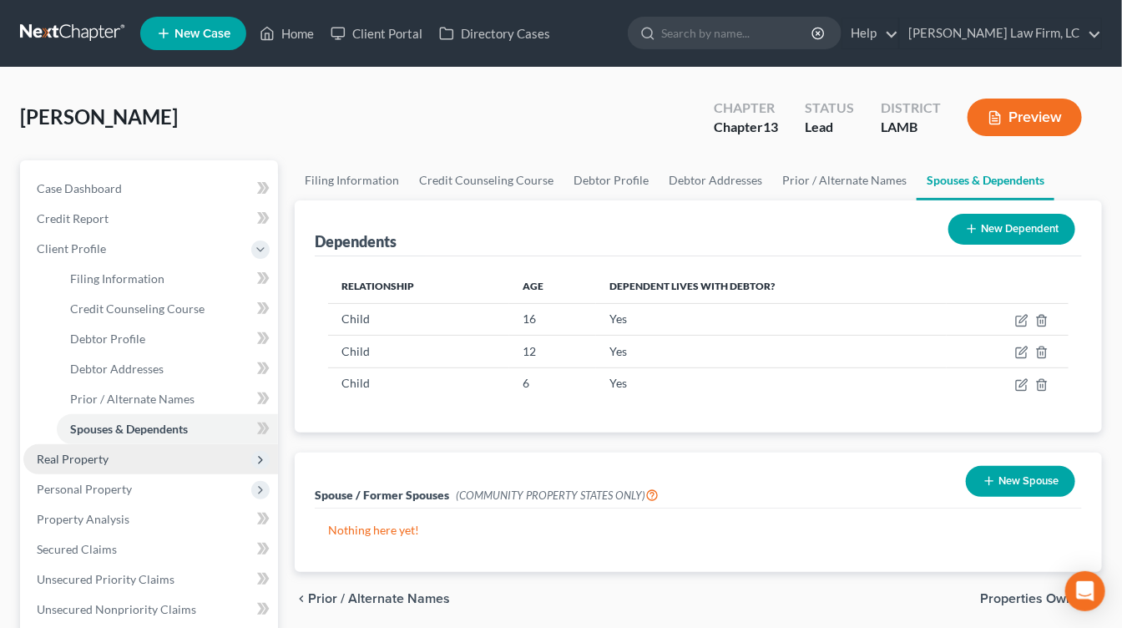
click at [149, 469] on span "Real Property" at bounding box center [150, 459] width 255 height 30
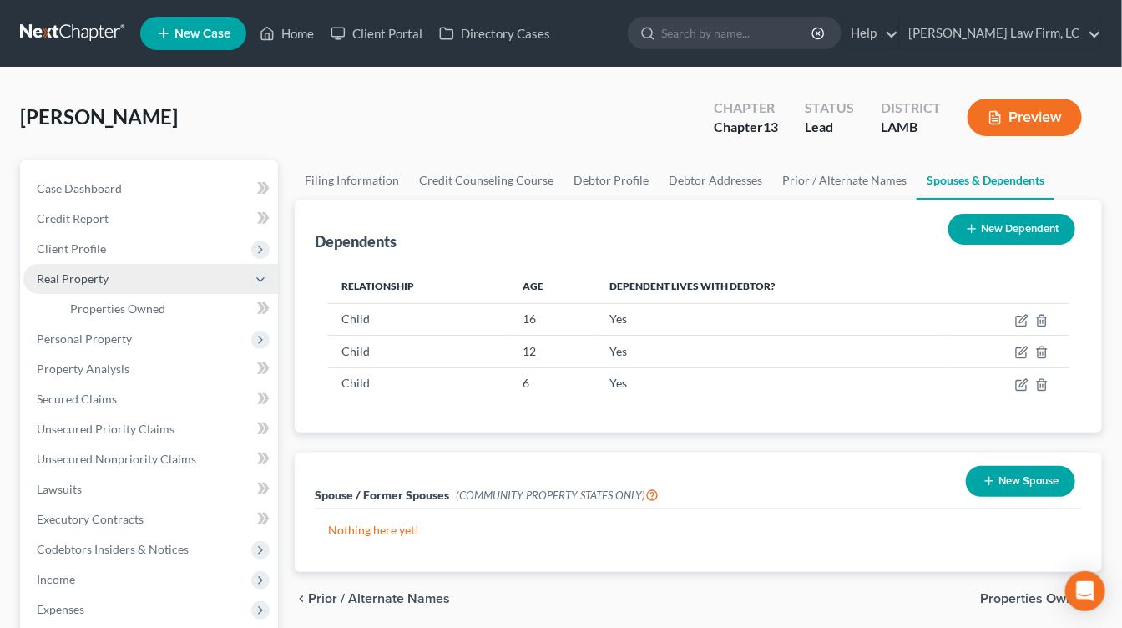
click at [158, 283] on span "Real Property" at bounding box center [150, 279] width 255 height 30
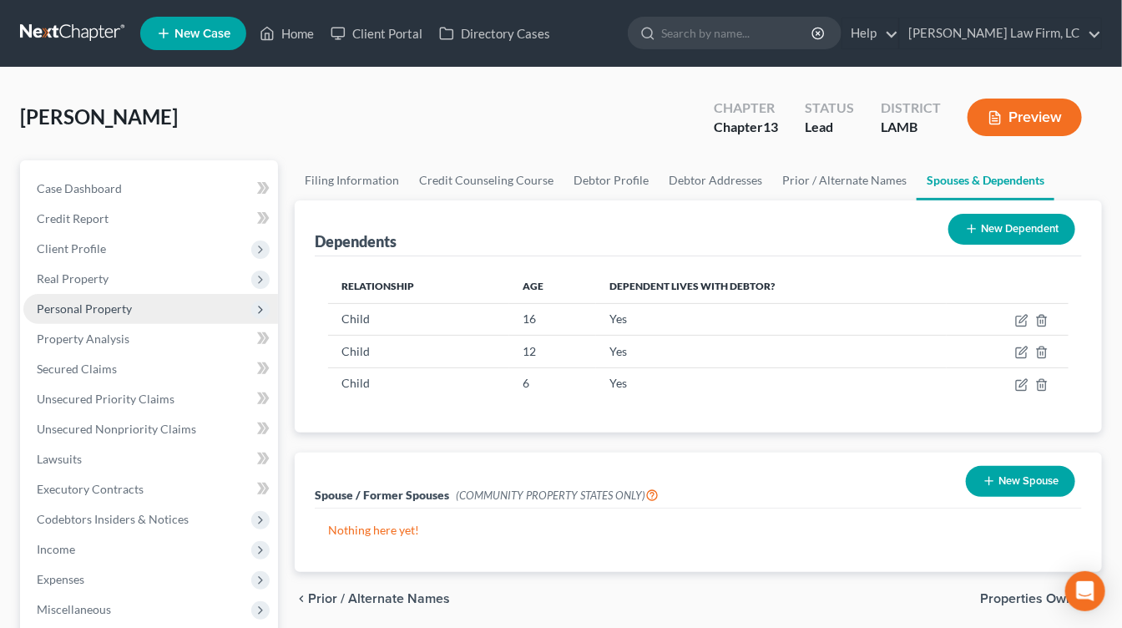
click at [155, 296] on span "Personal Property" at bounding box center [150, 309] width 255 height 30
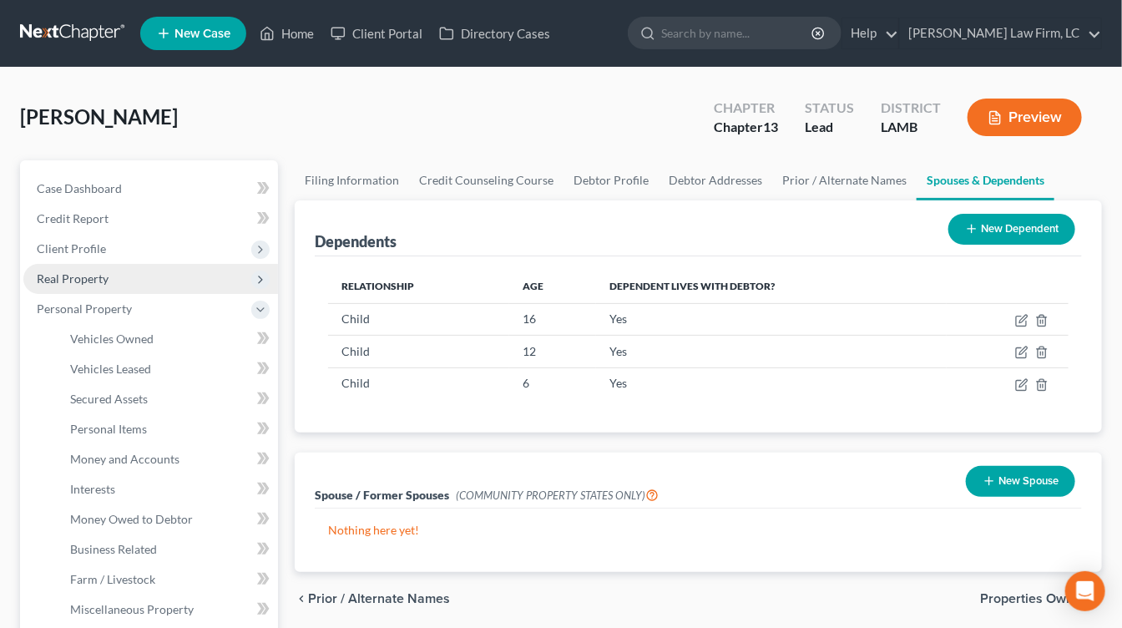
click at [155, 275] on span "Real Property" at bounding box center [150, 279] width 255 height 30
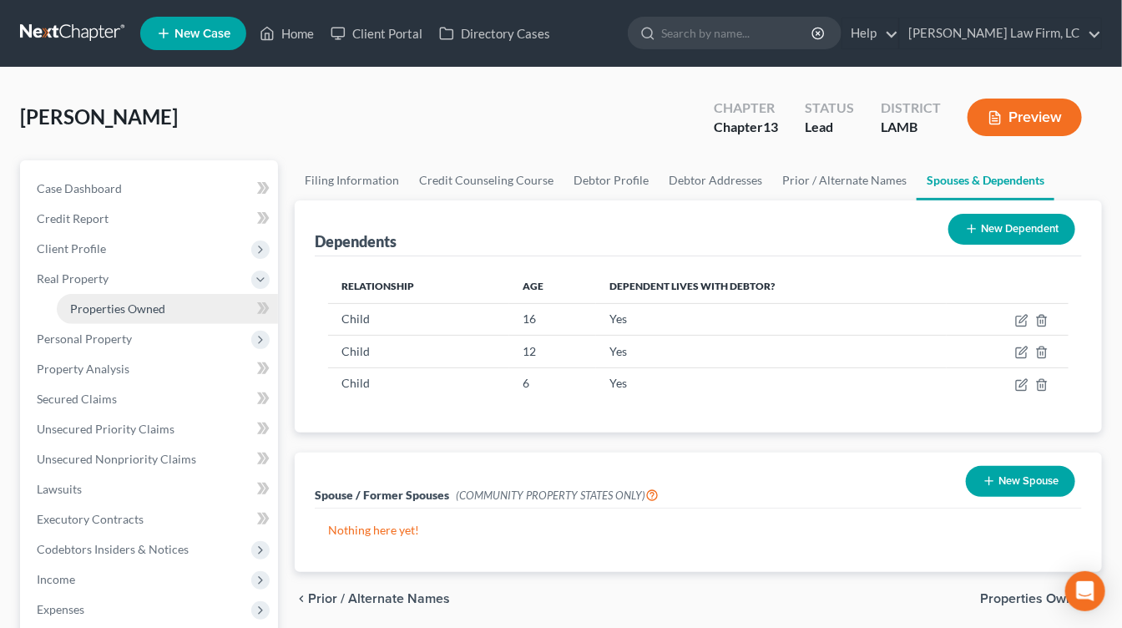
click at [155, 304] on span "Properties Owned" at bounding box center [117, 308] width 95 height 14
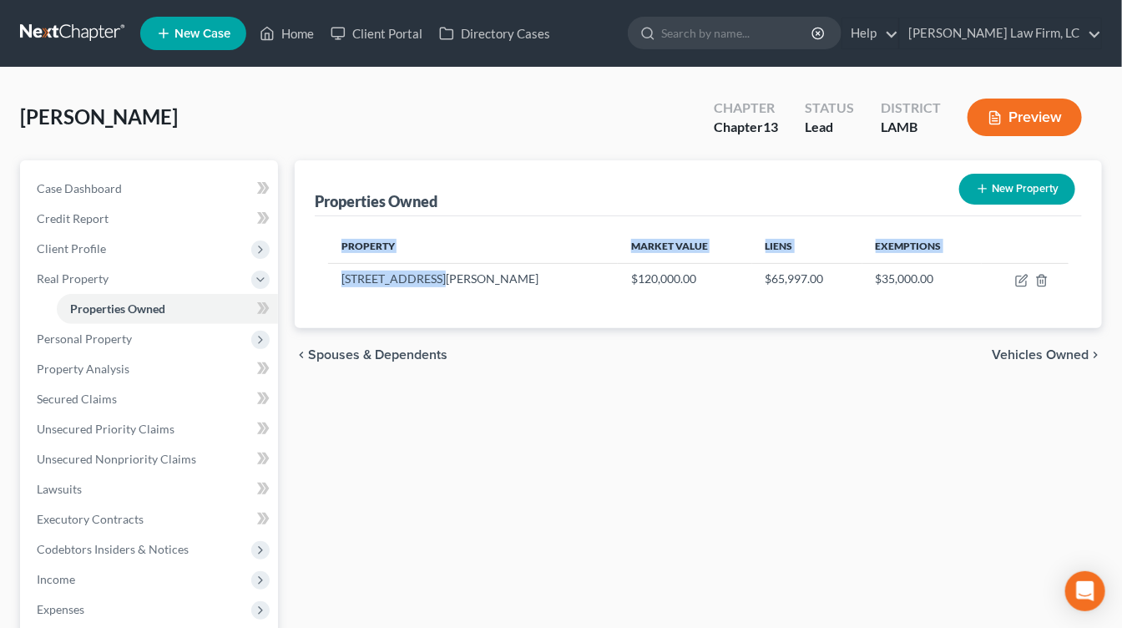
drag, startPoint x: 436, startPoint y: 280, endPoint x: 326, endPoint y: 279, distance: 110.2
click at [326, 279] on div "Property Market Value Liens Exemptions 2413 Charles Dr. $120,000.00 $65,997.00 …" at bounding box center [698, 272] width 767 height 112
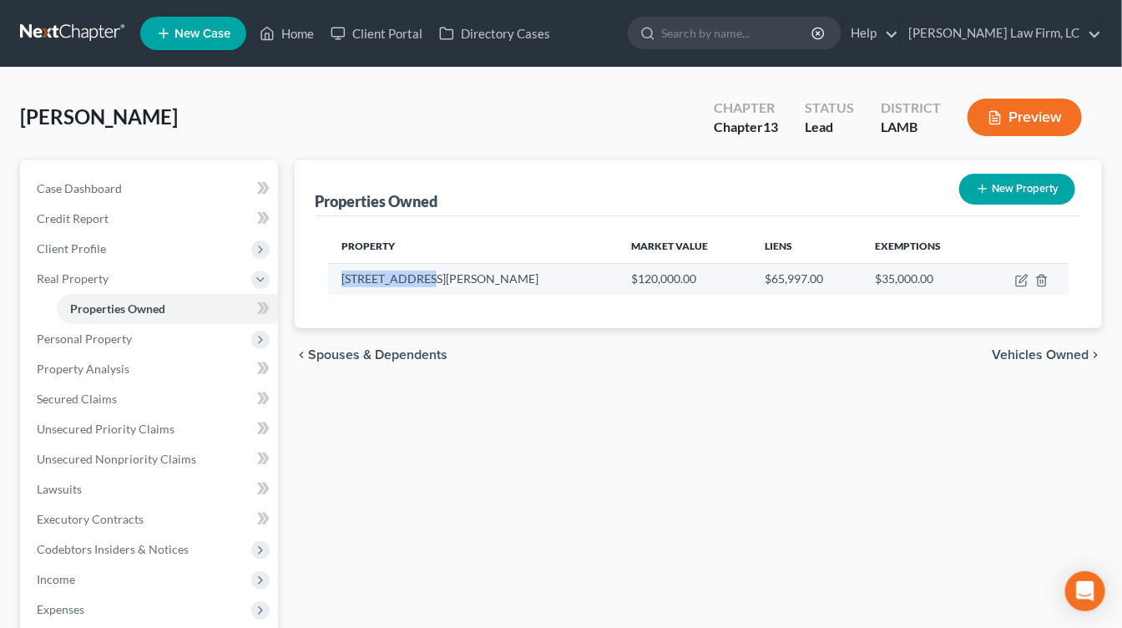
drag, startPoint x: 336, startPoint y: 279, endPoint x: 418, endPoint y: 279, distance: 81.8
click at [418, 279] on td "2413 Charles Dr." at bounding box center [473, 279] width 290 height 32
copy td "2413 Charles D"
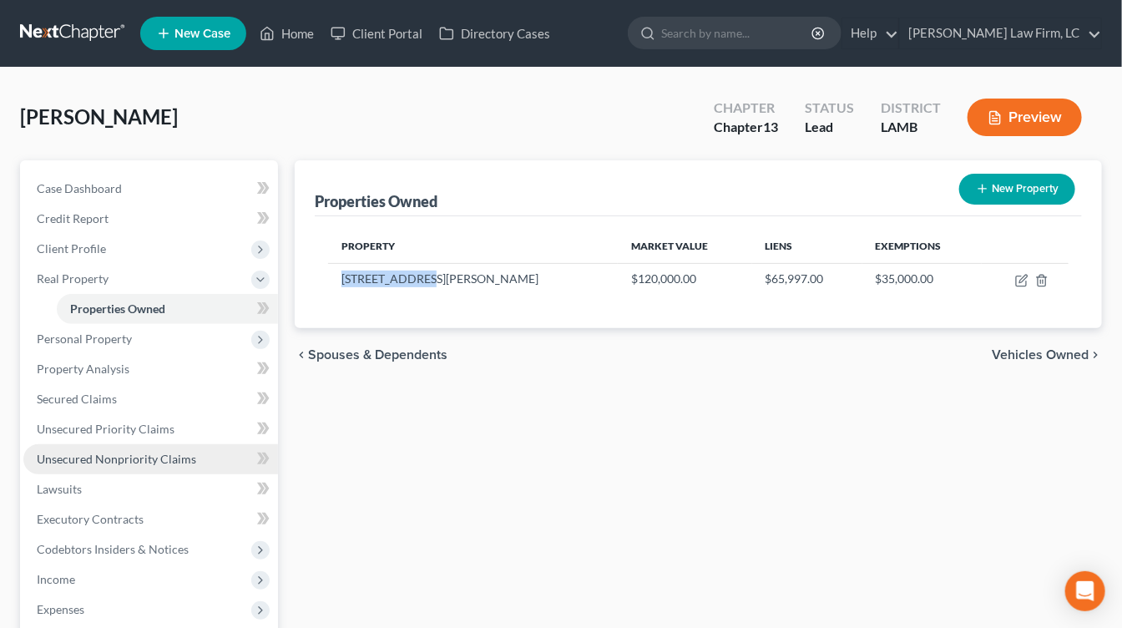
click at [182, 467] on link "Unsecured Nonpriority Claims" at bounding box center [150, 459] width 255 height 30
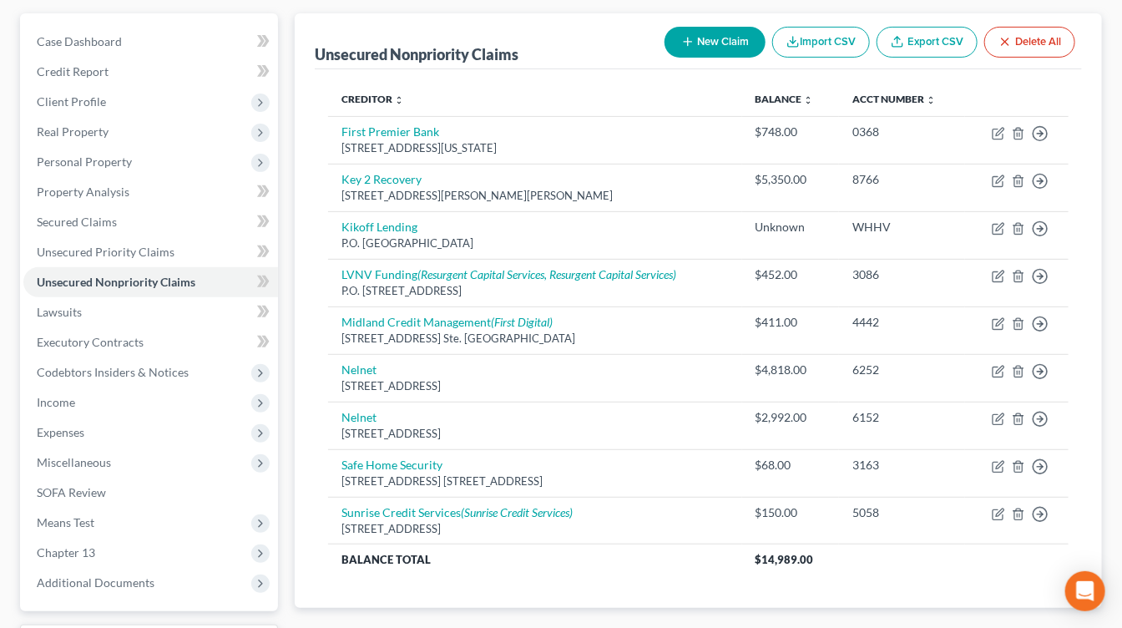
scroll to position [143, 0]
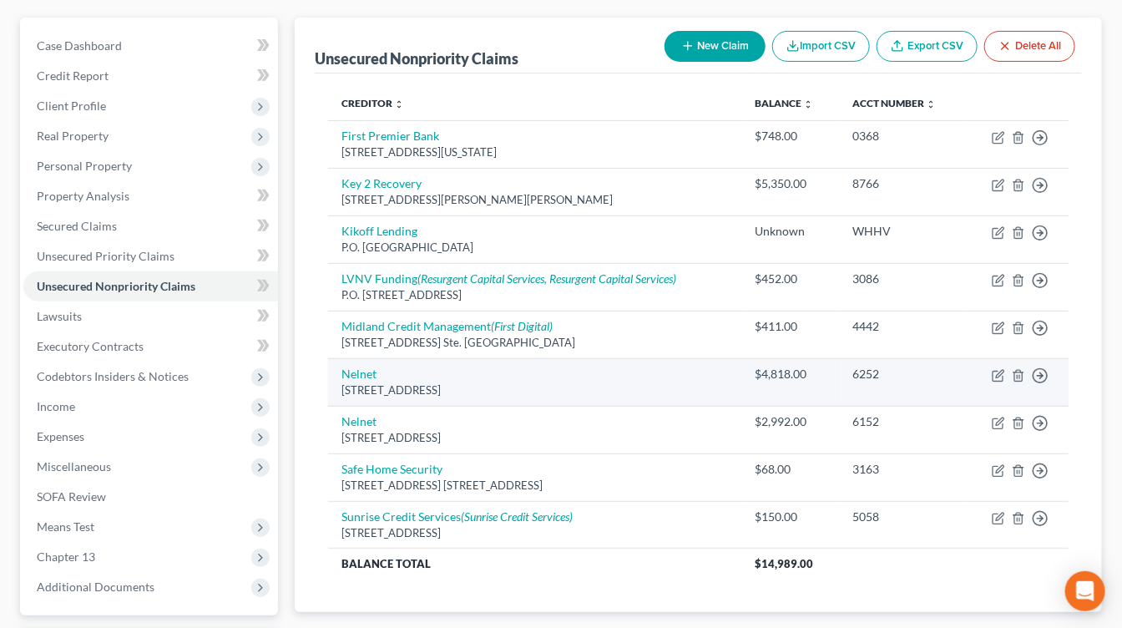
click at [813, 392] on td "$4,818.00" at bounding box center [791, 382] width 98 height 48
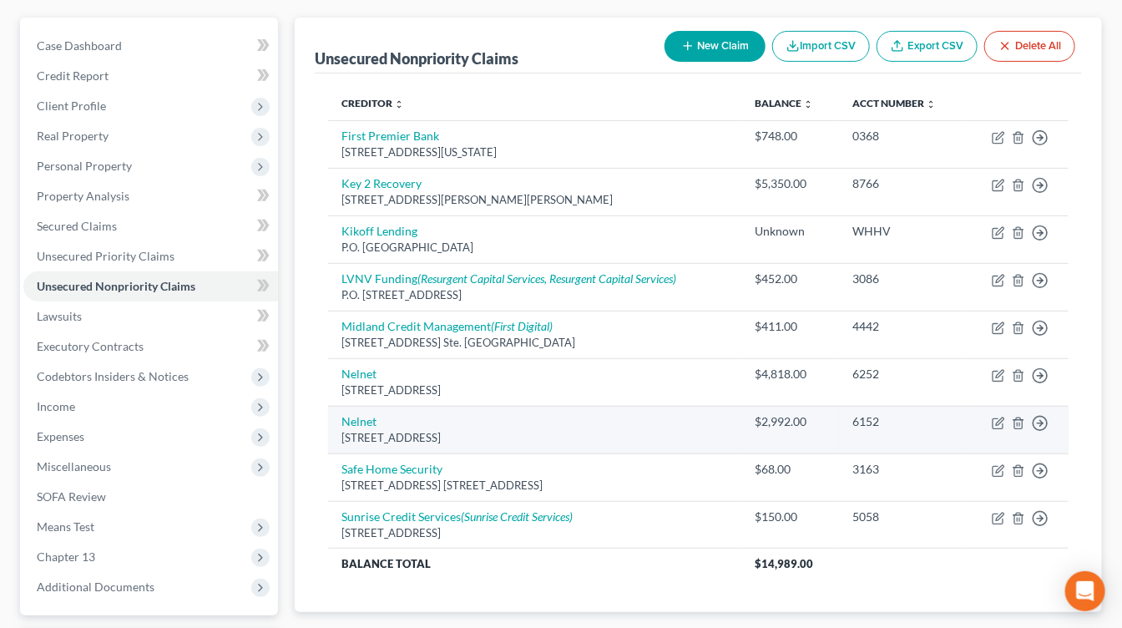
click at [808, 421] on div "$2,992.00" at bounding box center [790, 421] width 71 height 17
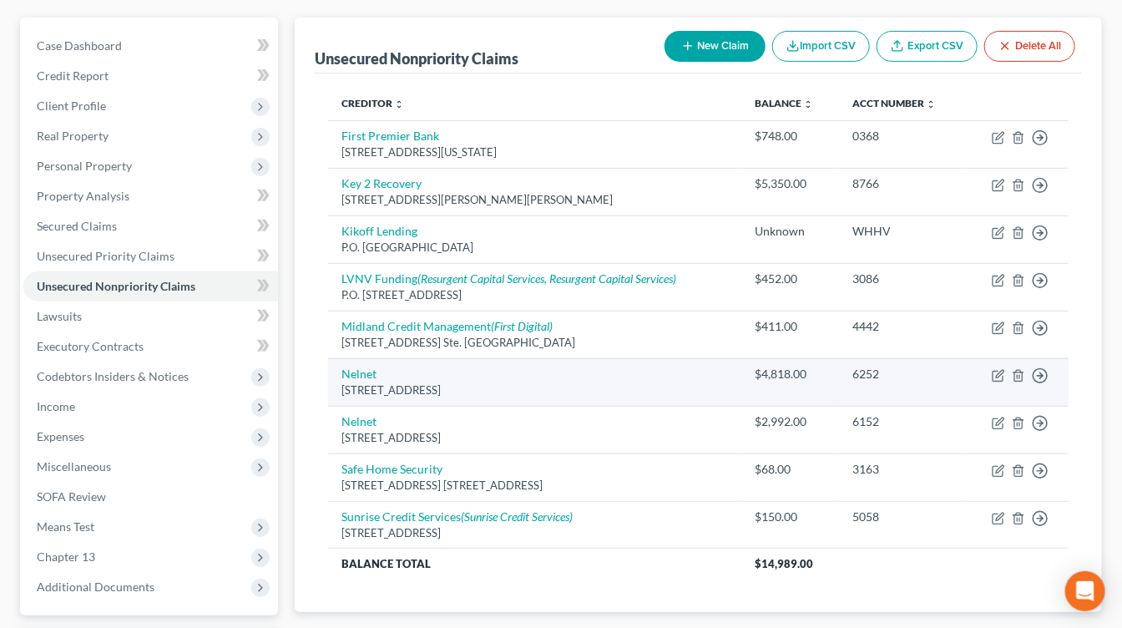
click at [796, 378] on td "$4,818.00" at bounding box center [791, 382] width 98 height 48
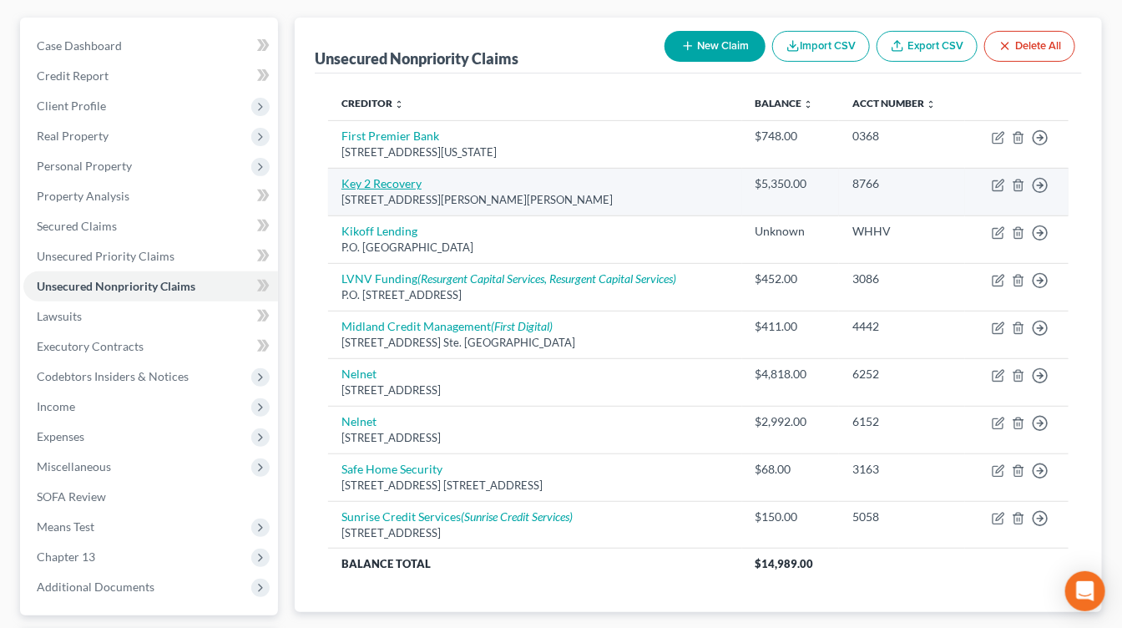
click at [407, 178] on link "Key 2 Recovery" at bounding box center [381, 183] width 80 height 14
select select "36"
select select "17"
select select "0"
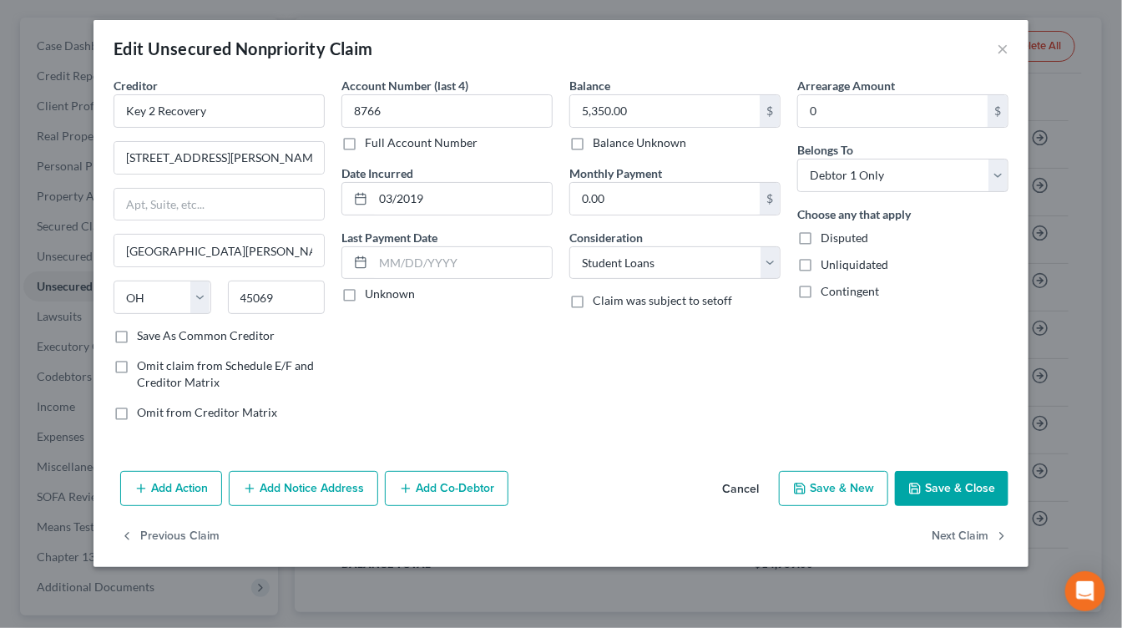
click at [772, 484] on button "Cancel" at bounding box center [740, 488] width 63 height 33
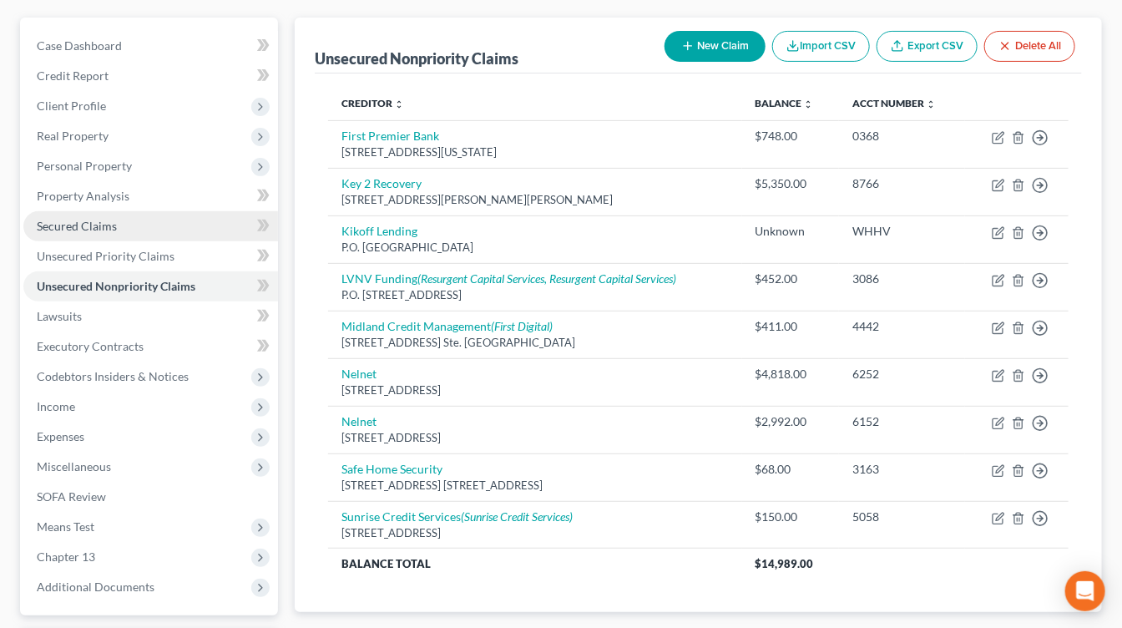
click at [139, 232] on link "Secured Claims" at bounding box center [150, 226] width 255 height 30
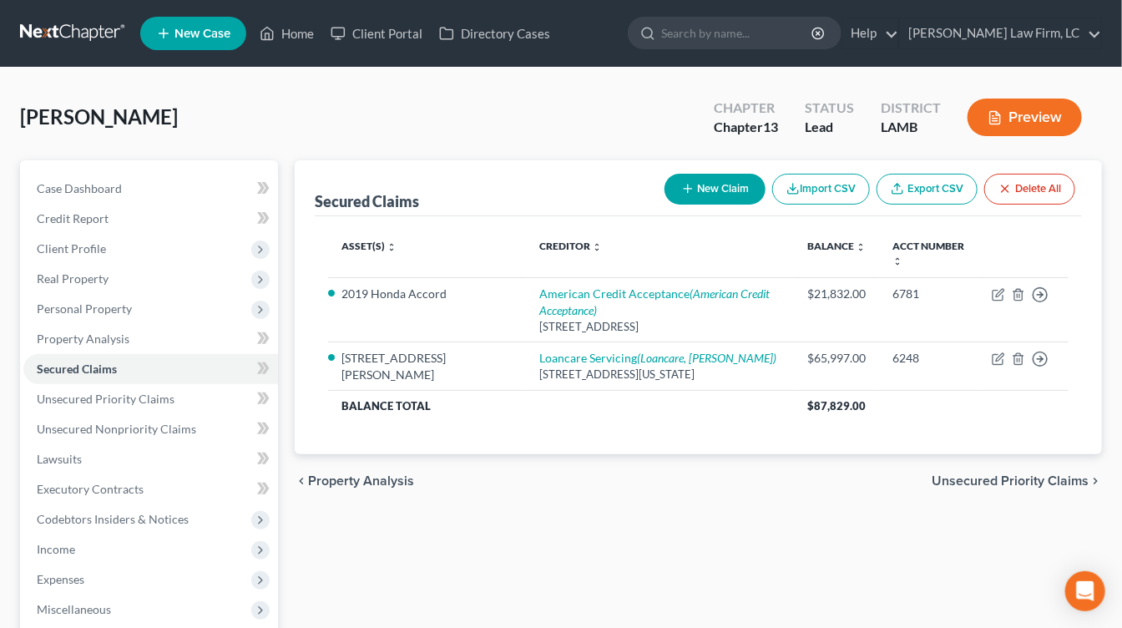
drag, startPoint x: 34, startPoint y: 33, endPoint x: 48, endPoint y: 33, distance: 14.2
click at [34, 33] on link at bounding box center [73, 33] width 107 height 30
